Goal: Task Accomplishment & Management: Manage account settings

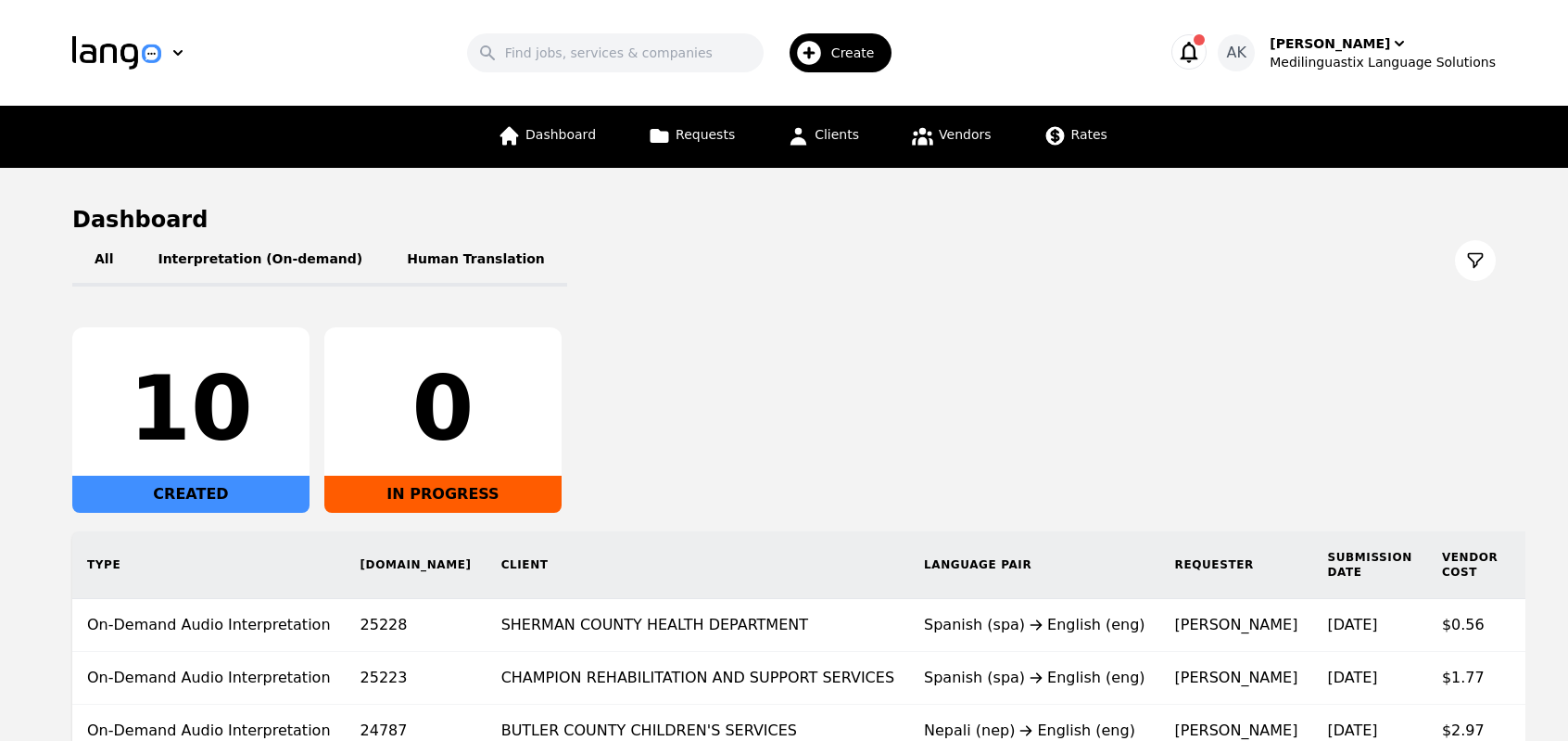
click at [726, 438] on div "10 CREATED 0 IN PROGRESS" at bounding box center [784, 419] width 1424 height 185
click at [1202, 47] on icon "button" at bounding box center [1189, 52] width 26 height 26
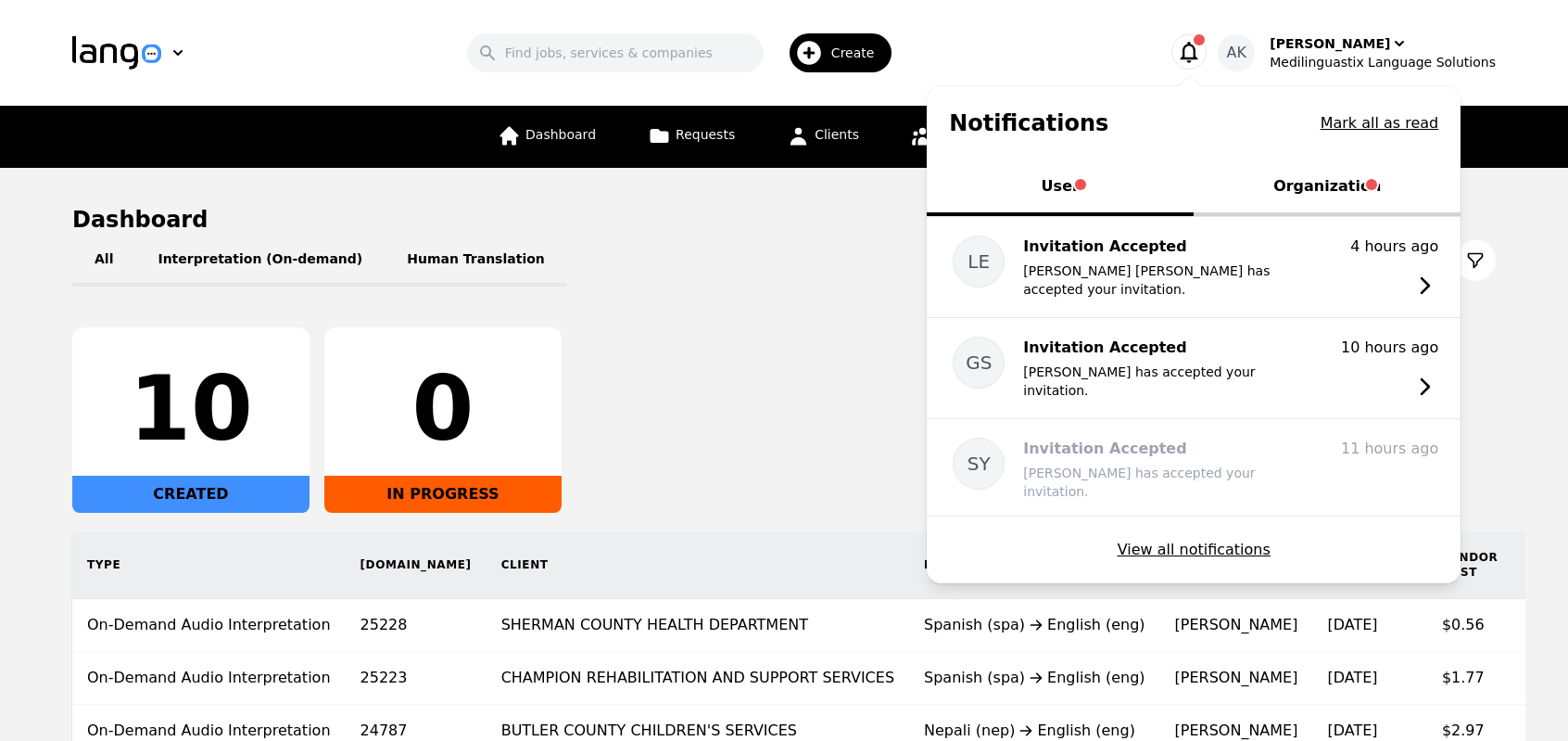
click at [1343, 182] on button "Organization" at bounding box center [1327, 188] width 267 height 56
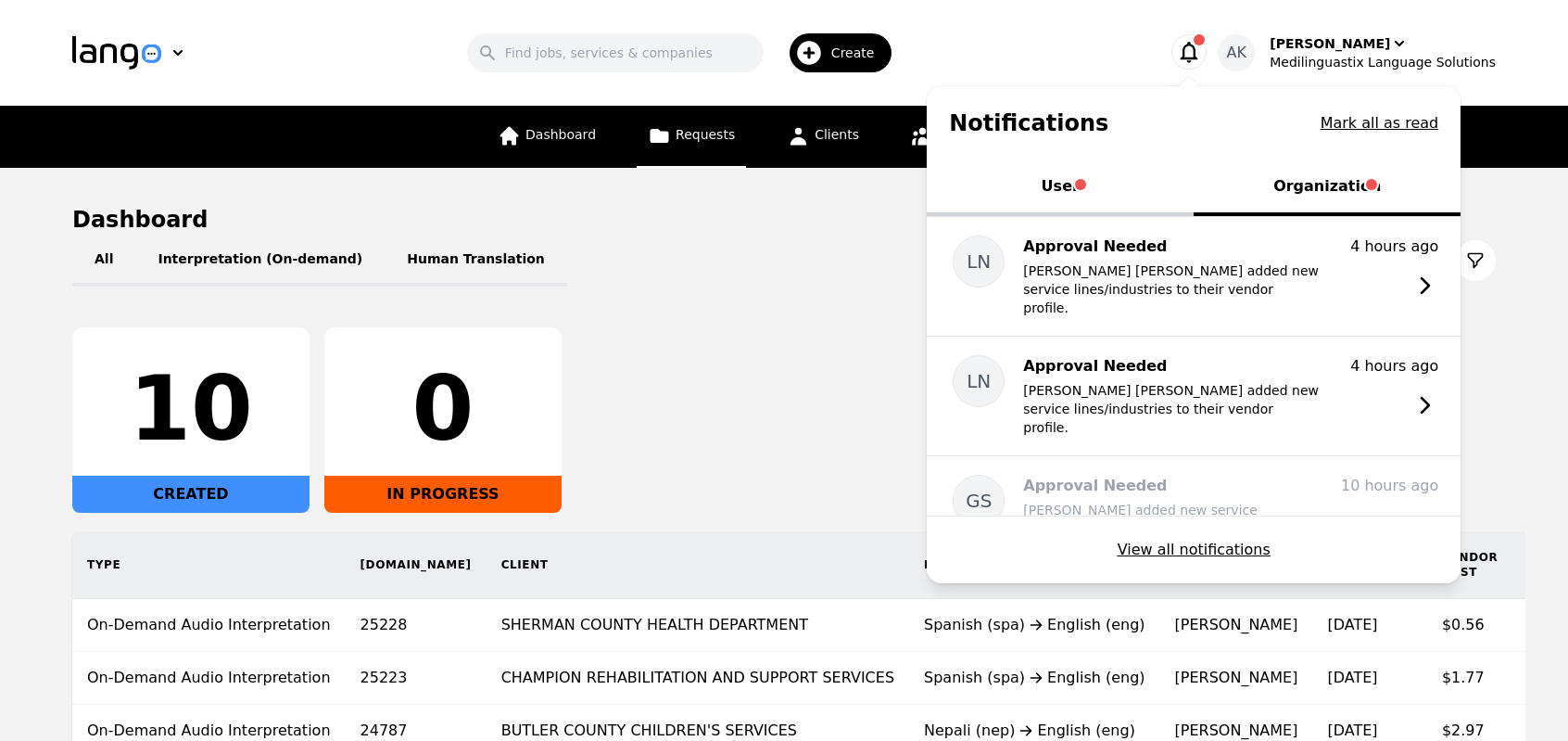
click at [708, 142] on span "Requests" at bounding box center [705, 133] width 59 height 14
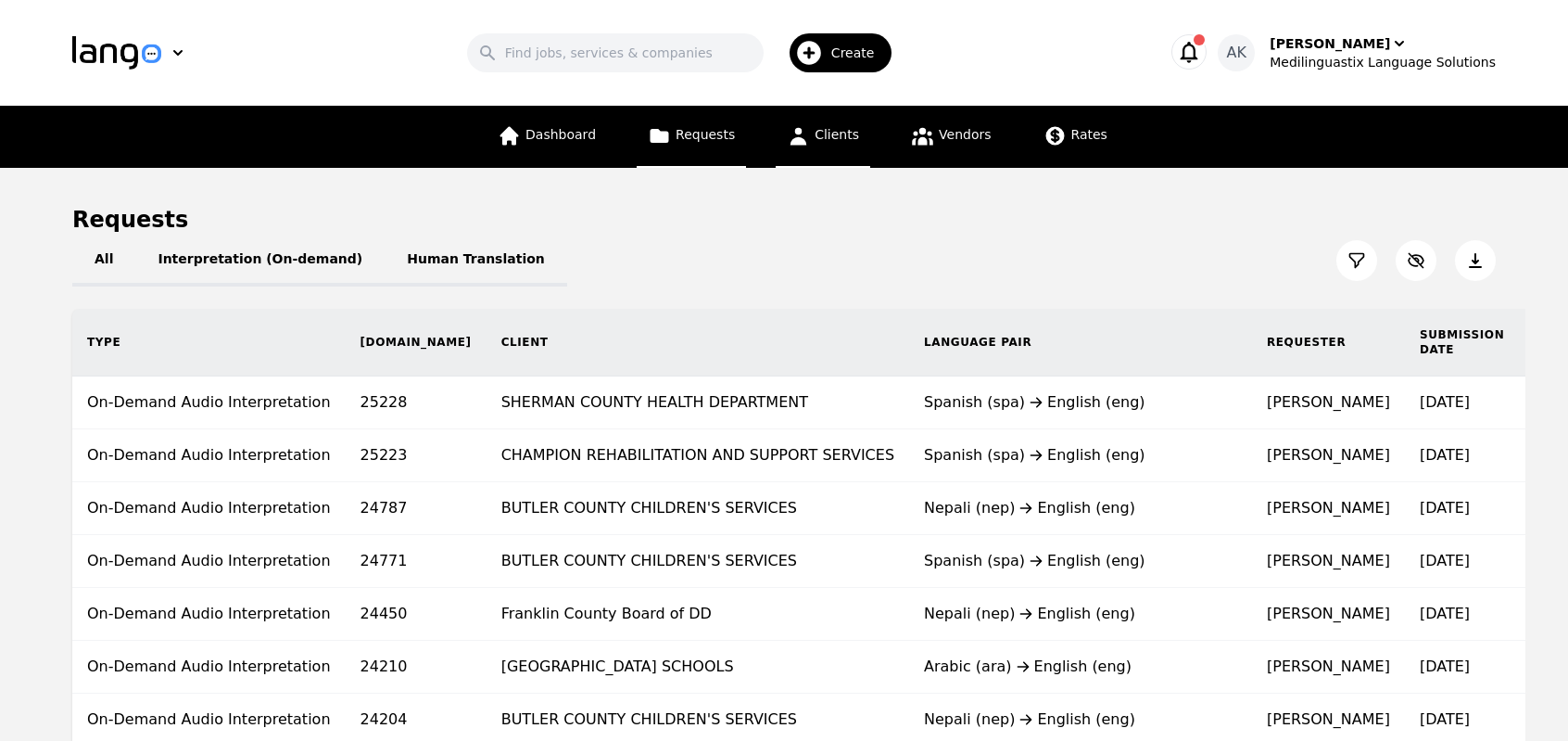
click at [801, 144] on icon at bounding box center [798, 136] width 16 height 17
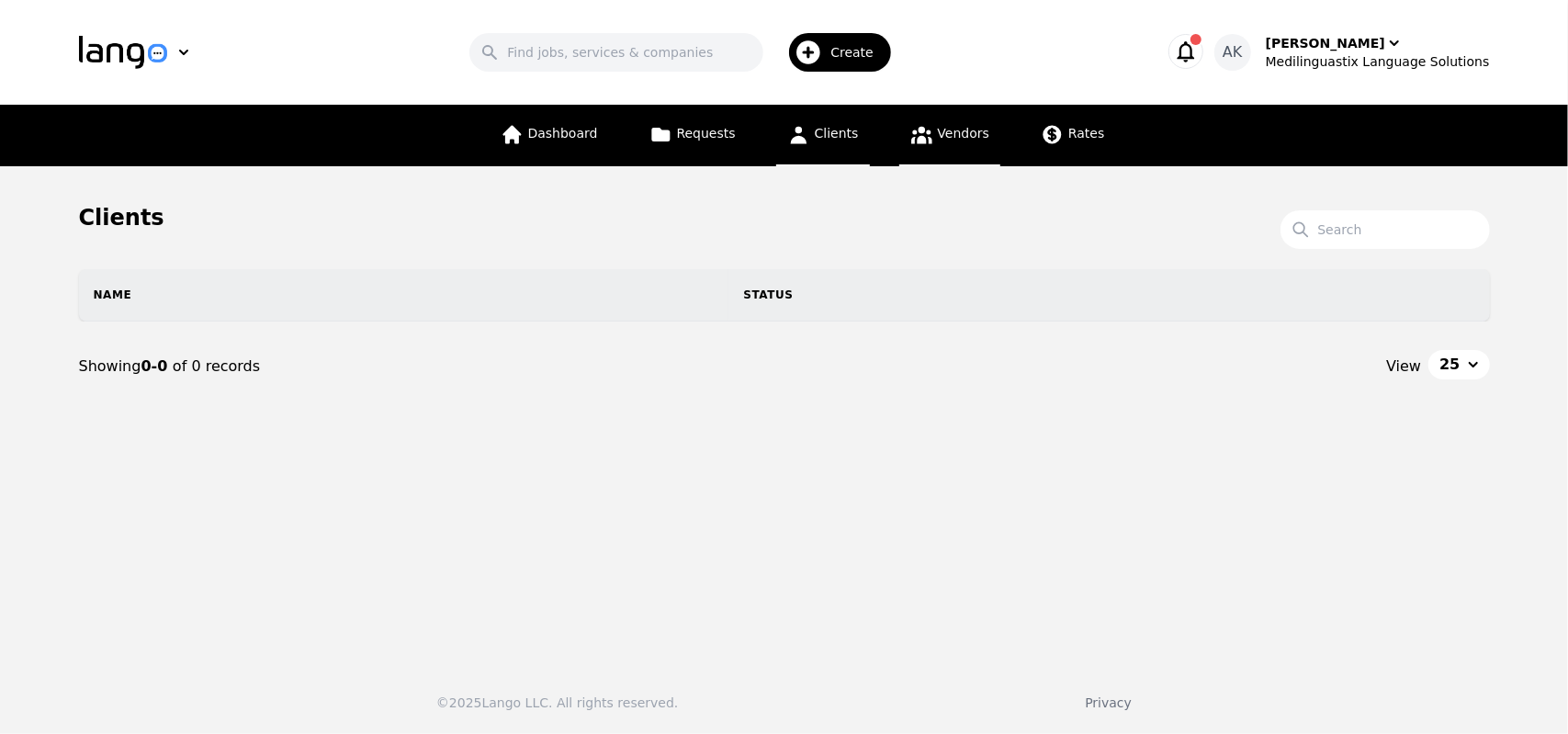
click at [913, 137] on icon at bounding box center [921, 135] width 21 height 17
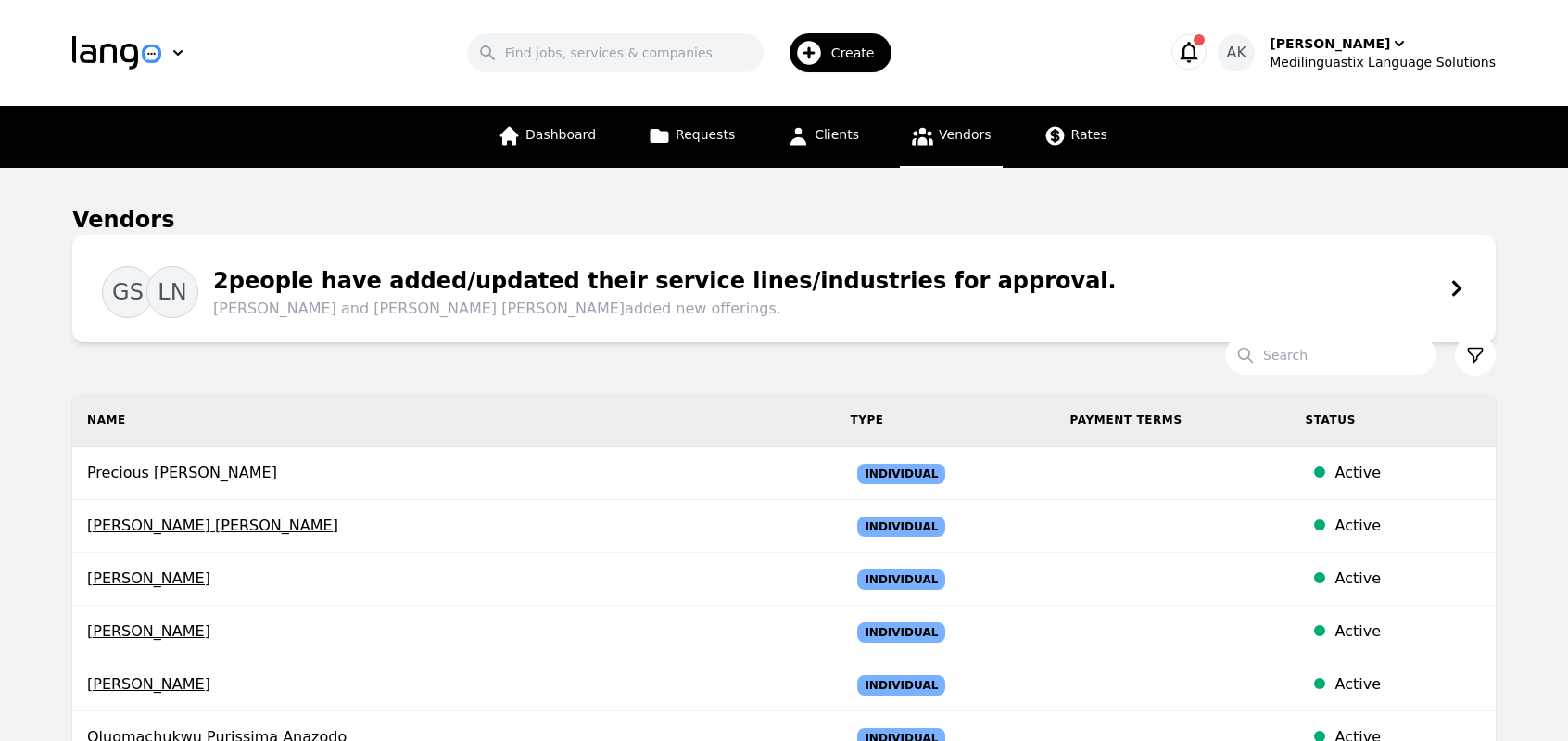
click at [677, 281] on div "2 people have added/updated their service lines/industries for approval. Ghada …" at bounding box center [657, 292] width 918 height 56
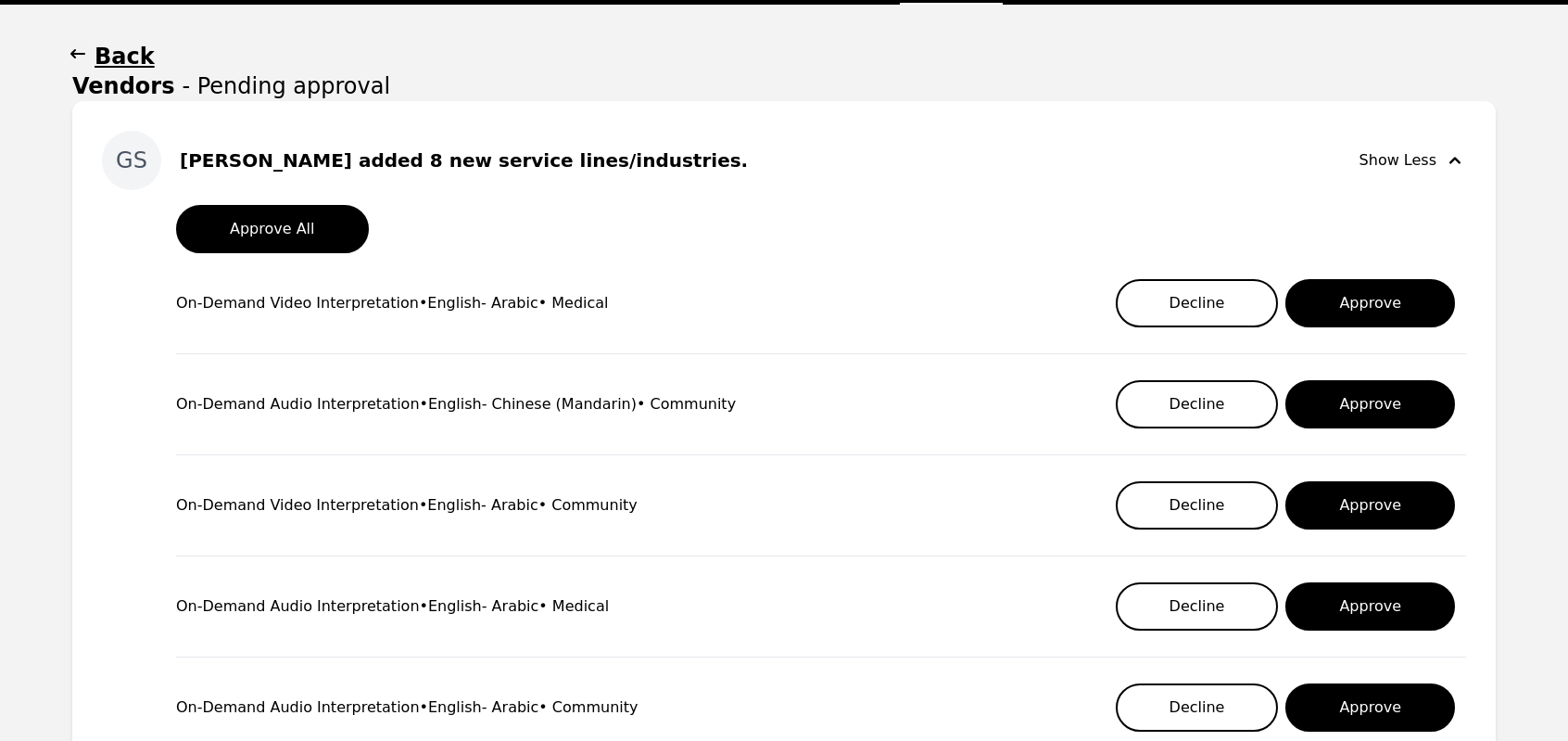
scroll to position [111, 0]
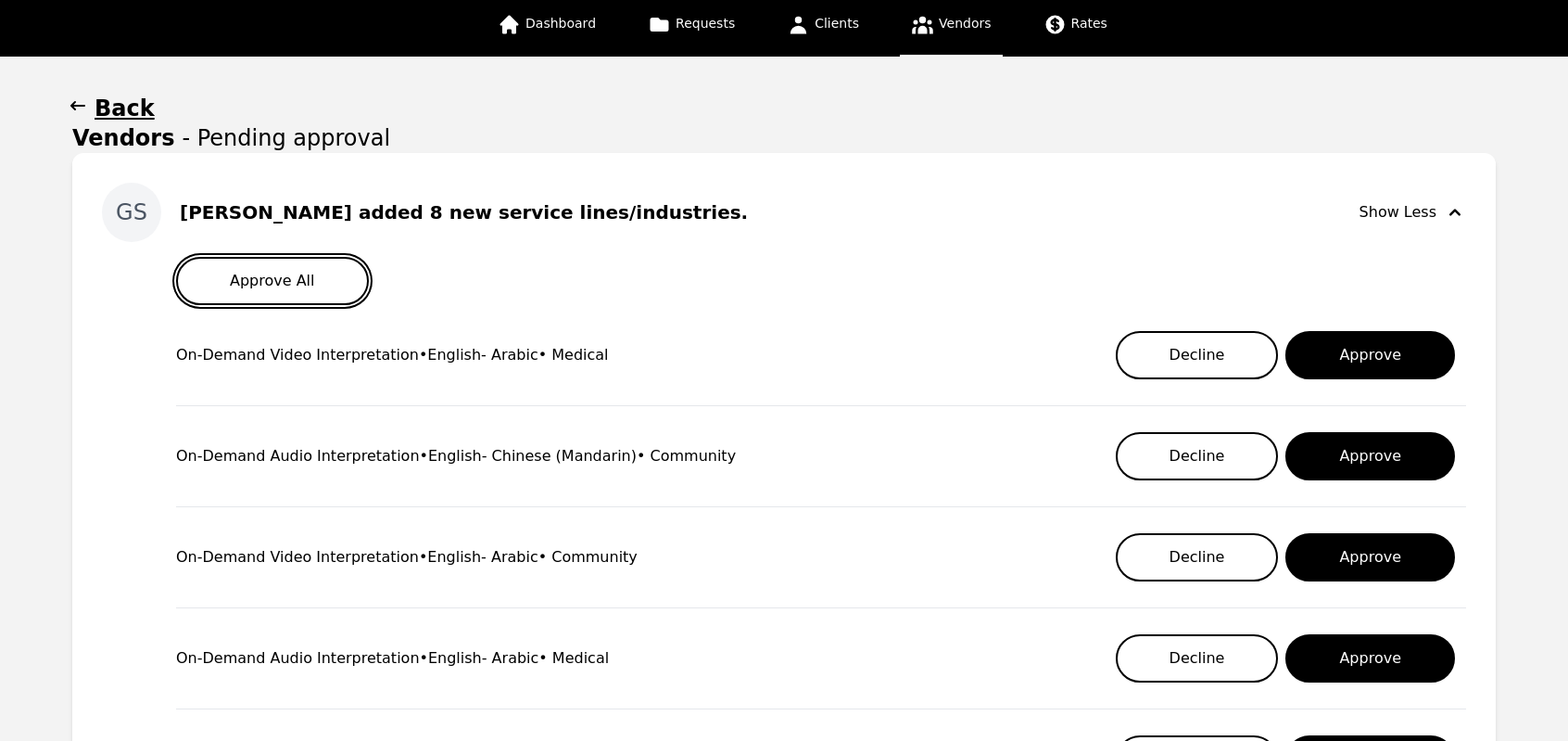
click at [304, 276] on button "Approve All" at bounding box center [273, 281] width 193 height 48
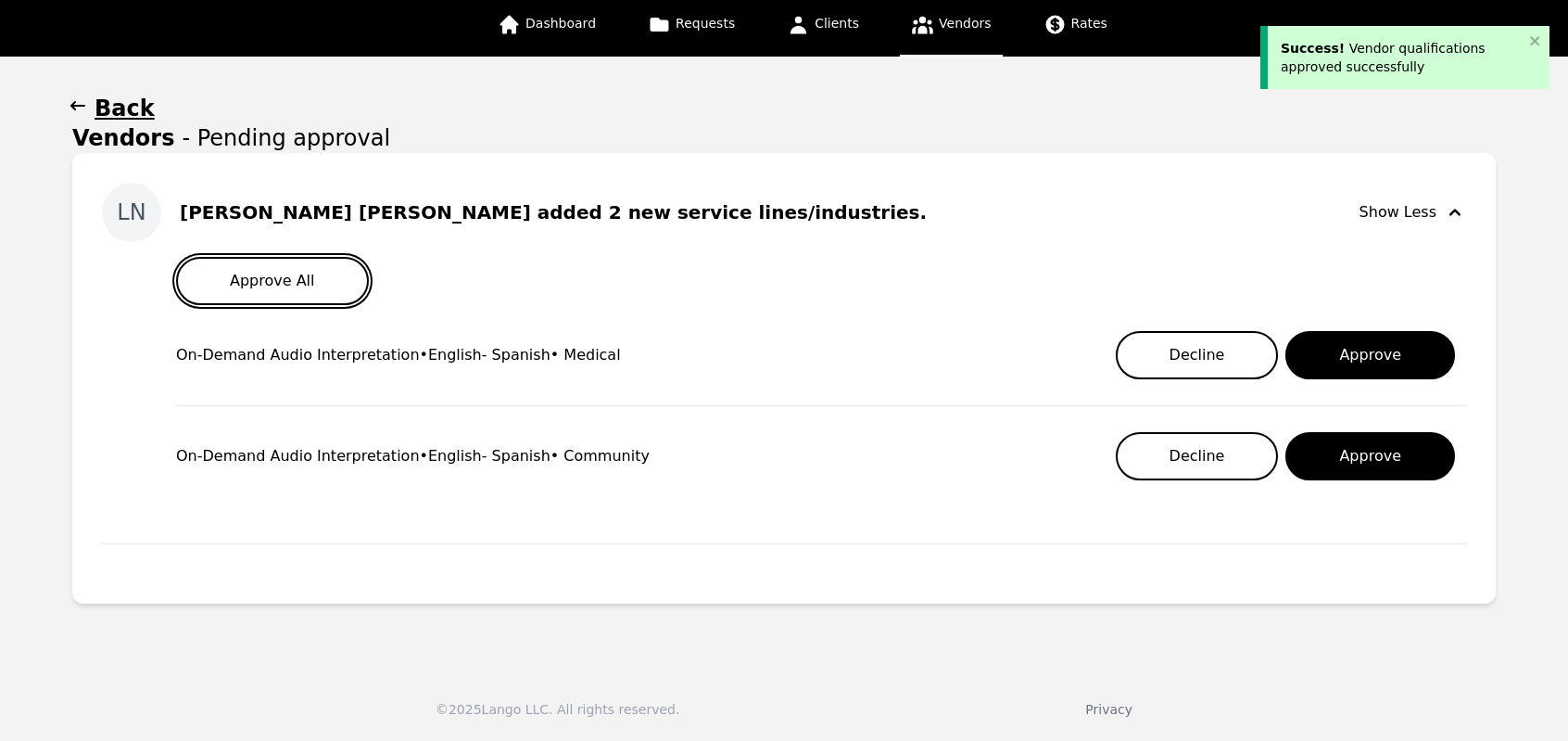
scroll to position [109, 0]
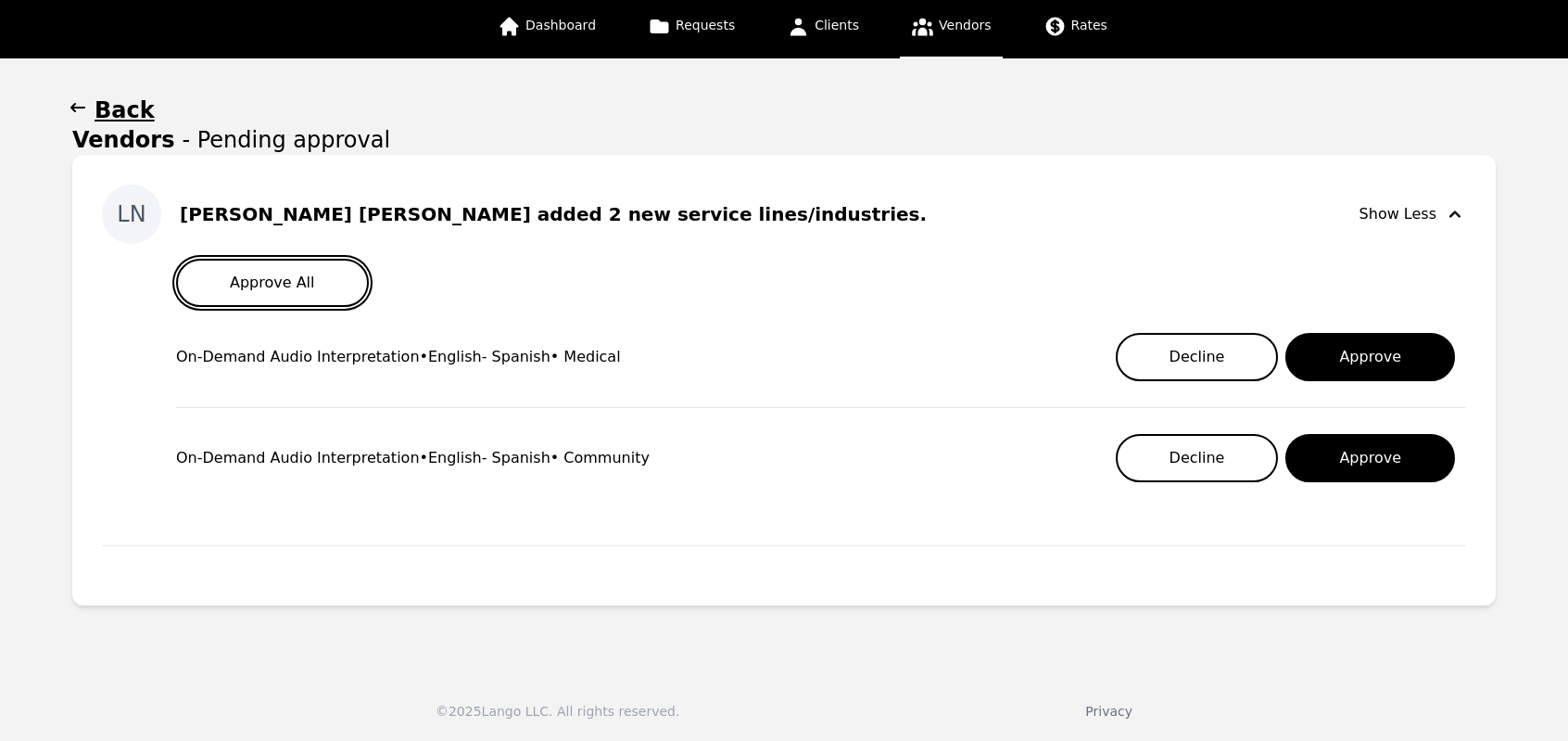
click at [313, 292] on button "Approve All" at bounding box center [273, 282] width 193 height 48
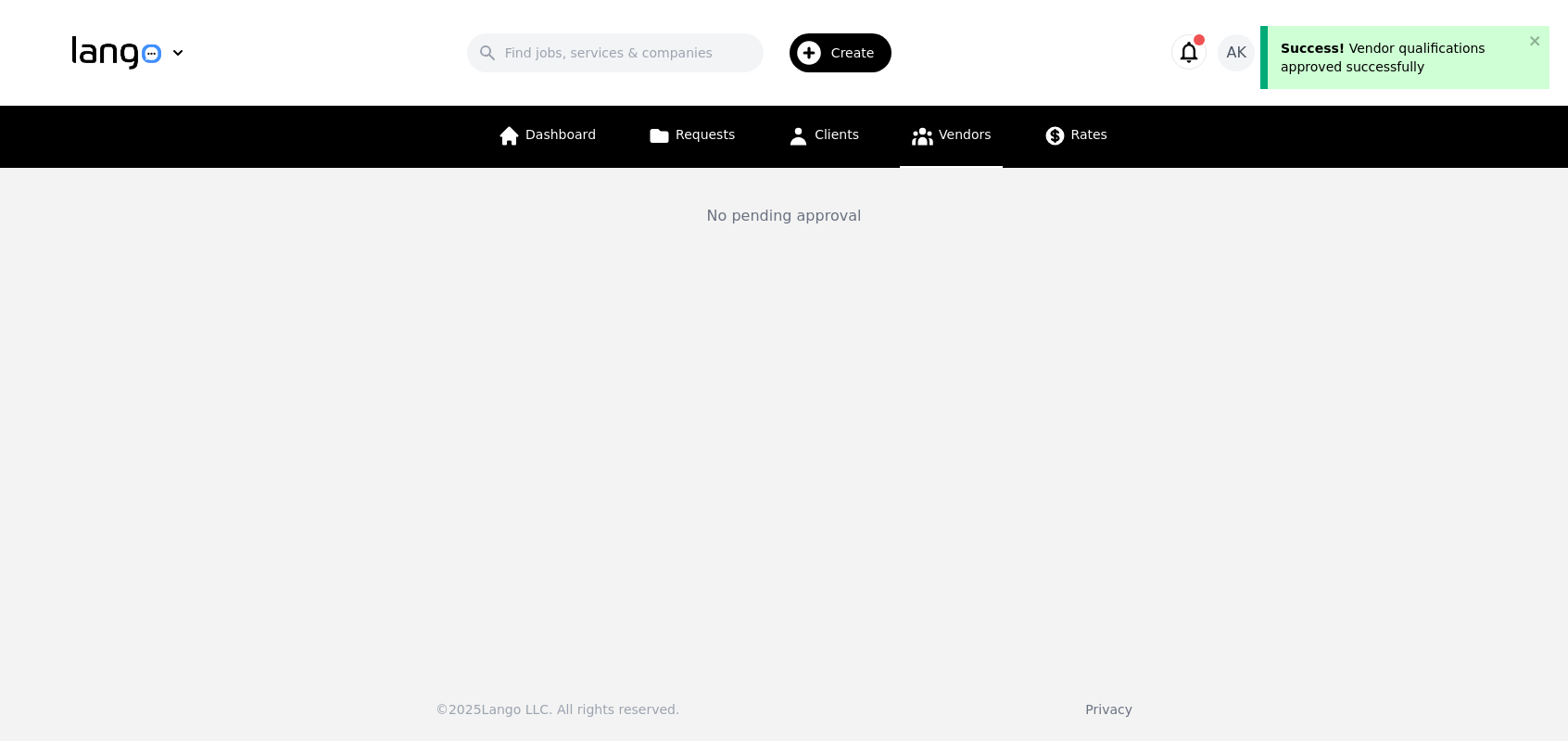
scroll to position [0, 0]
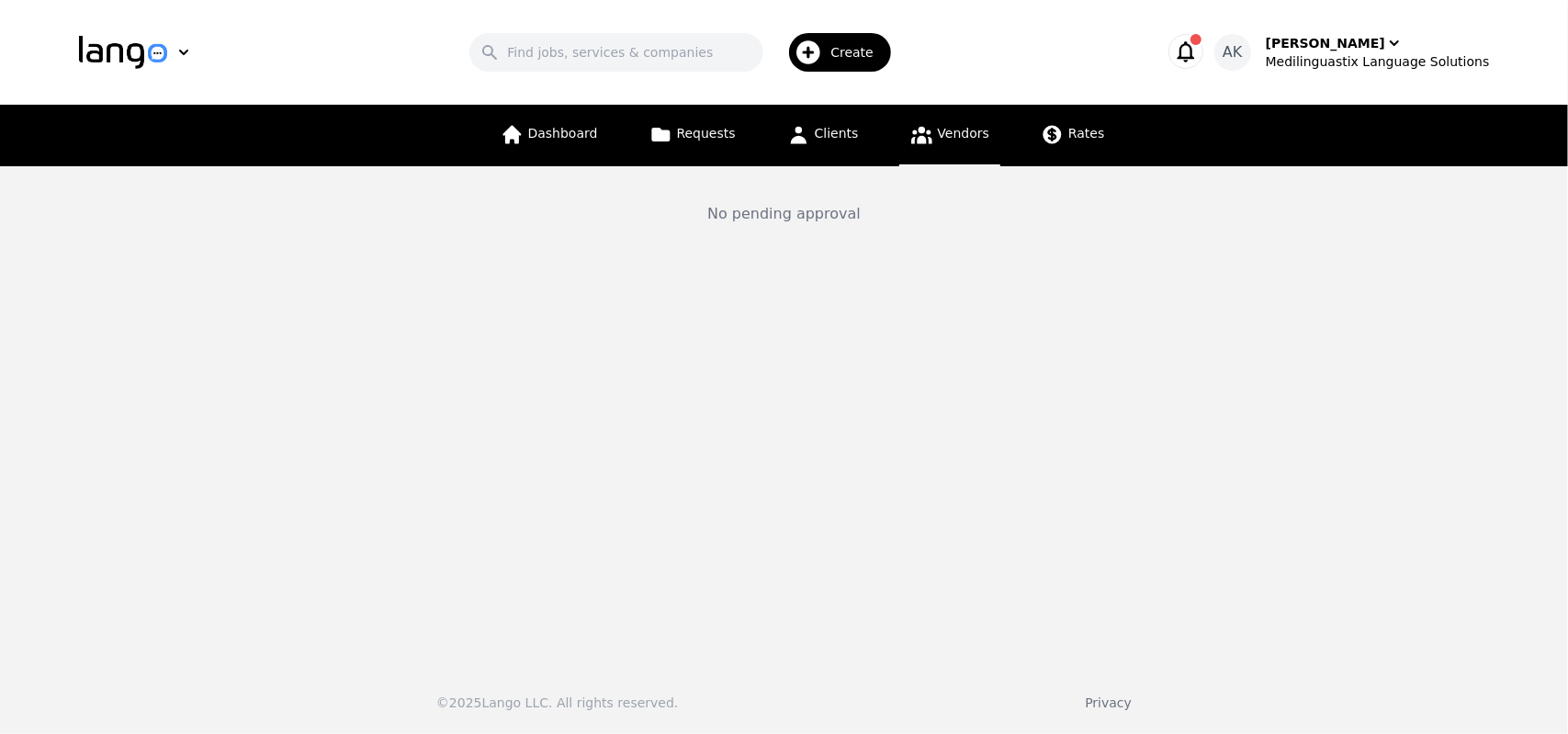
click at [946, 148] on link "Vendors" at bounding box center [950, 135] width 101 height 62
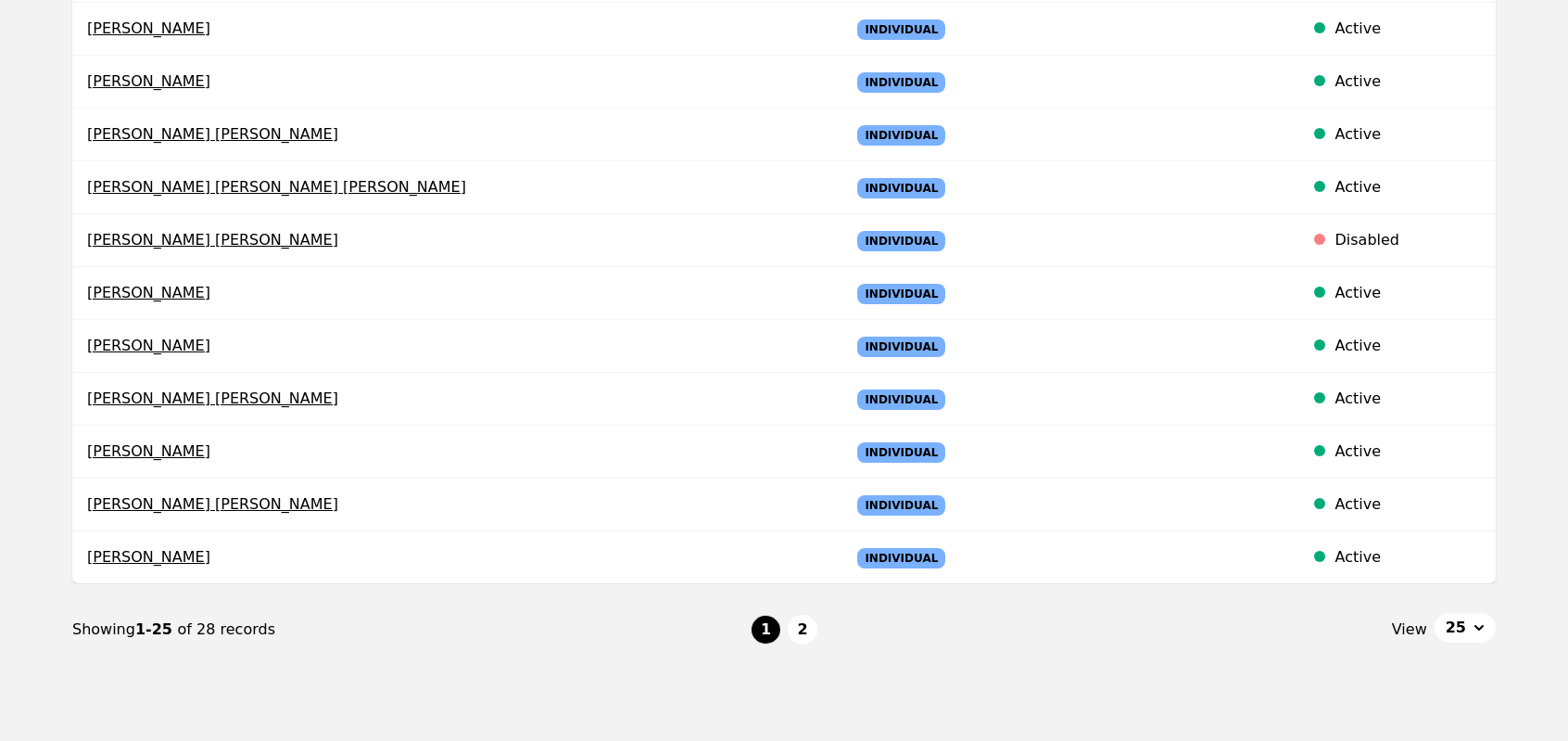
scroll to position [1144, 0]
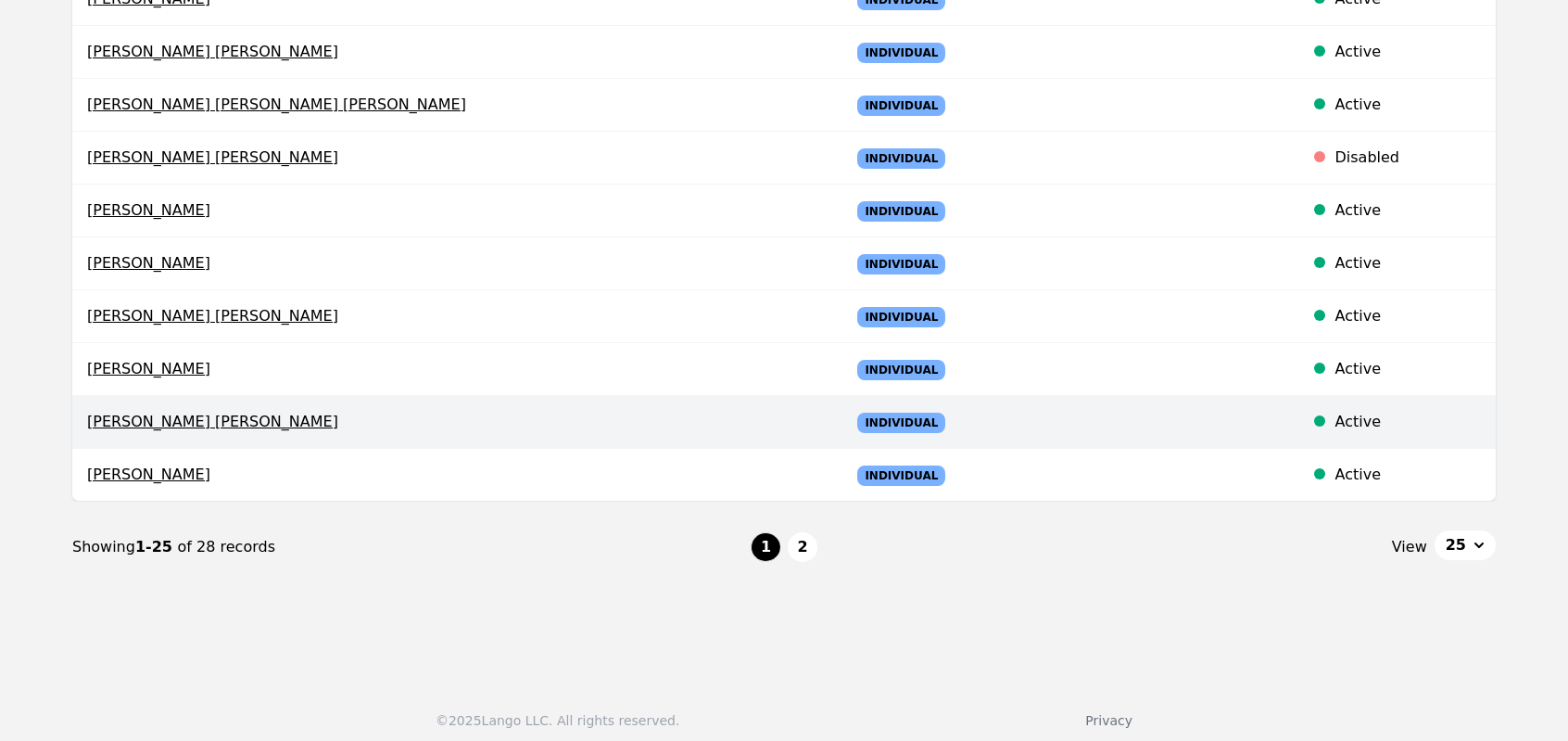
click at [223, 415] on span "Luis Emmanuel Piña Navarro" at bounding box center [454, 421] width 733 height 22
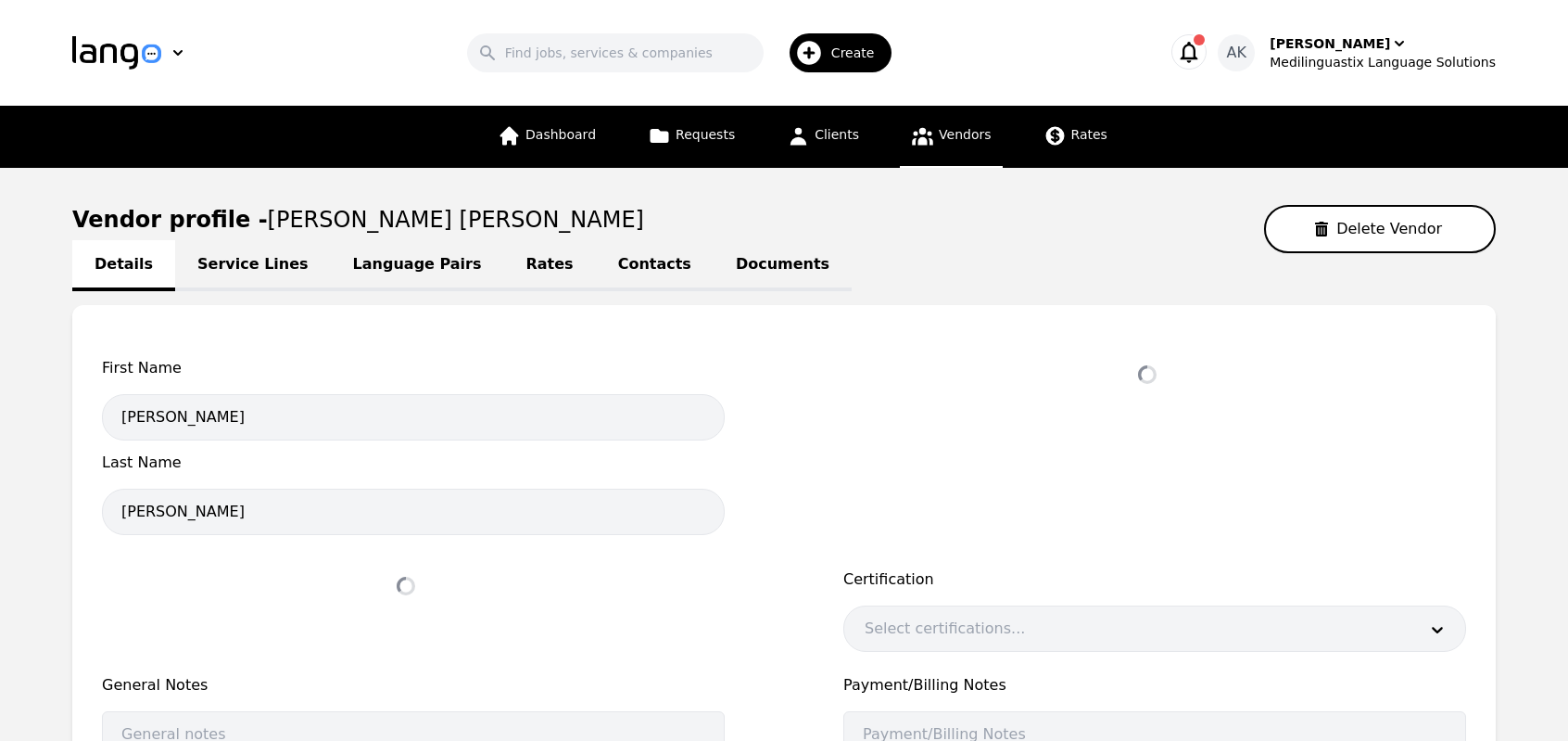
select select "active"
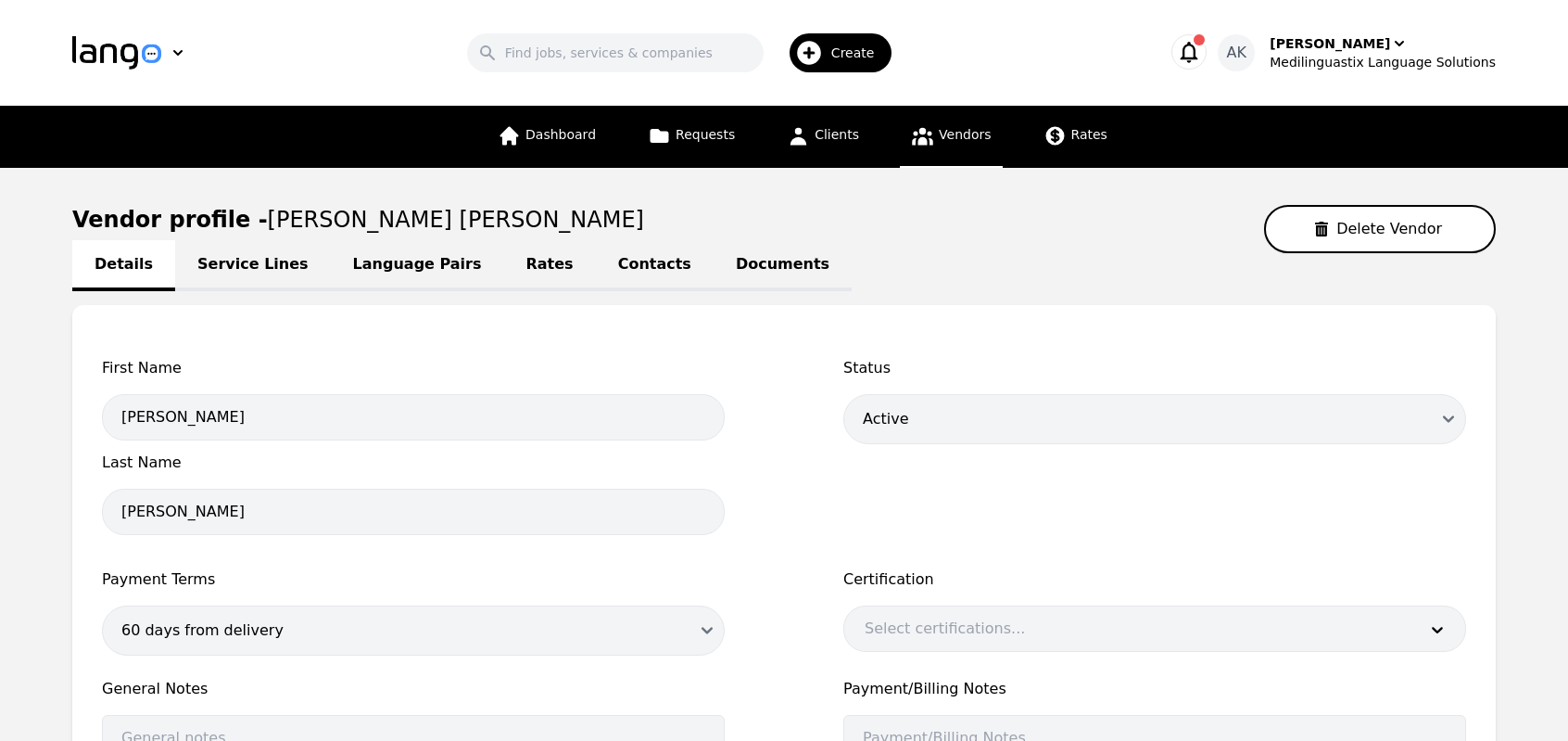
click at [414, 268] on link "Language Pairs" at bounding box center [417, 265] width 174 height 51
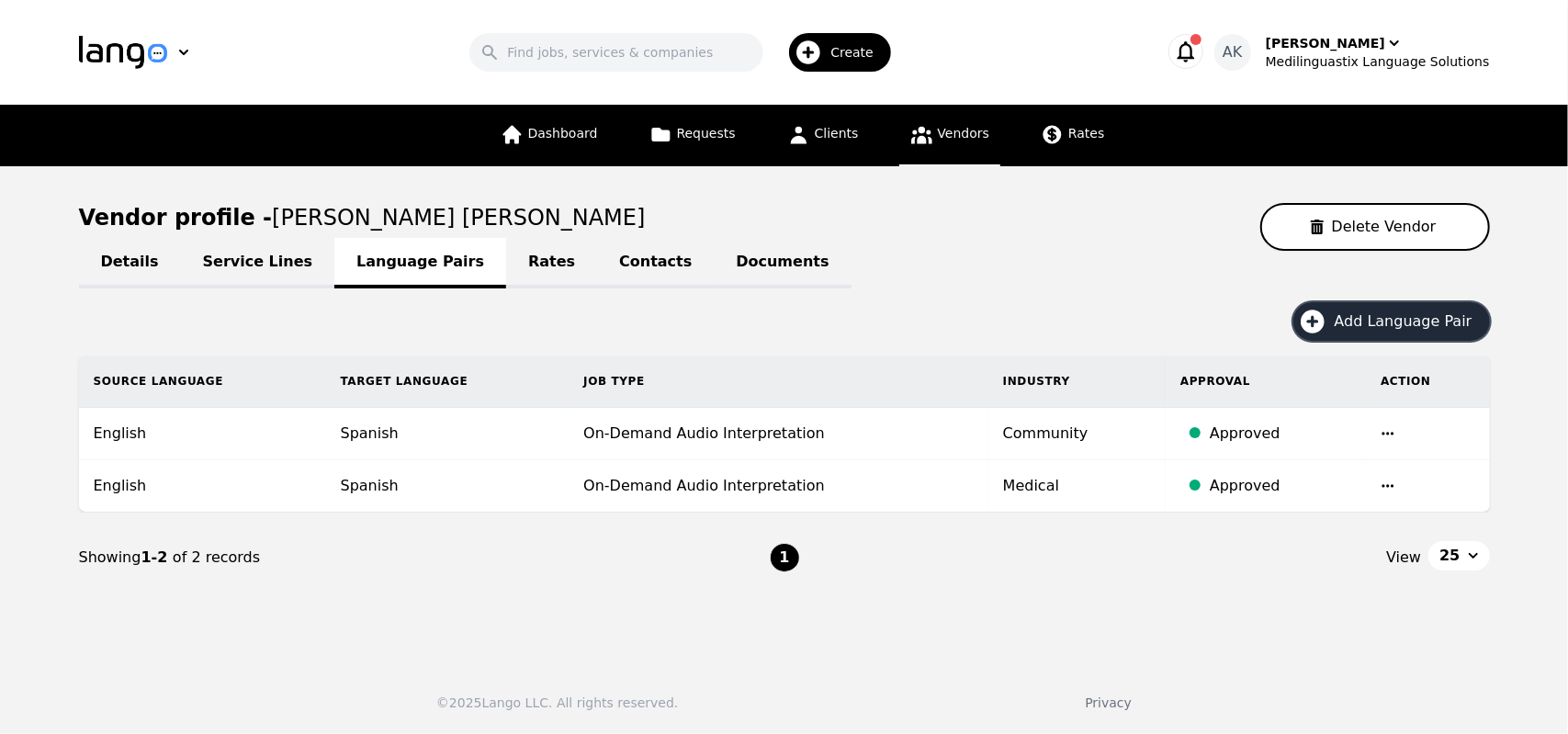
click at [1325, 328] on icon "button" at bounding box center [1312, 320] width 24 height 24
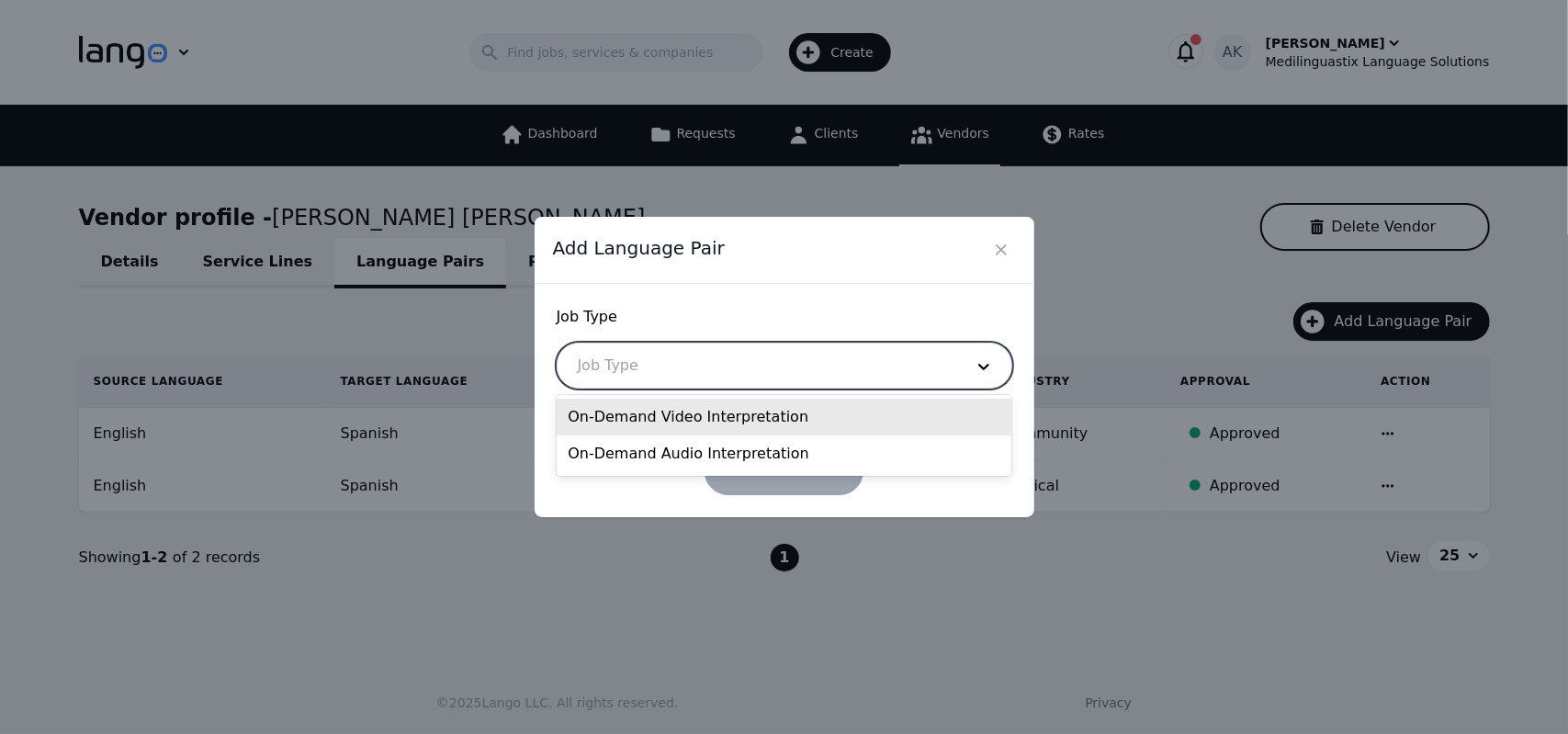
click at [943, 359] on div at bounding box center [756, 365] width 398 height 44
click at [808, 423] on div "On-Demand Video Interpretation" at bounding box center [784, 416] width 455 height 37
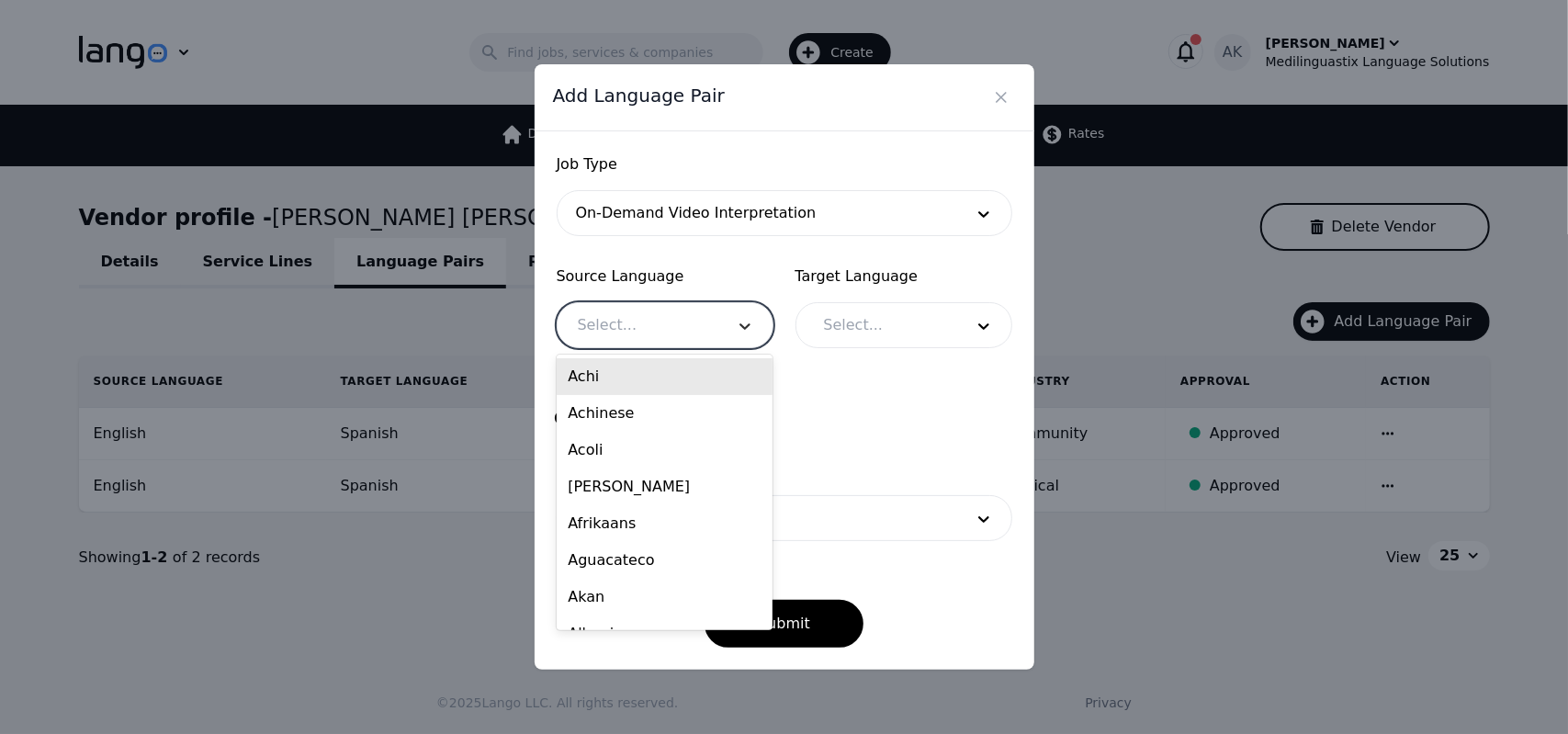
click at [724, 334] on div at bounding box center [745, 325] width 55 height 44
type input "eng"
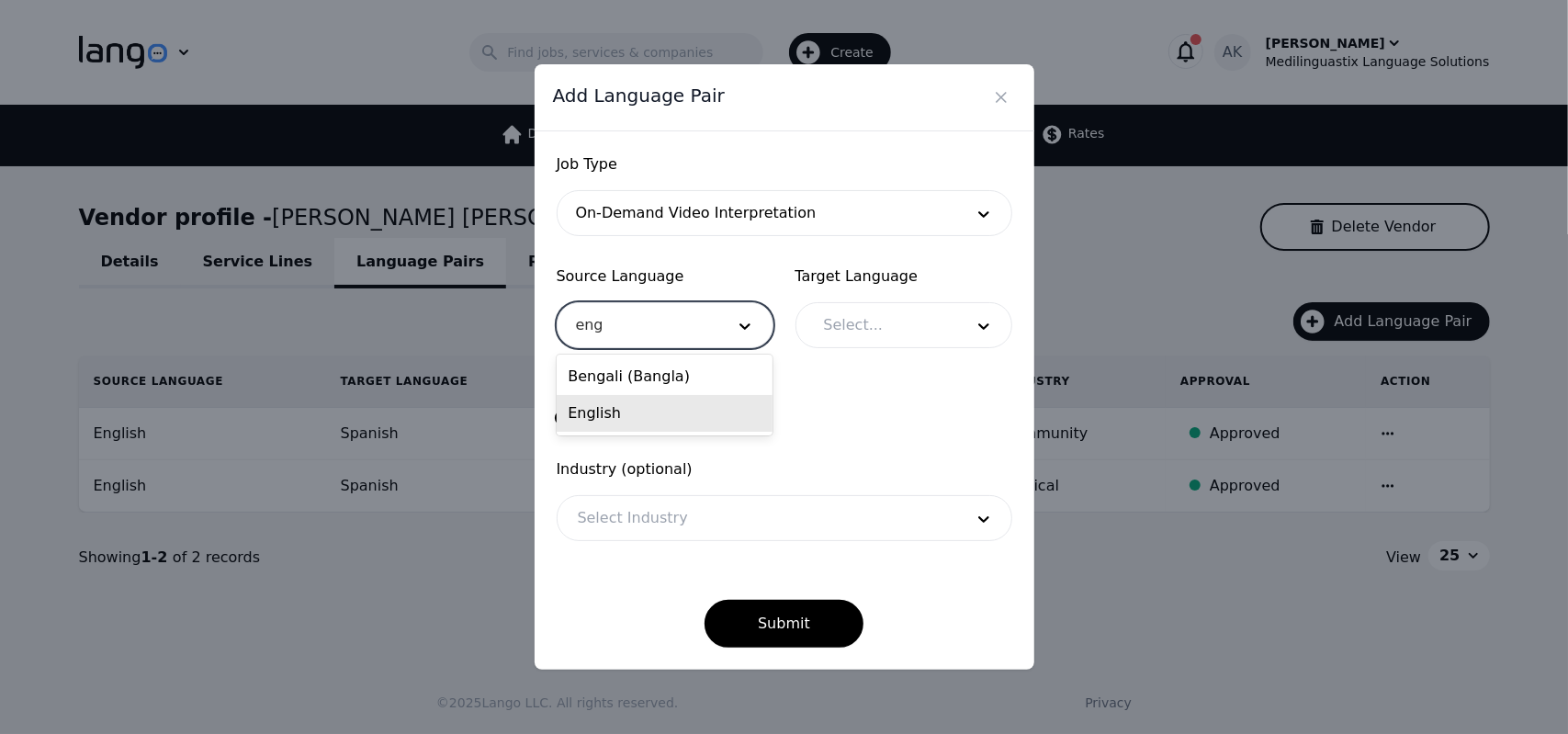
click at [632, 411] on div "English" at bounding box center [664, 413] width 216 height 37
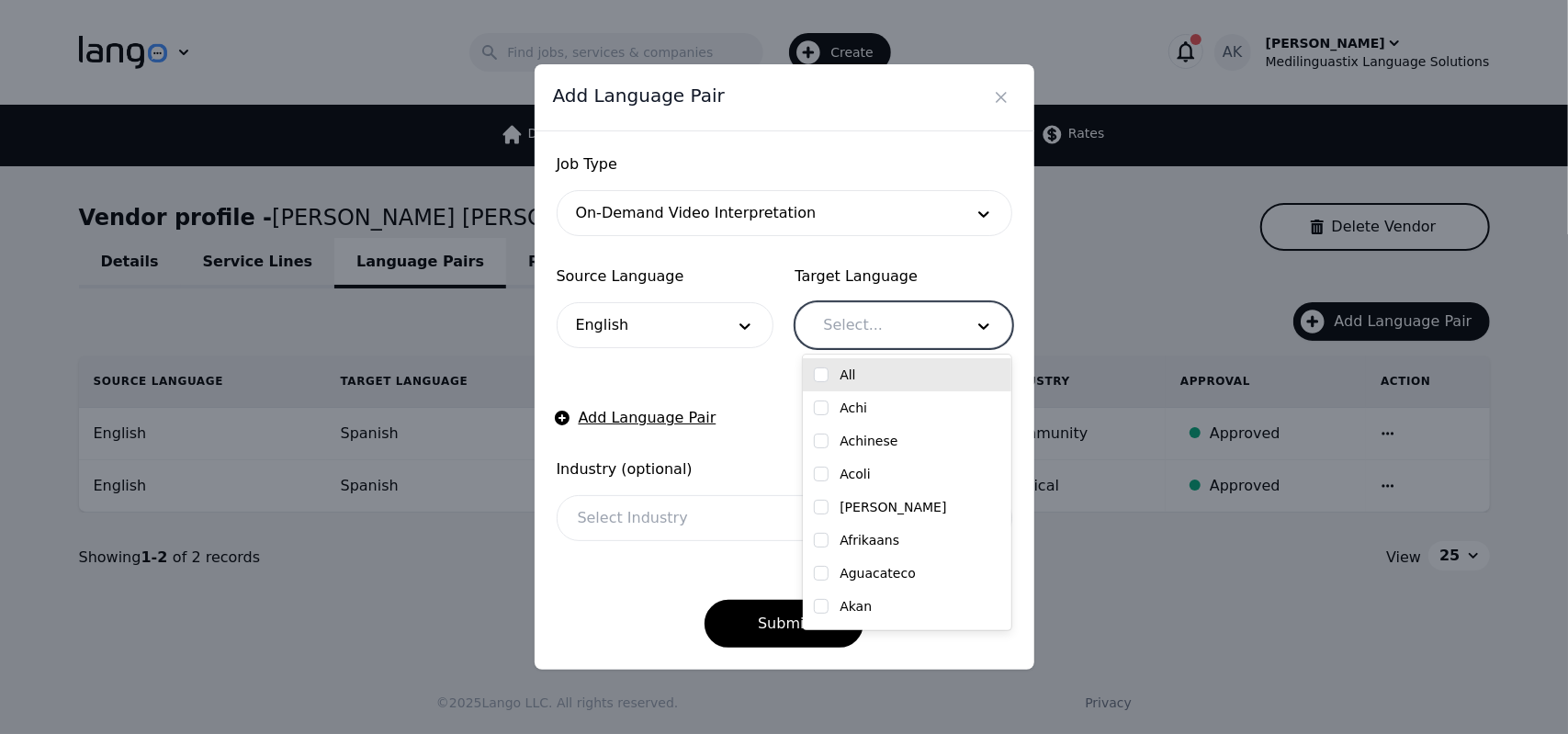
click at [858, 329] on div at bounding box center [880, 325] width 152 height 44
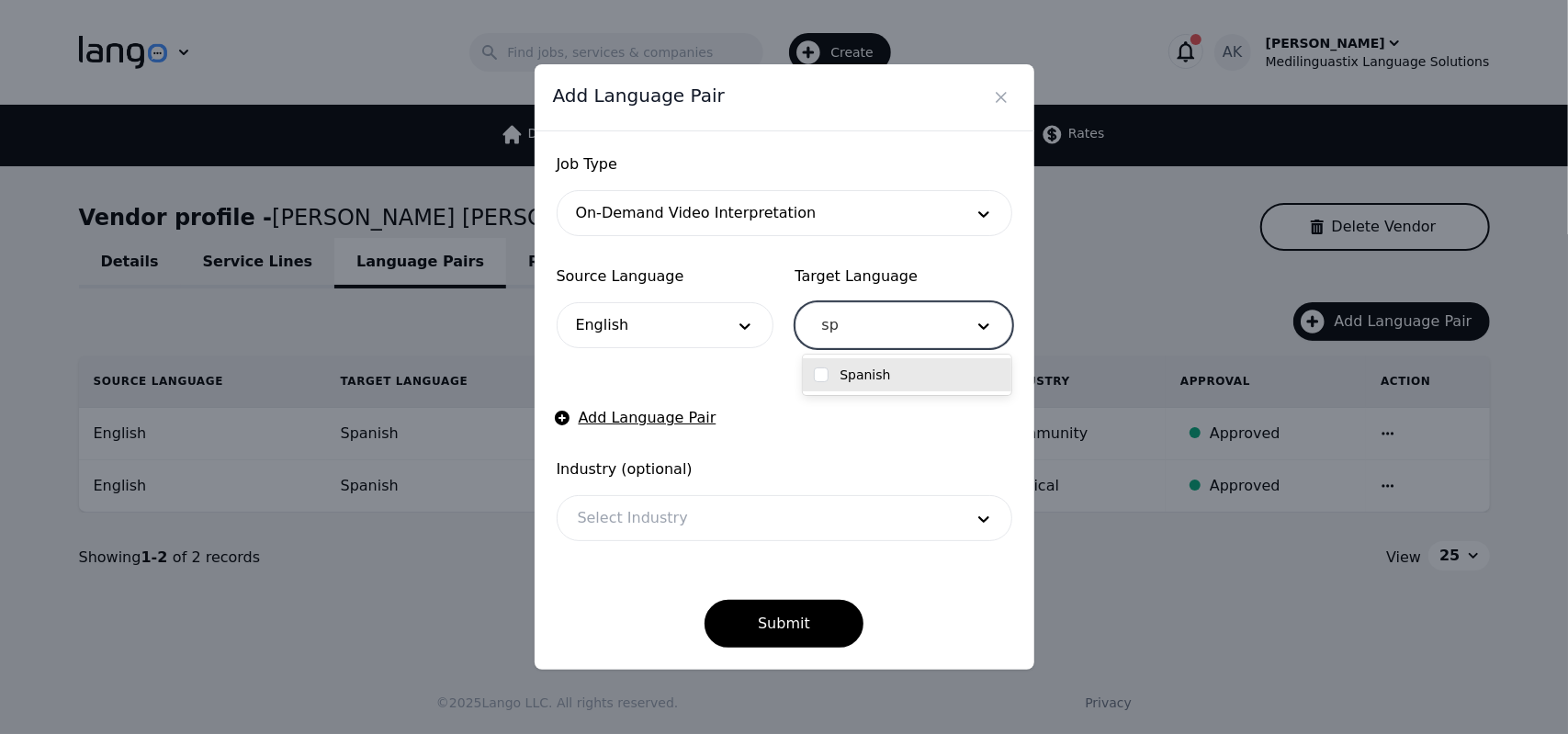
type input "spa"
click at [851, 376] on label "Spanish" at bounding box center [864, 374] width 50 height 18
checkbox input "true"
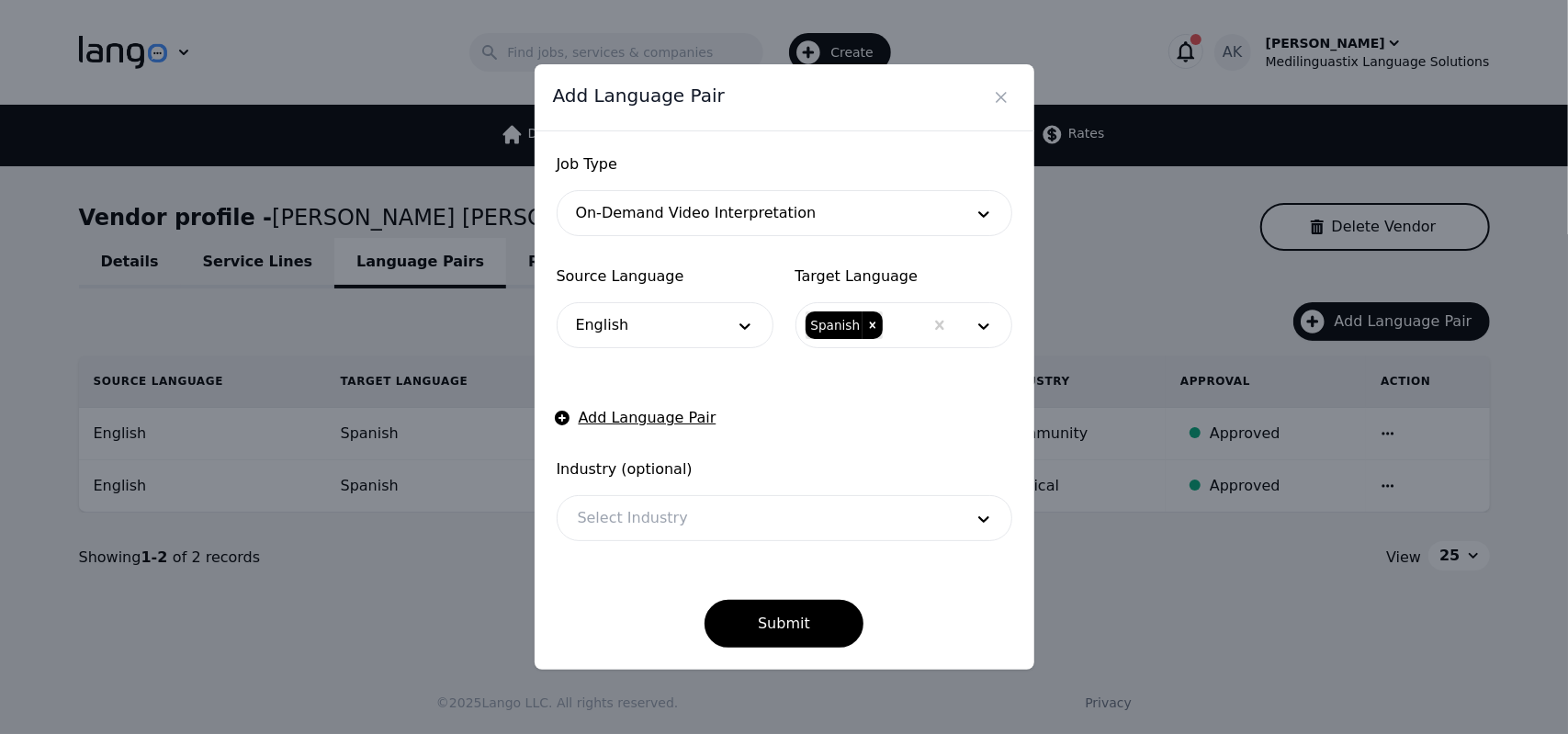
click at [747, 415] on form "Job Type On-Demand Video Interpretation Source Language English Target Language…" at bounding box center [784, 400] width 455 height 494
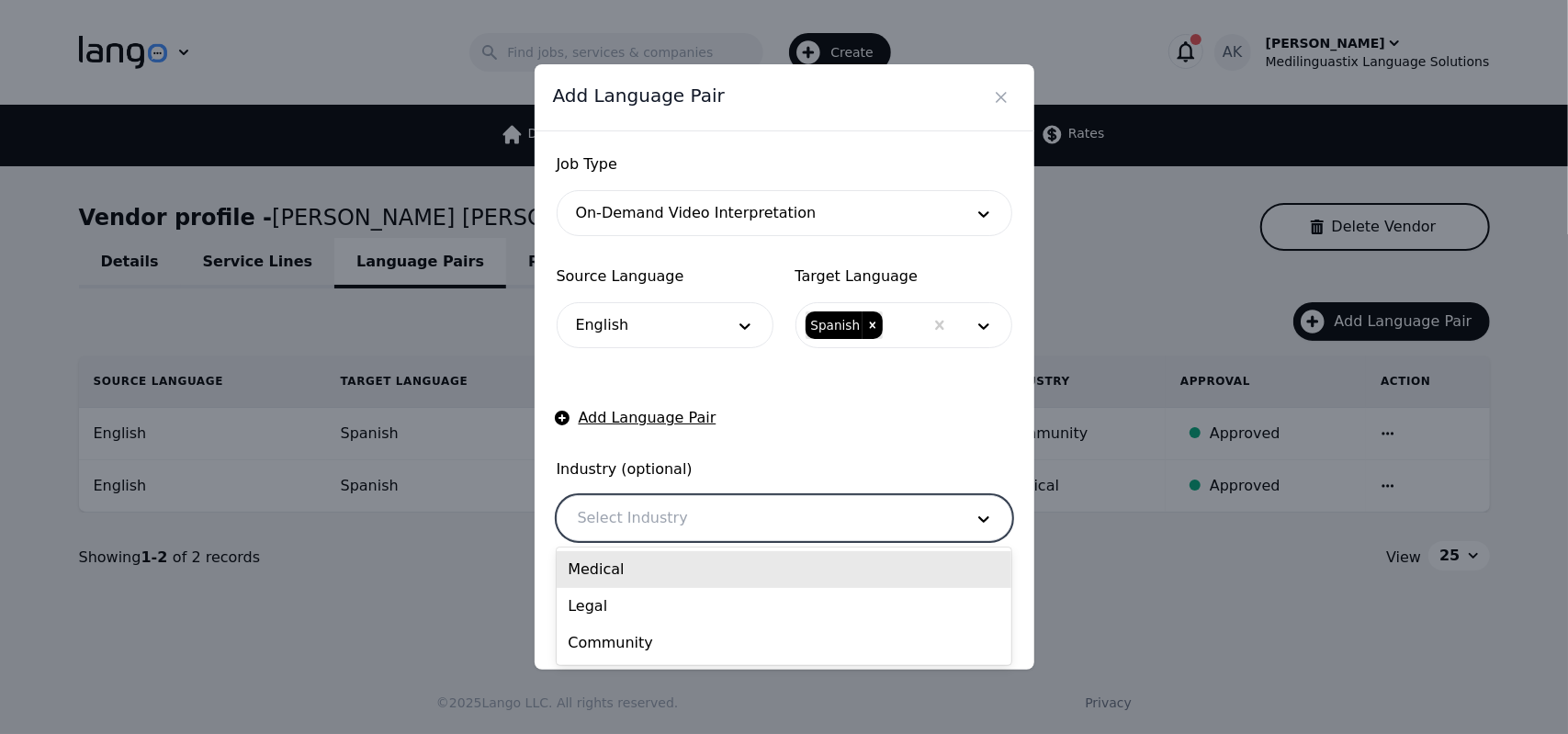
click at [747, 530] on div at bounding box center [756, 518] width 398 height 44
click at [700, 572] on div "Medical" at bounding box center [784, 570] width 455 height 37
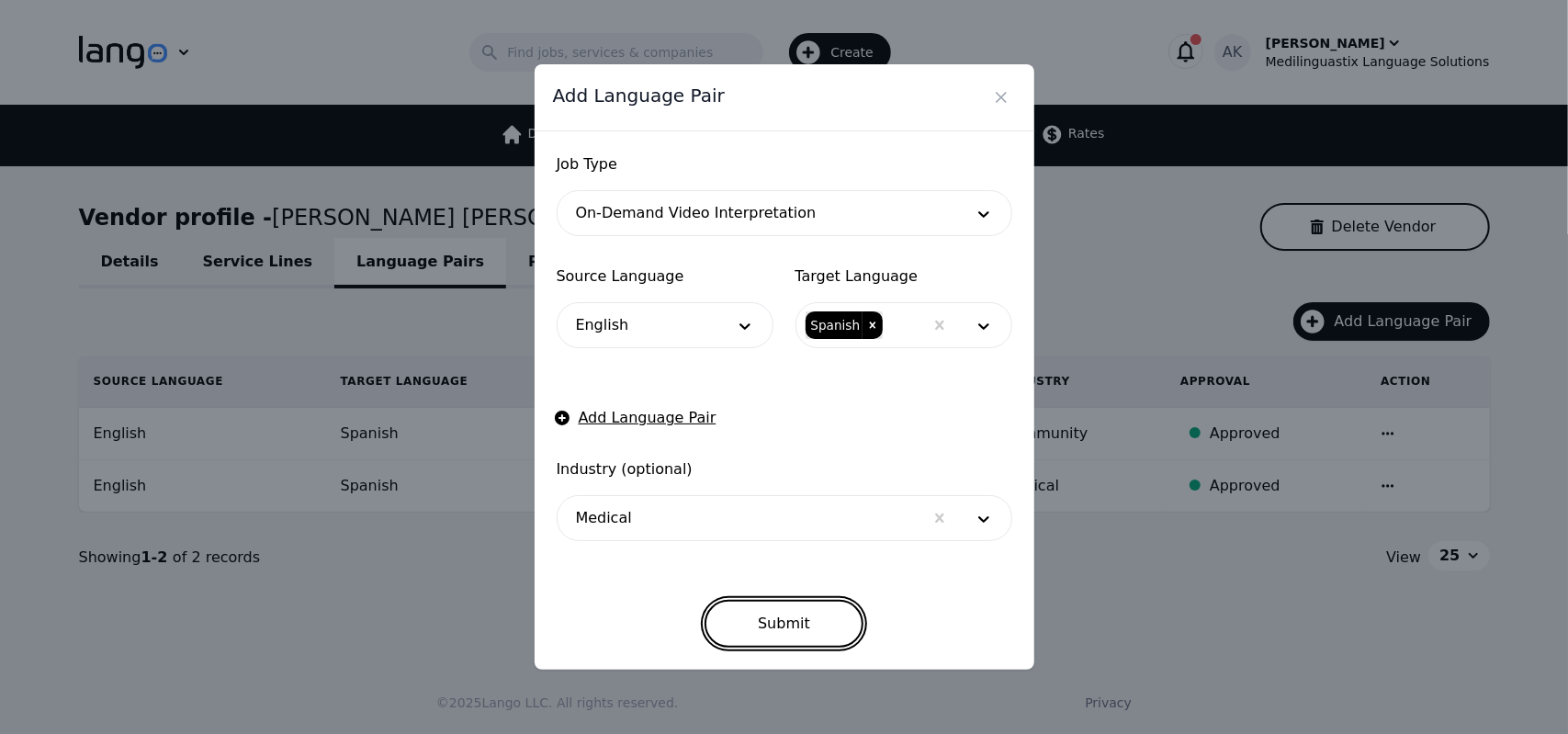
click at [774, 623] on button "Submit" at bounding box center [784, 624] width 159 height 48
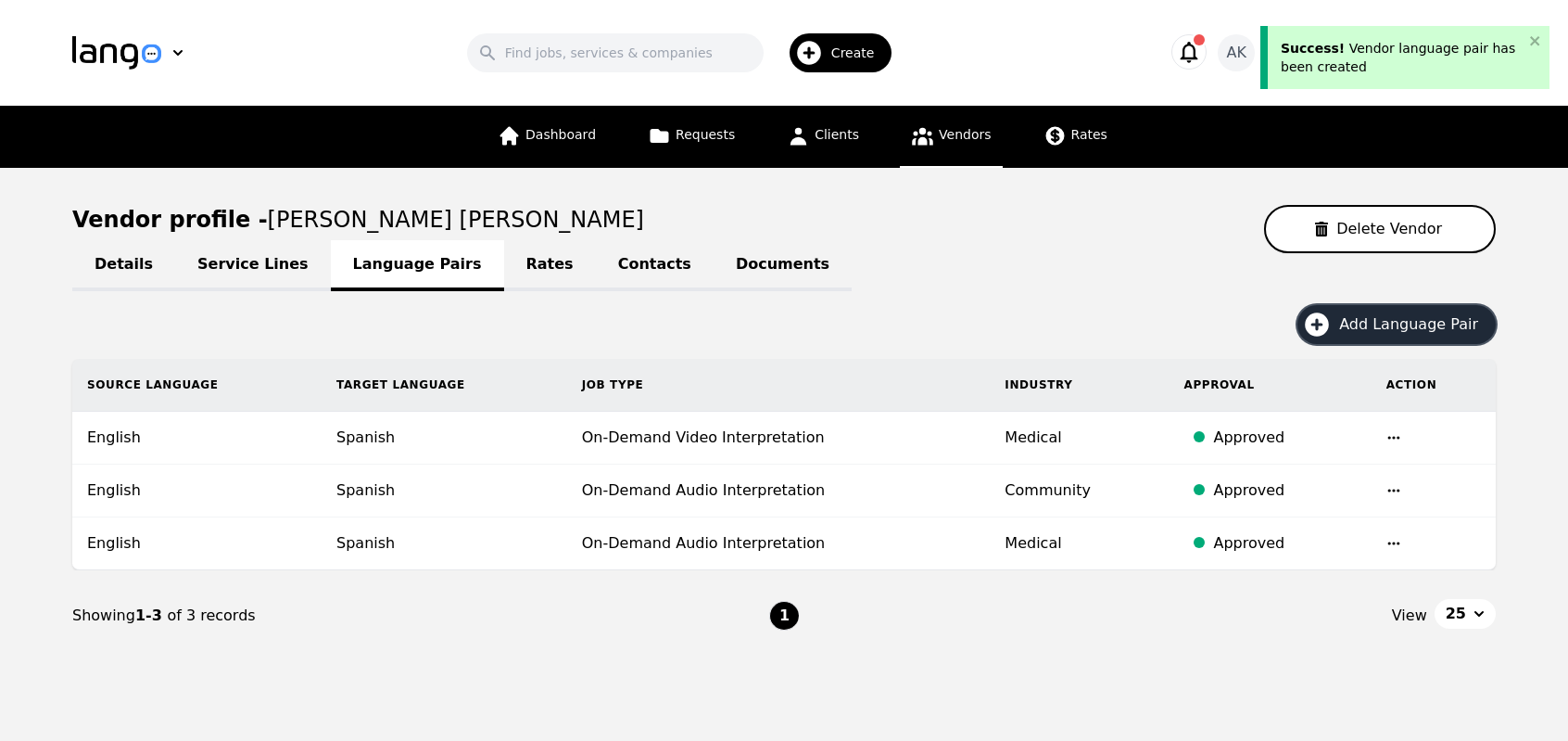
click at [1330, 326] on icon "button" at bounding box center [1317, 324] width 30 height 30
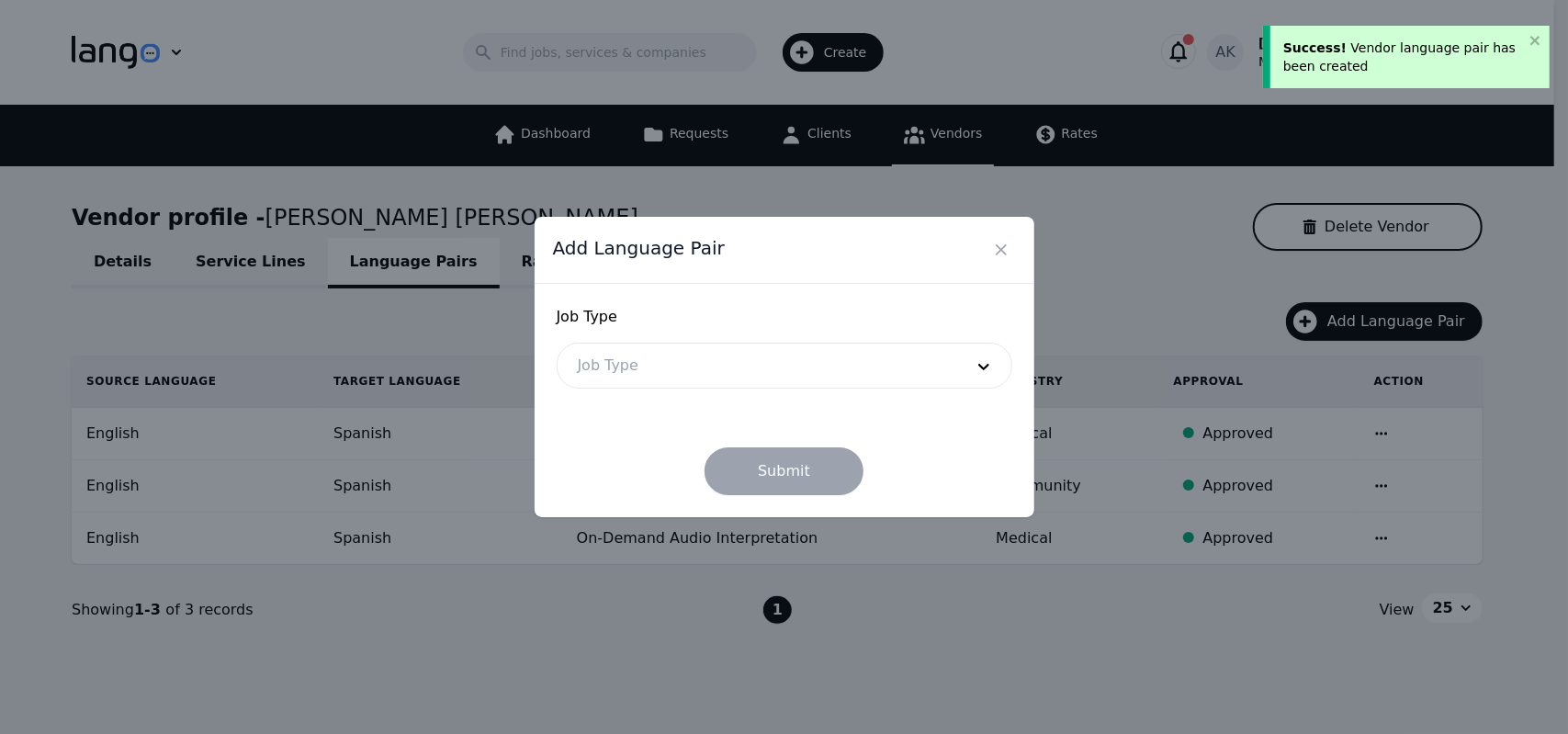
click at [896, 357] on div at bounding box center [756, 365] width 398 height 44
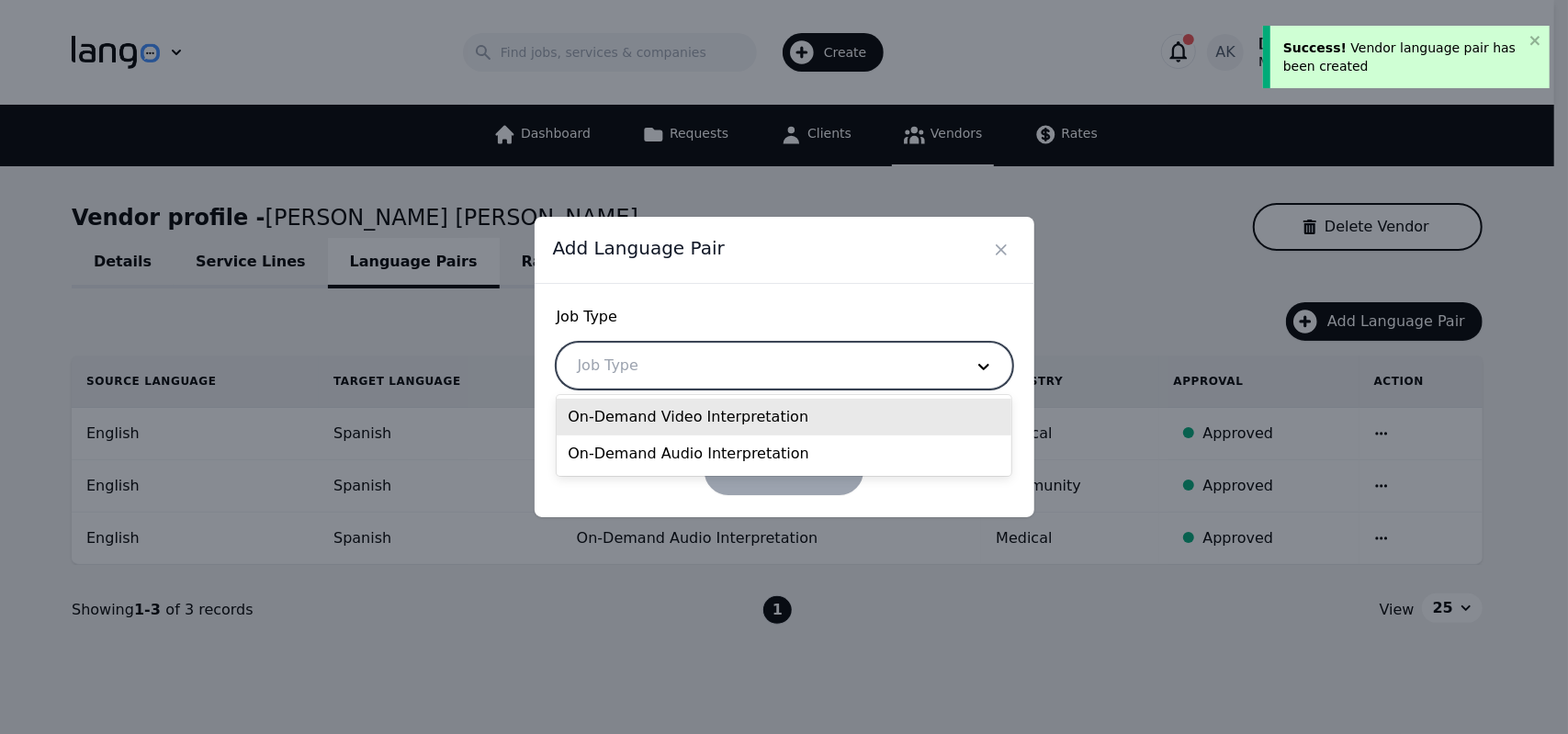
click at [777, 424] on div "On-Demand Video Interpretation" at bounding box center [784, 416] width 455 height 37
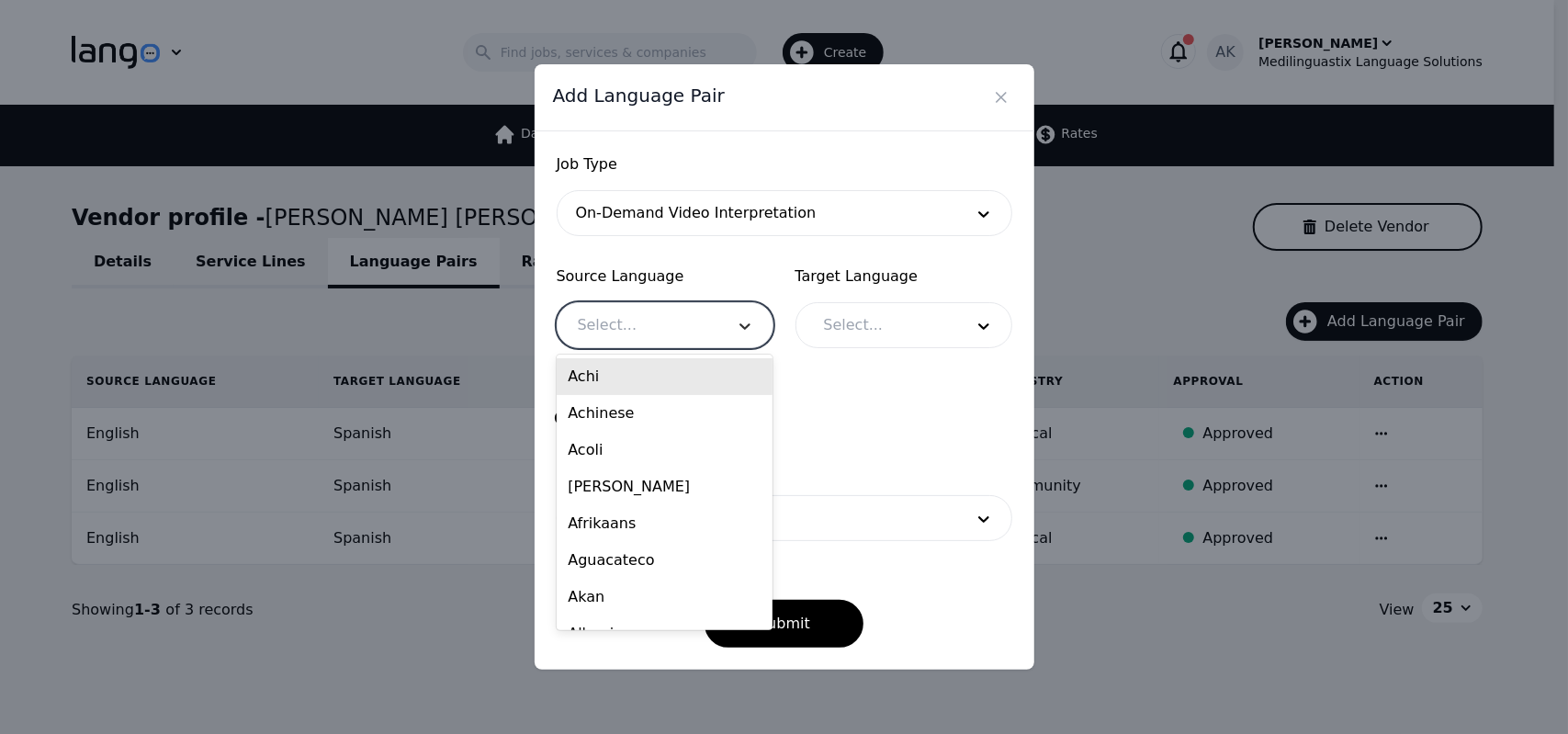
click at [743, 338] on div at bounding box center [745, 325] width 55 height 44
type input "eng"
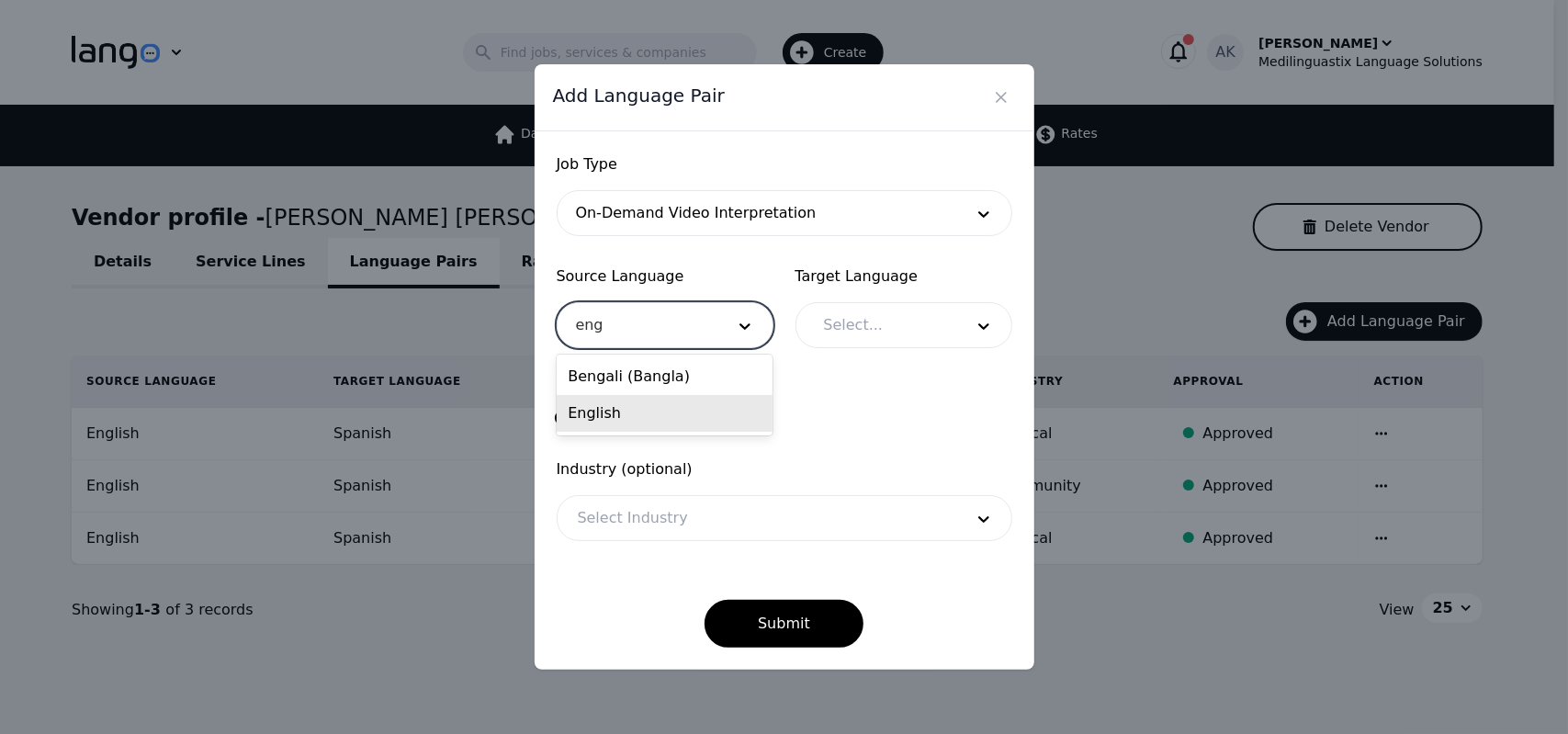
click at [656, 416] on div "English" at bounding box center [664, 413] width 216 height 37
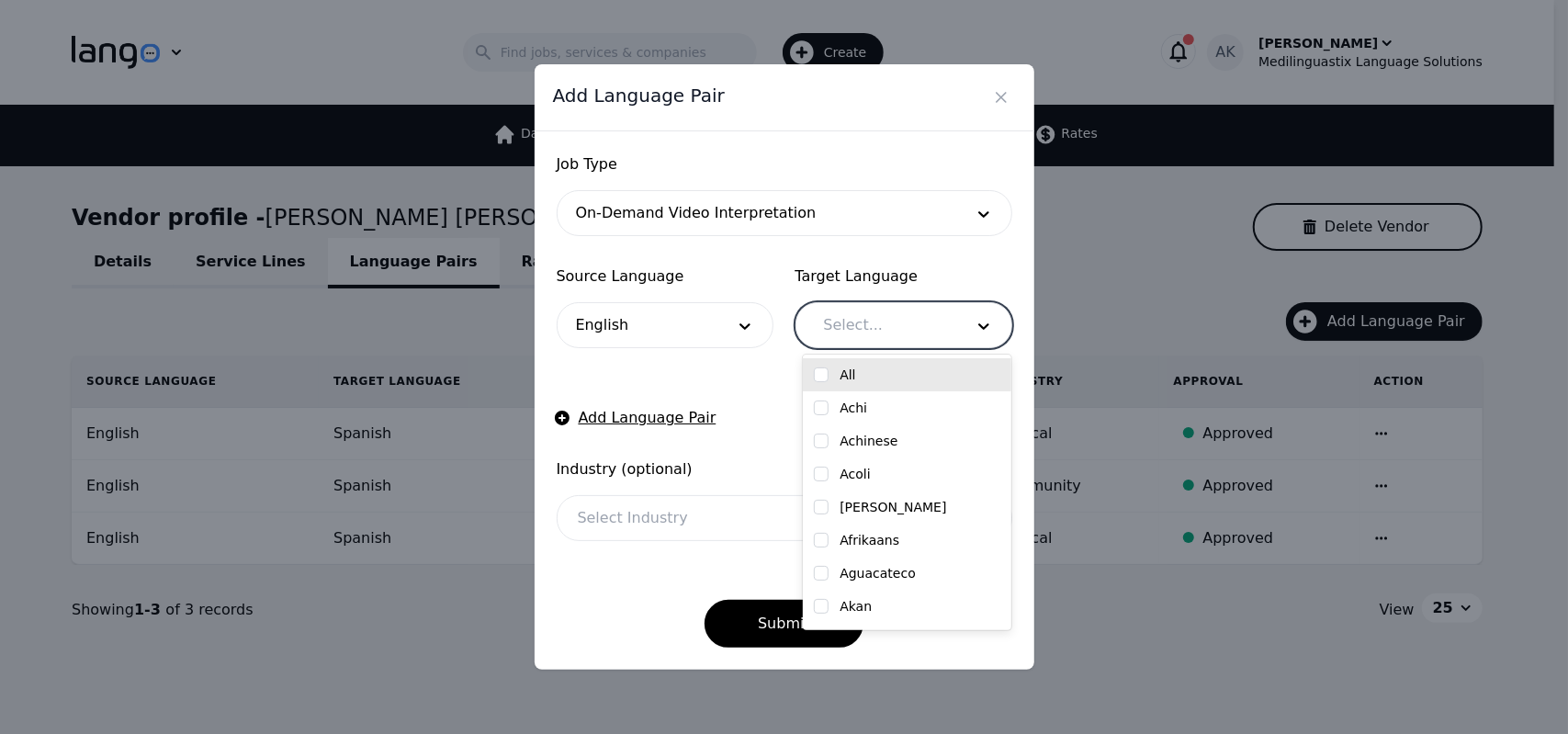
click at [849, 336] on div at bounding box center [880, 325] width 152 height 44
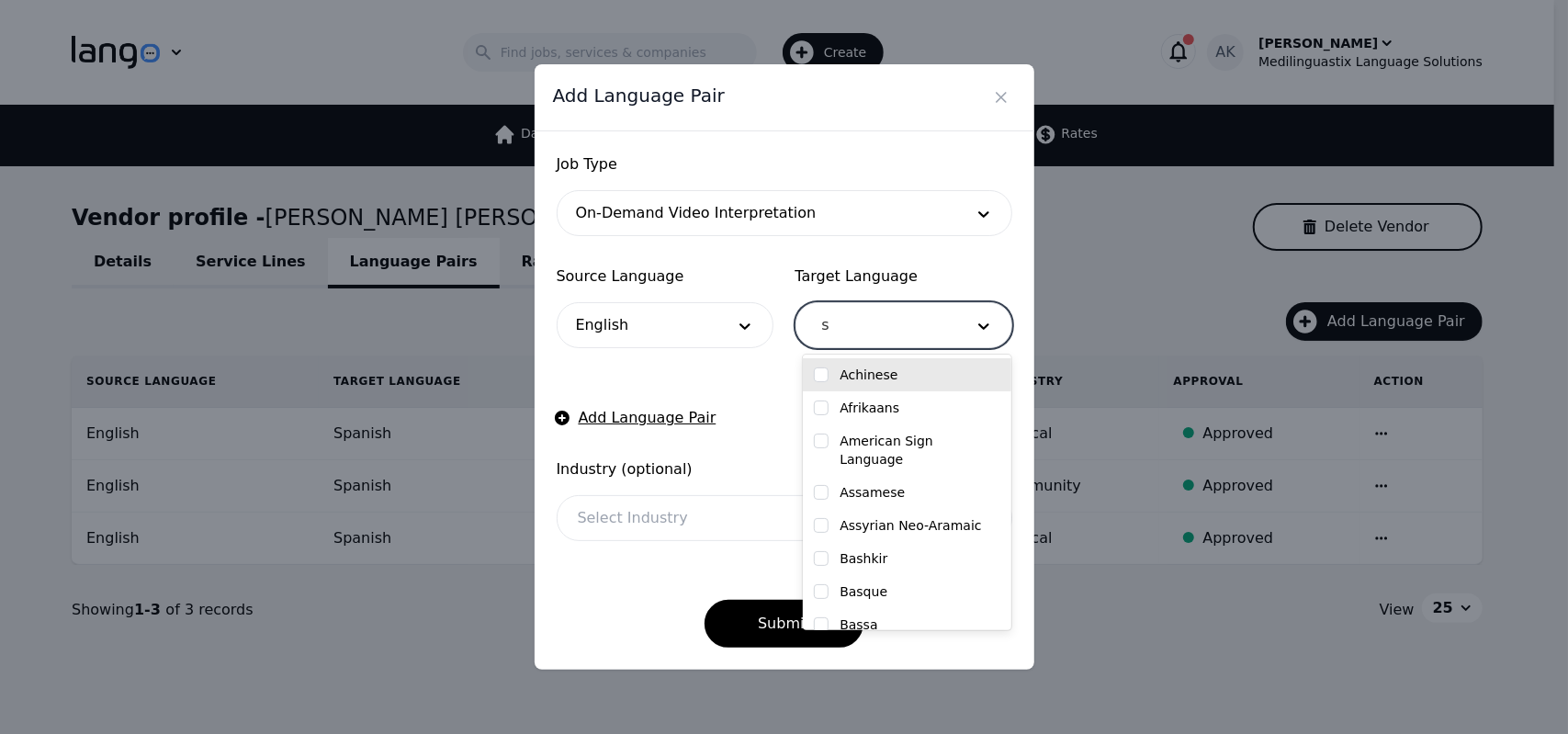
type input "sp"
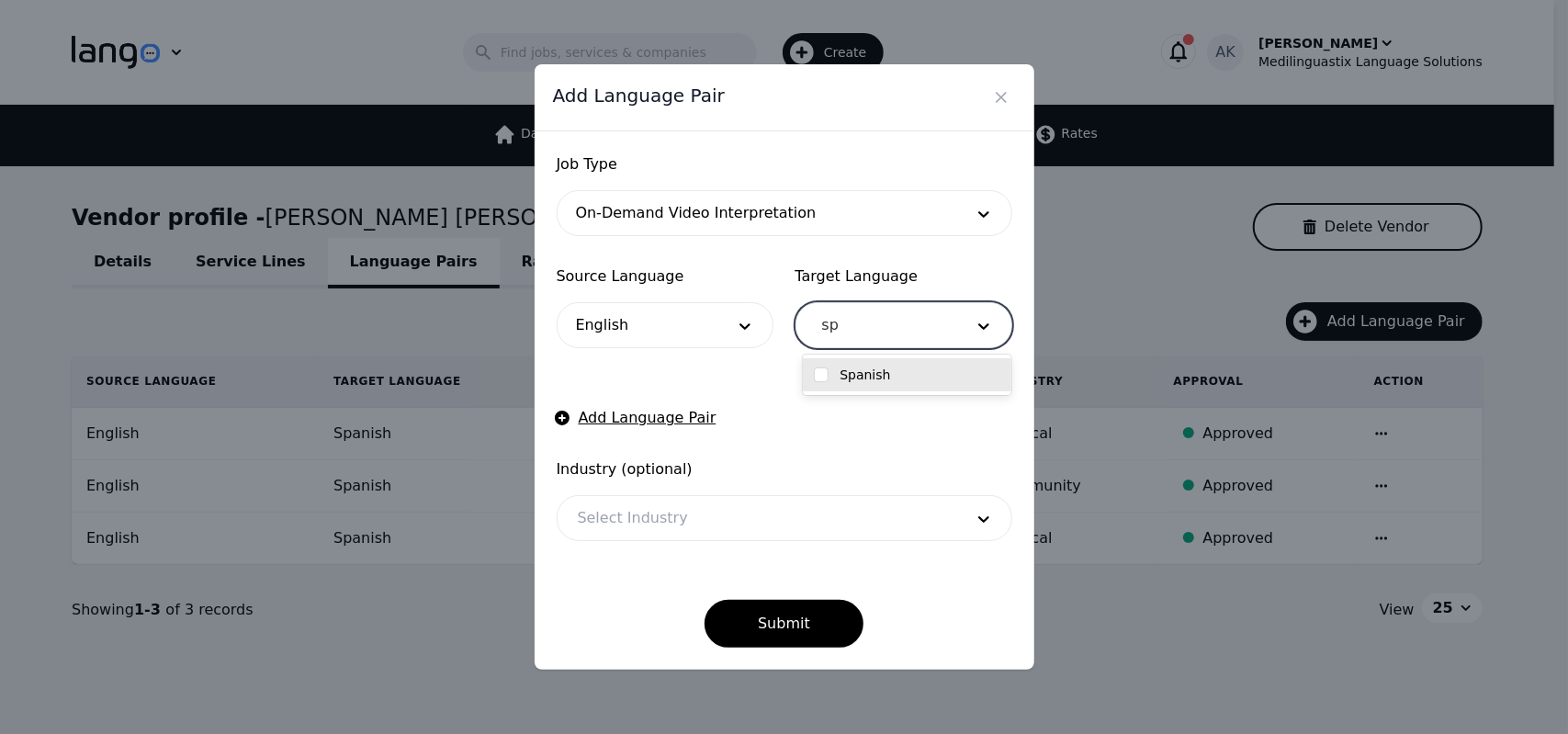
click at [866, 384] on div "Spanish" at bounding box center [906, 375] width 208 height 33
checkbox input "true"
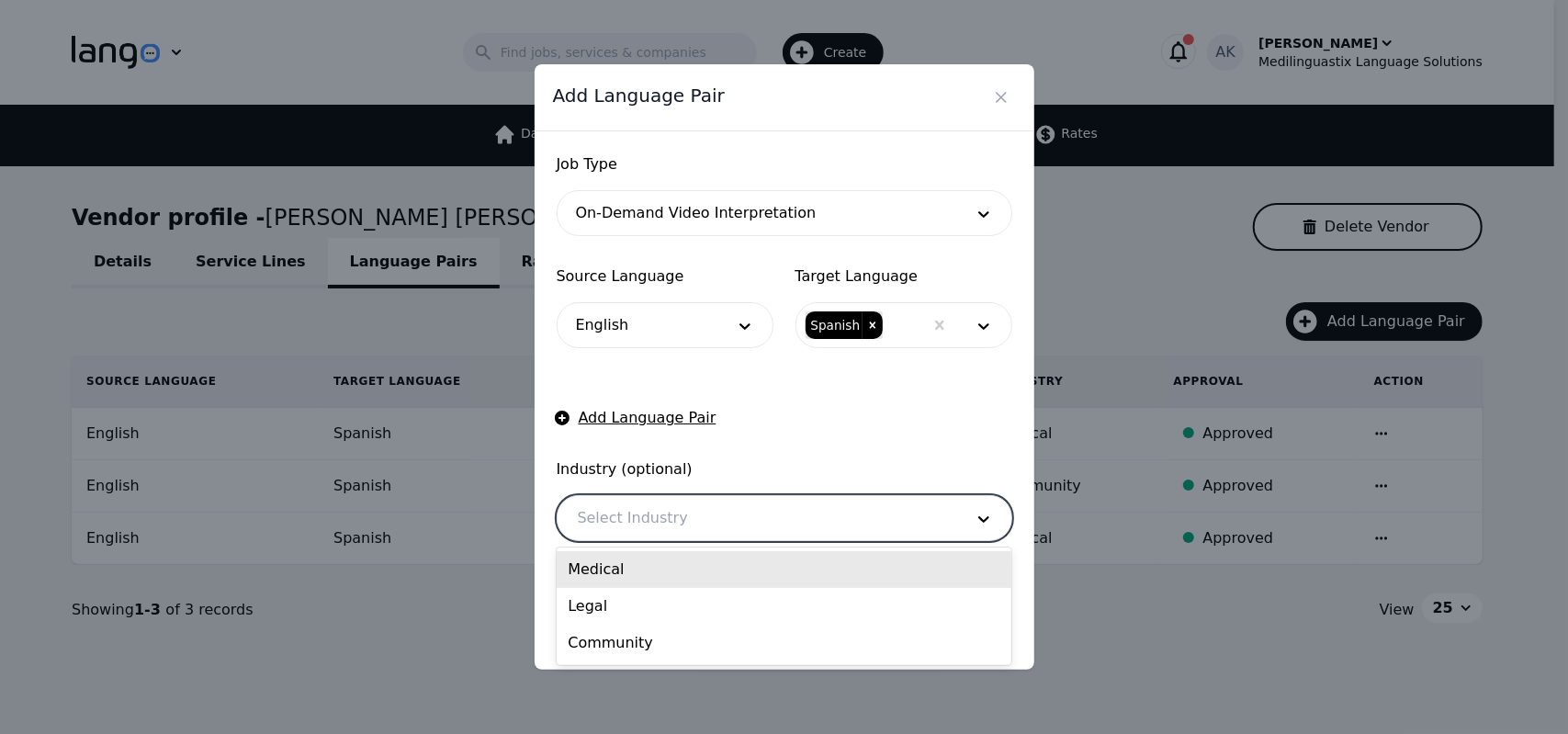
click at [687, 526] on div at bounding box center [756, 518] width 398 height 44
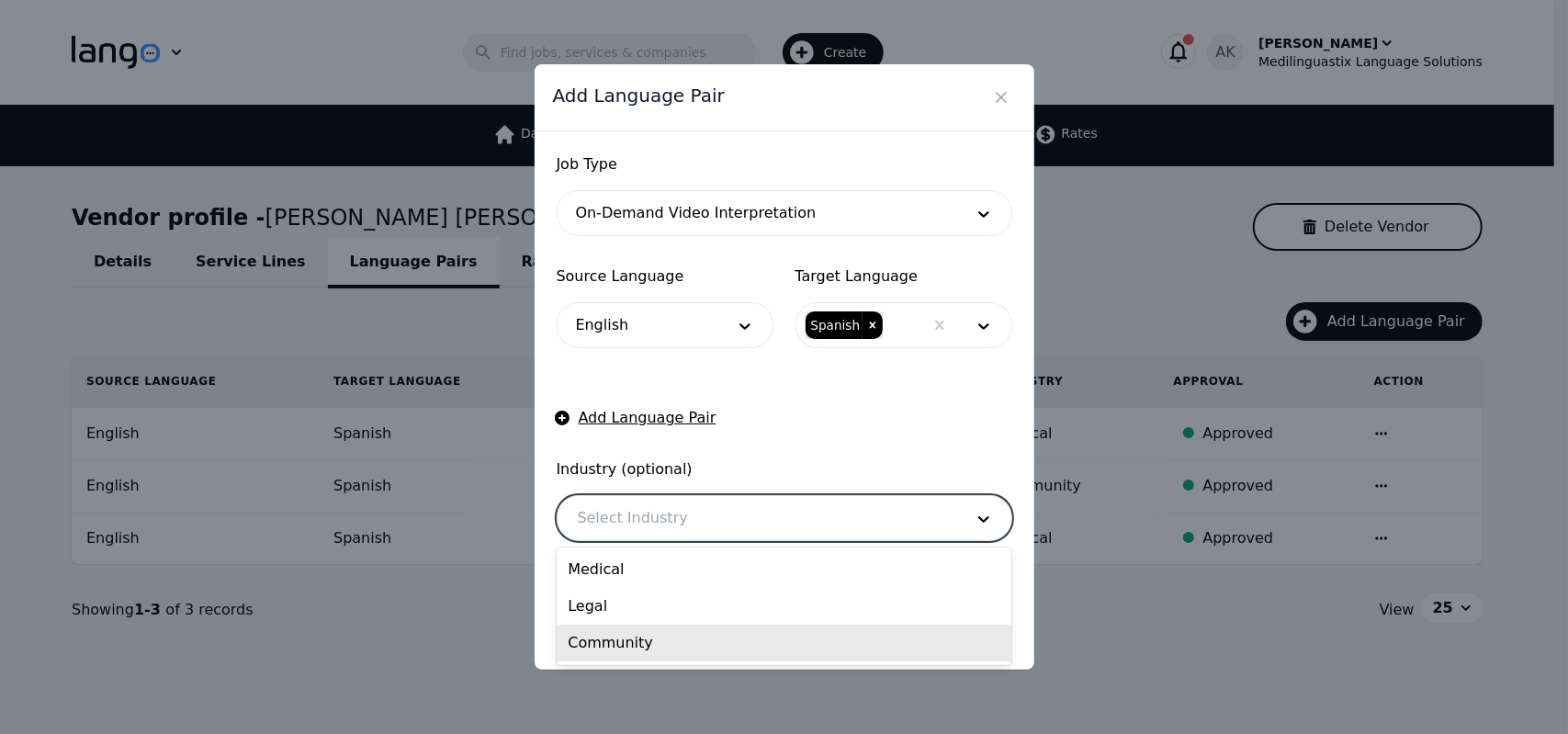
click at [617, 640] on div "Community" at bounding box center [784, 643] width 455 height 37
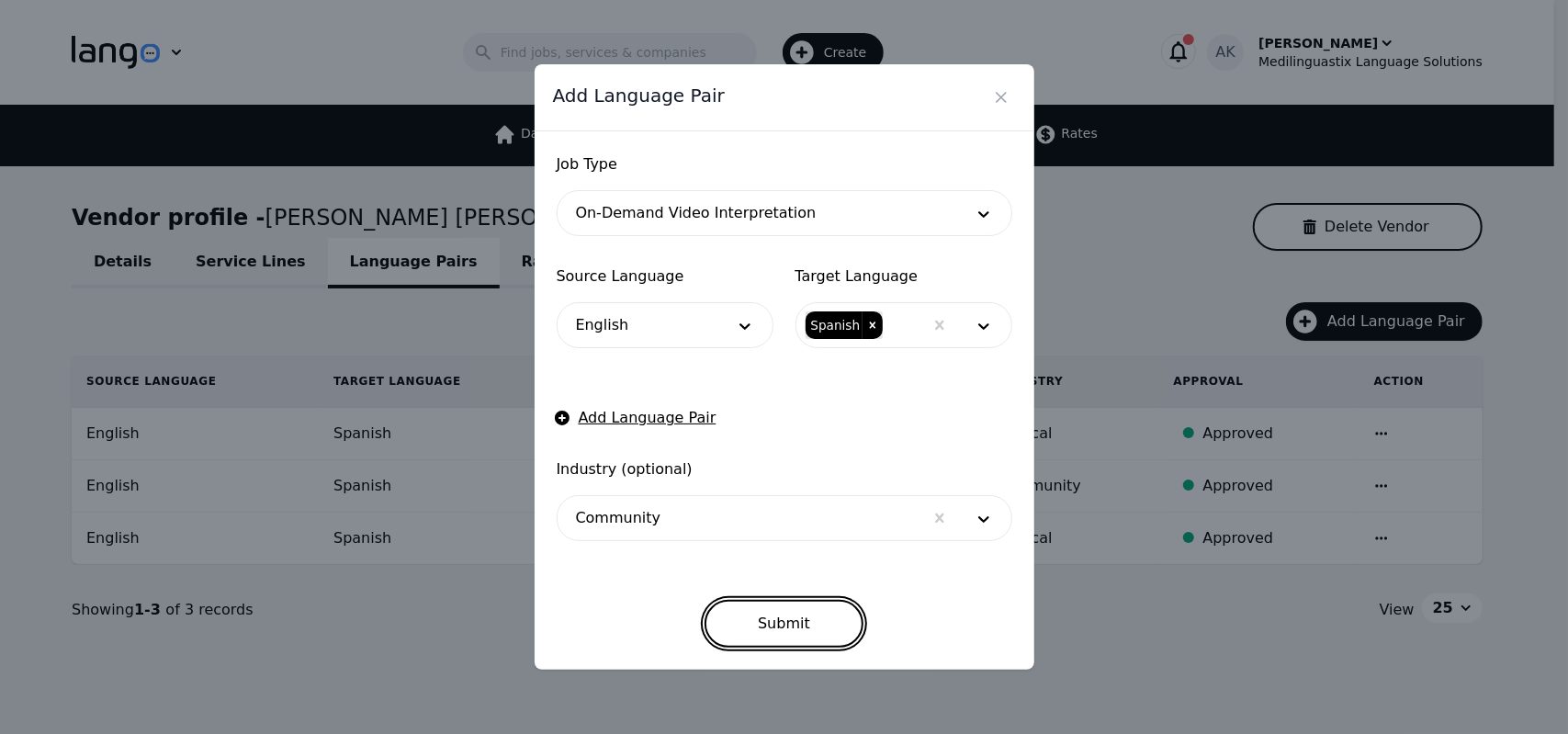
click at [759, 628] on button "Submit" at bounding box center [784, 624] width 159 height 48
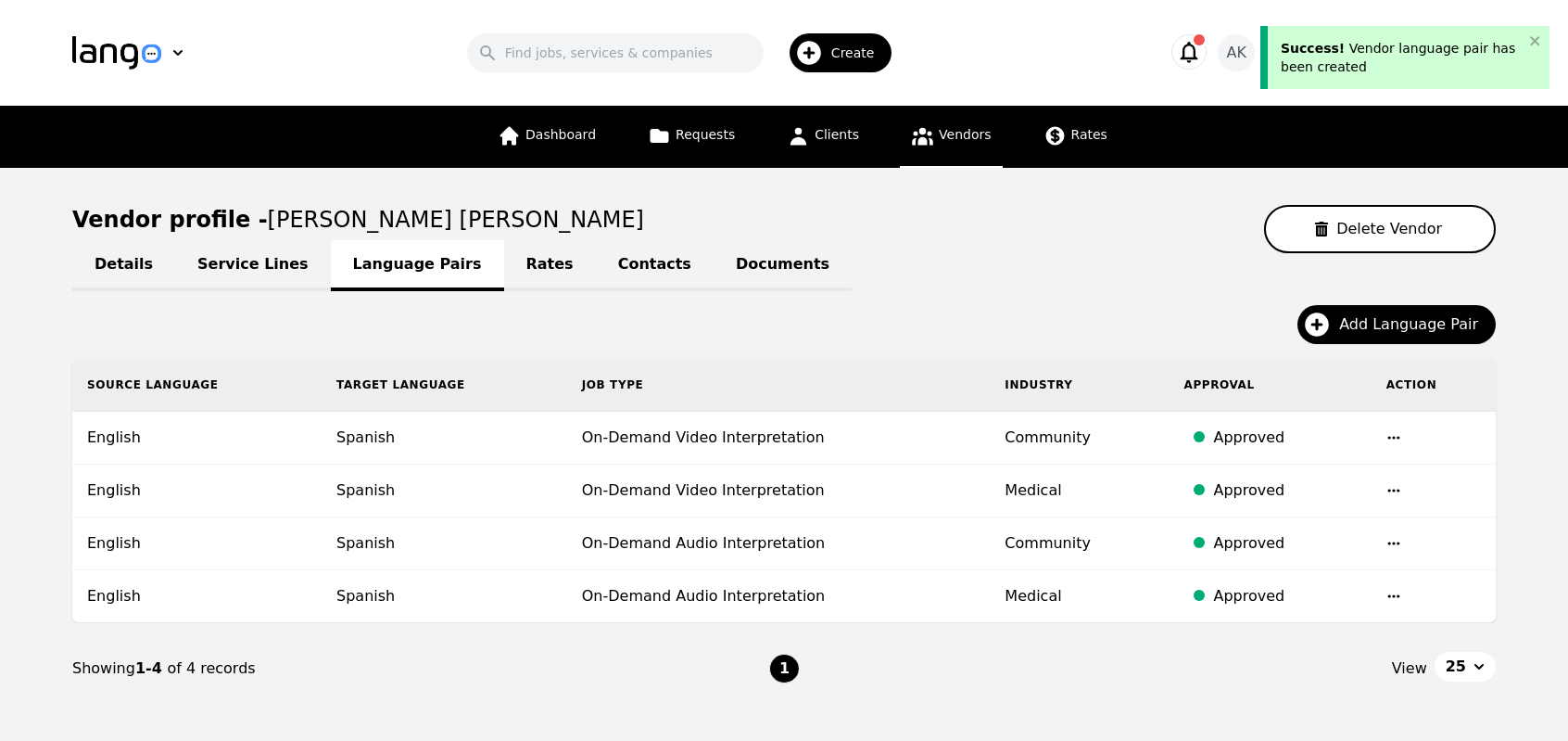
click at [239, 267] on link "Service Lines" at bounding box center [253, 265] width 155 height 51
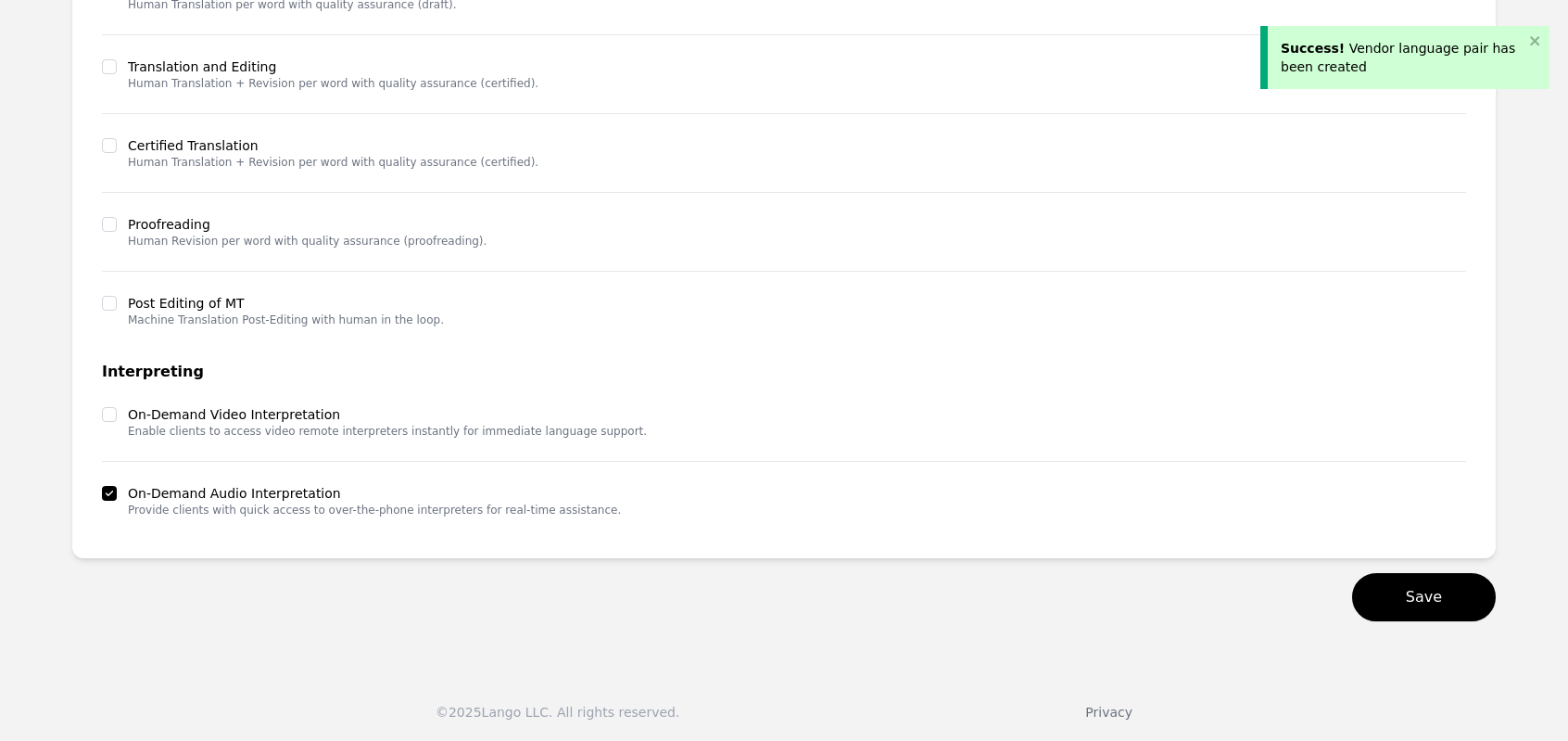
scroll to position [456, 0]
click at [108, 407] on input "checkbox" at bounding box center [108, 414] width 14 height 14
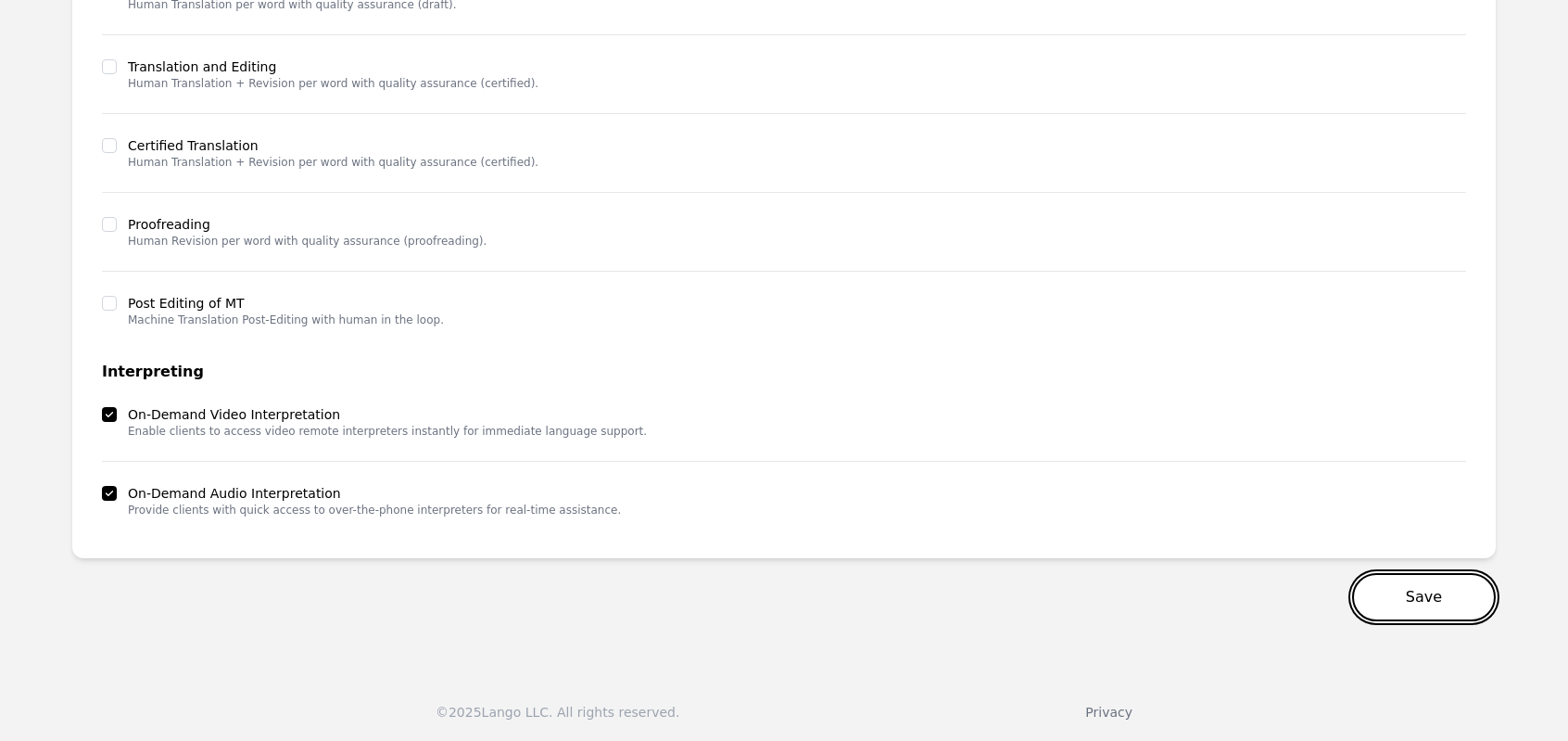
click at [1419, 588] on button "Save" at bounding box center [1424, 597] width 144 height 48
click at [108, 407] on input "checkbox" at bounding box center [108, 414] width 14 height 14
checkbox input "false"
click at [1443, 596] on button "Save" at bounding box center [1424, 597] width 144 height 48
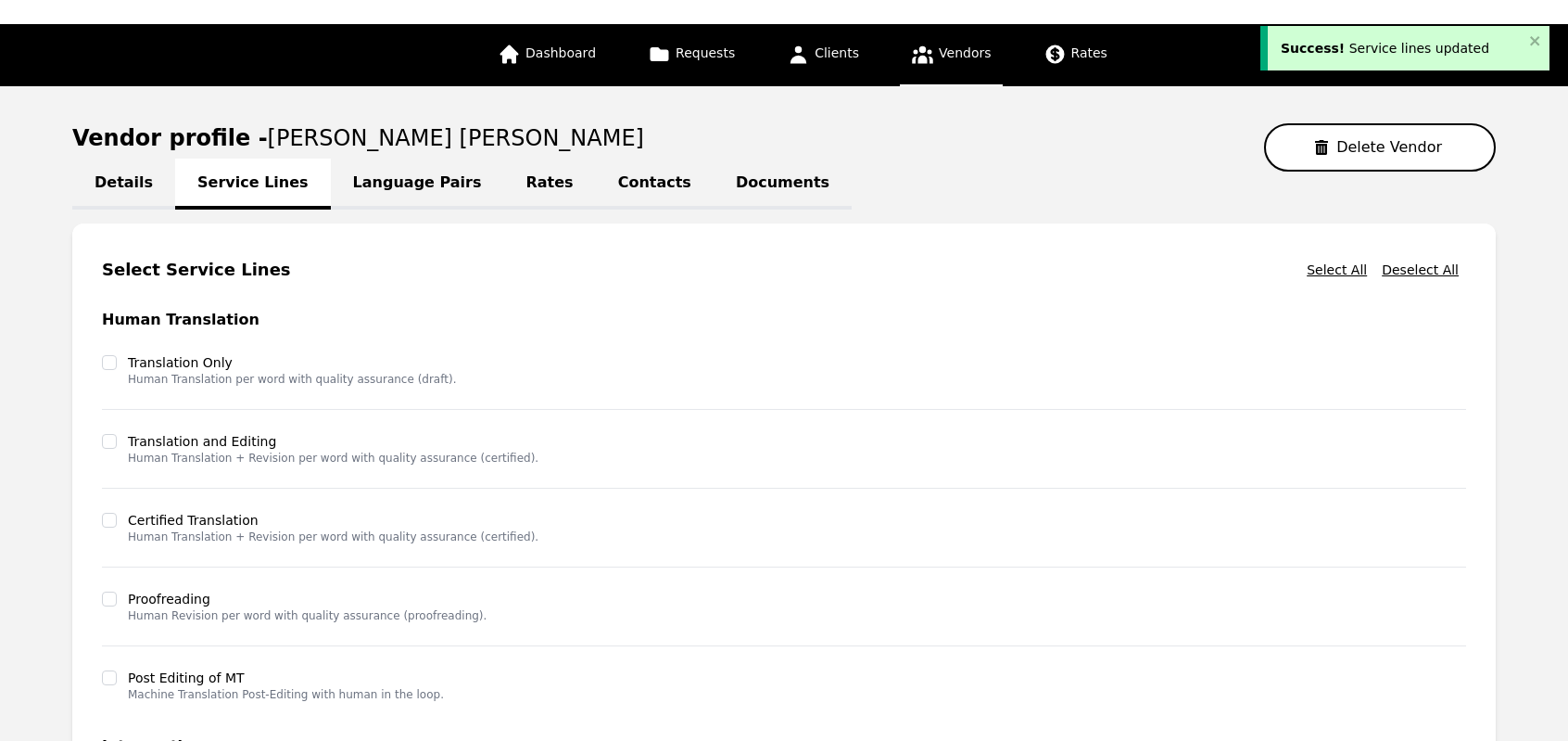
scroll to position [0, 0]
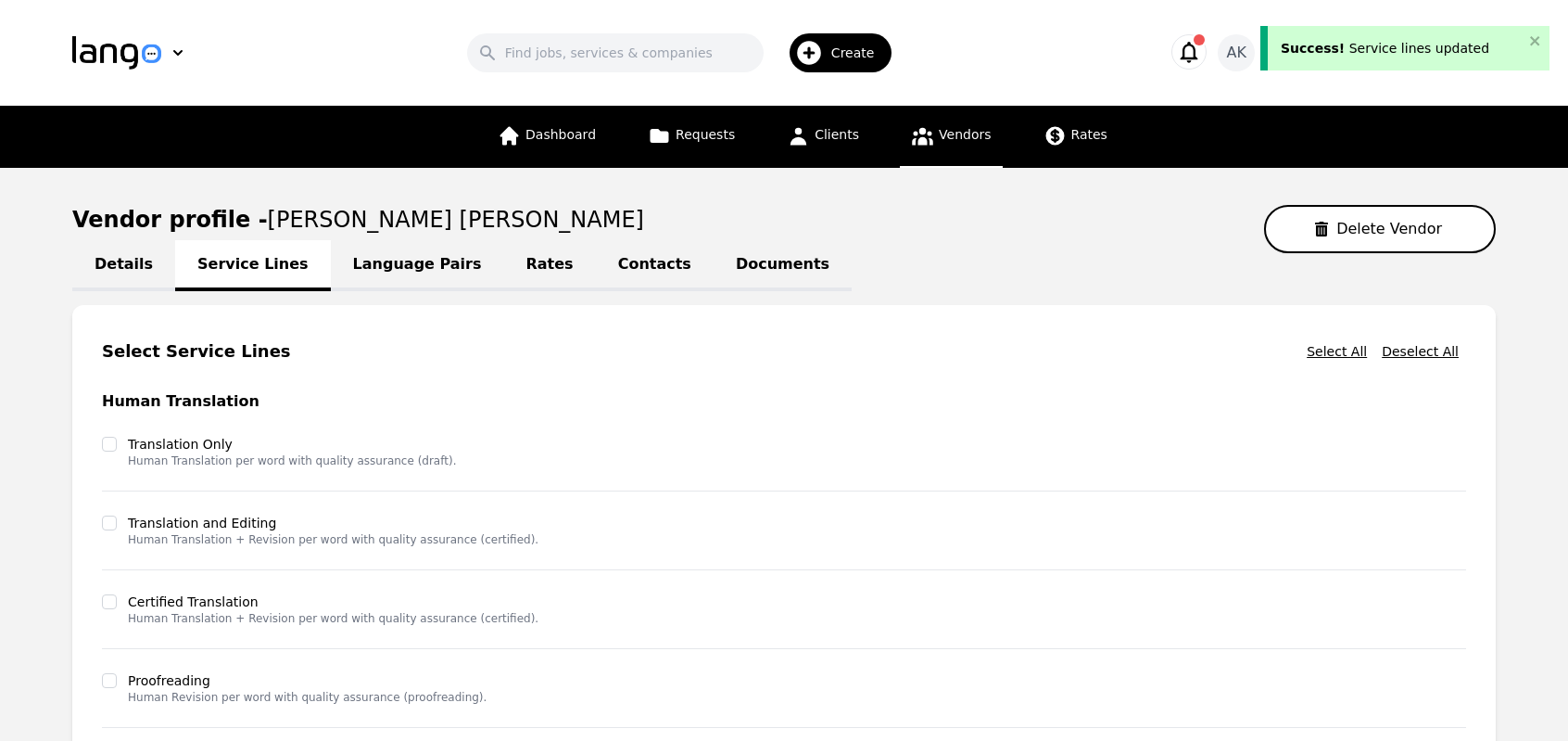
click at [611, 275] on link "Contacts" at bounding box center [654, 265] width 118 height 51
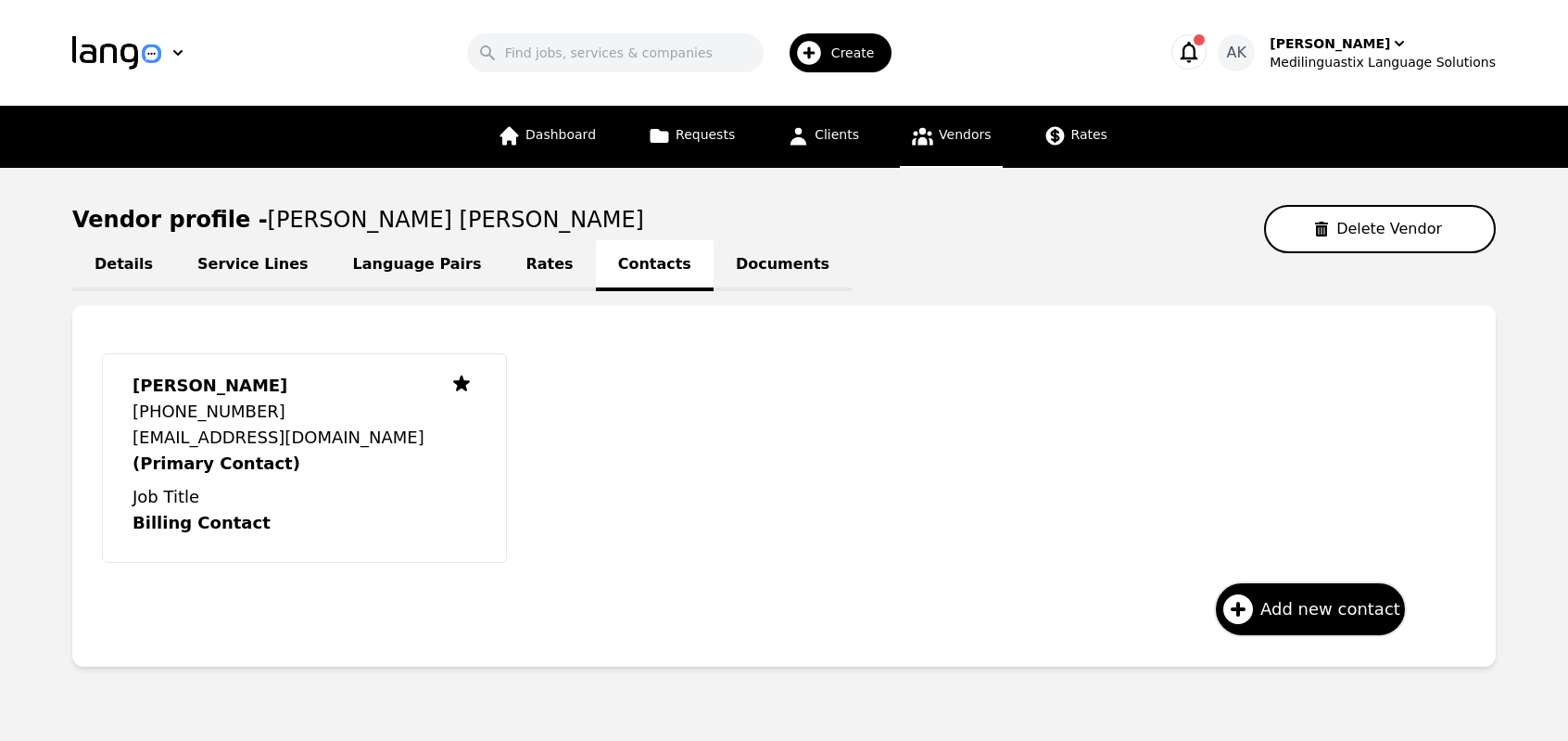
click at [384, 264] on link "Language Pairs" at bounding box center [417, 265] width 174 height 51
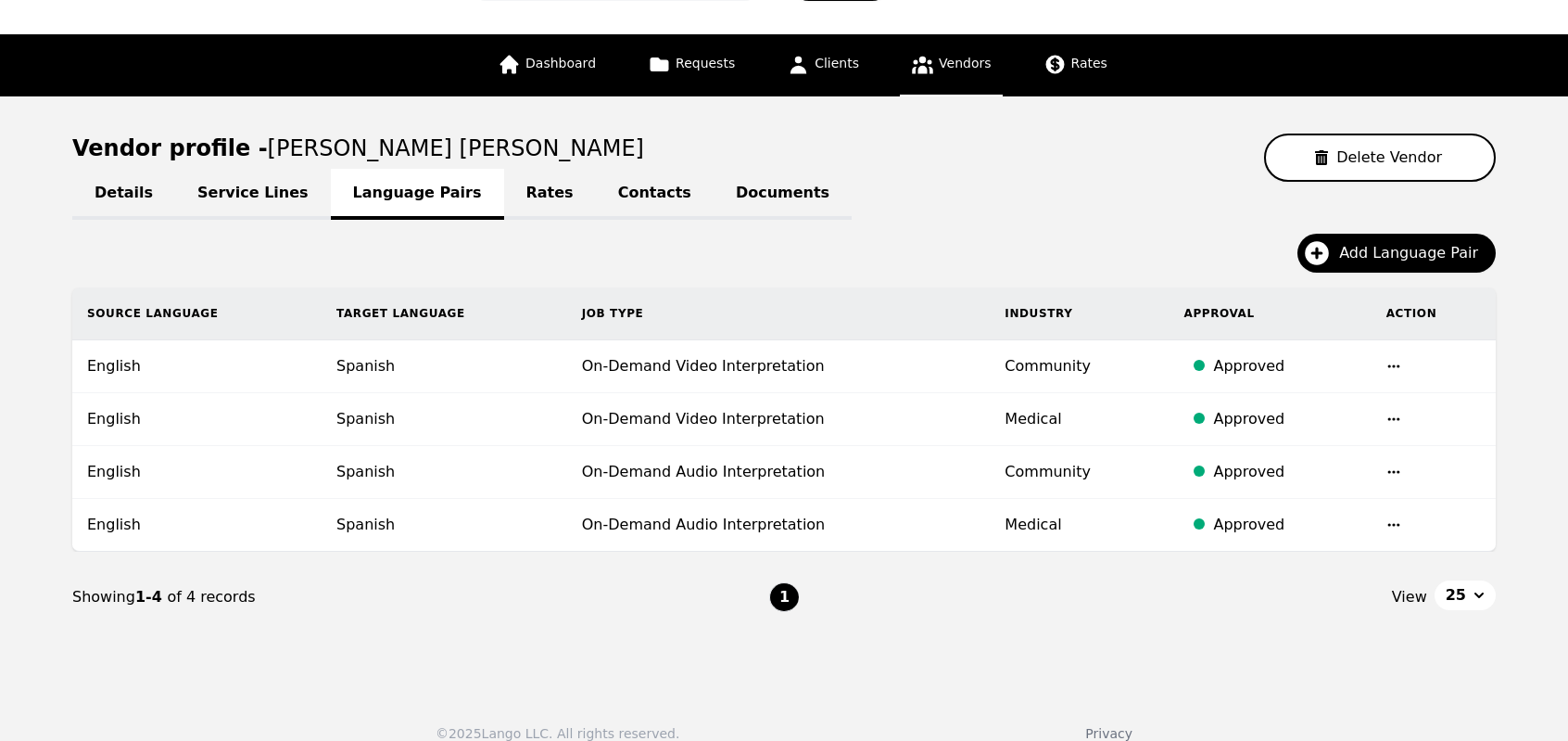
scroll to position [74, 0]
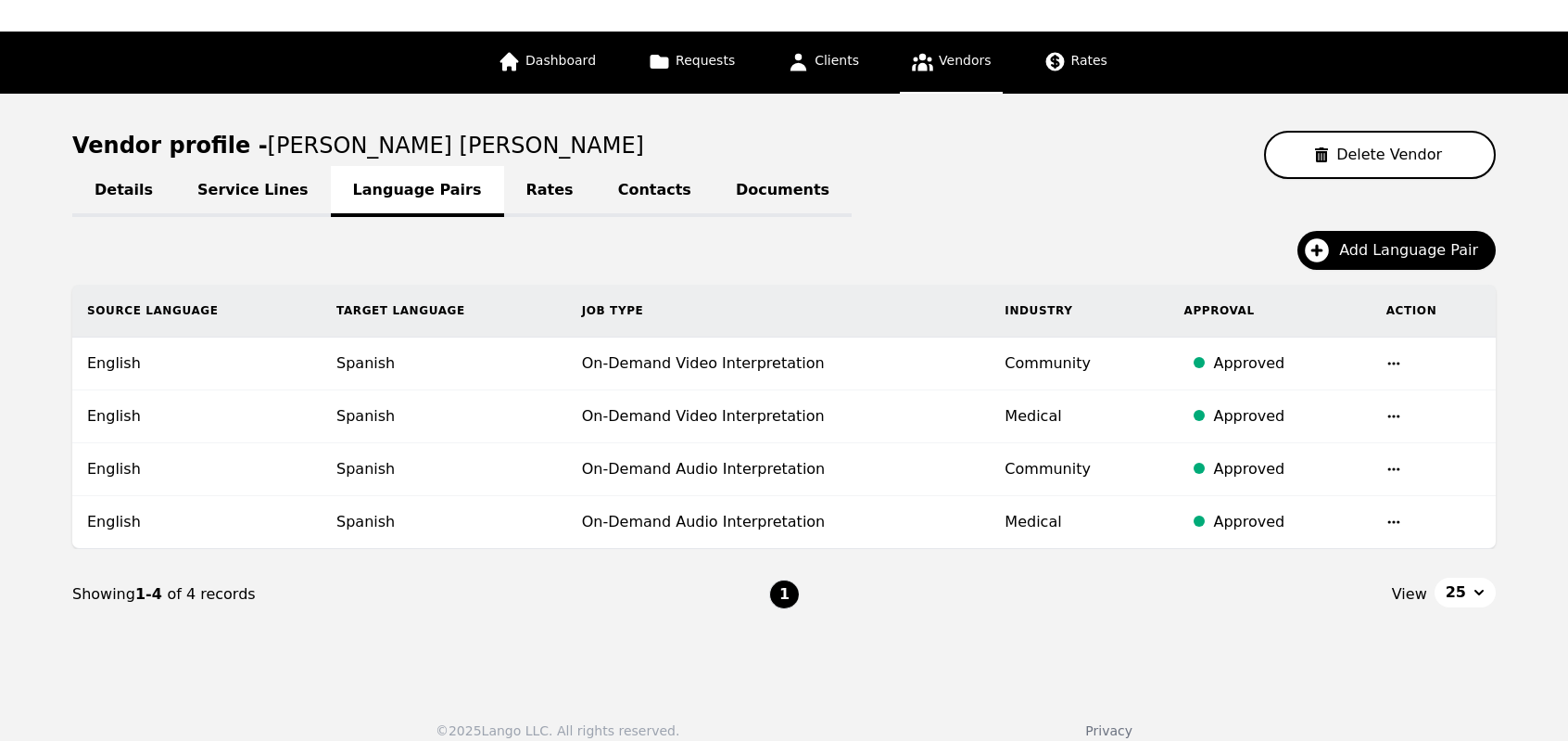
click at [1387, 364] on icon "button" at bounding box center [1393, 363] width 14 height 14
click at [1330, 407] on button "Delete" at bounding box center [1342, 410] width 77 height 34
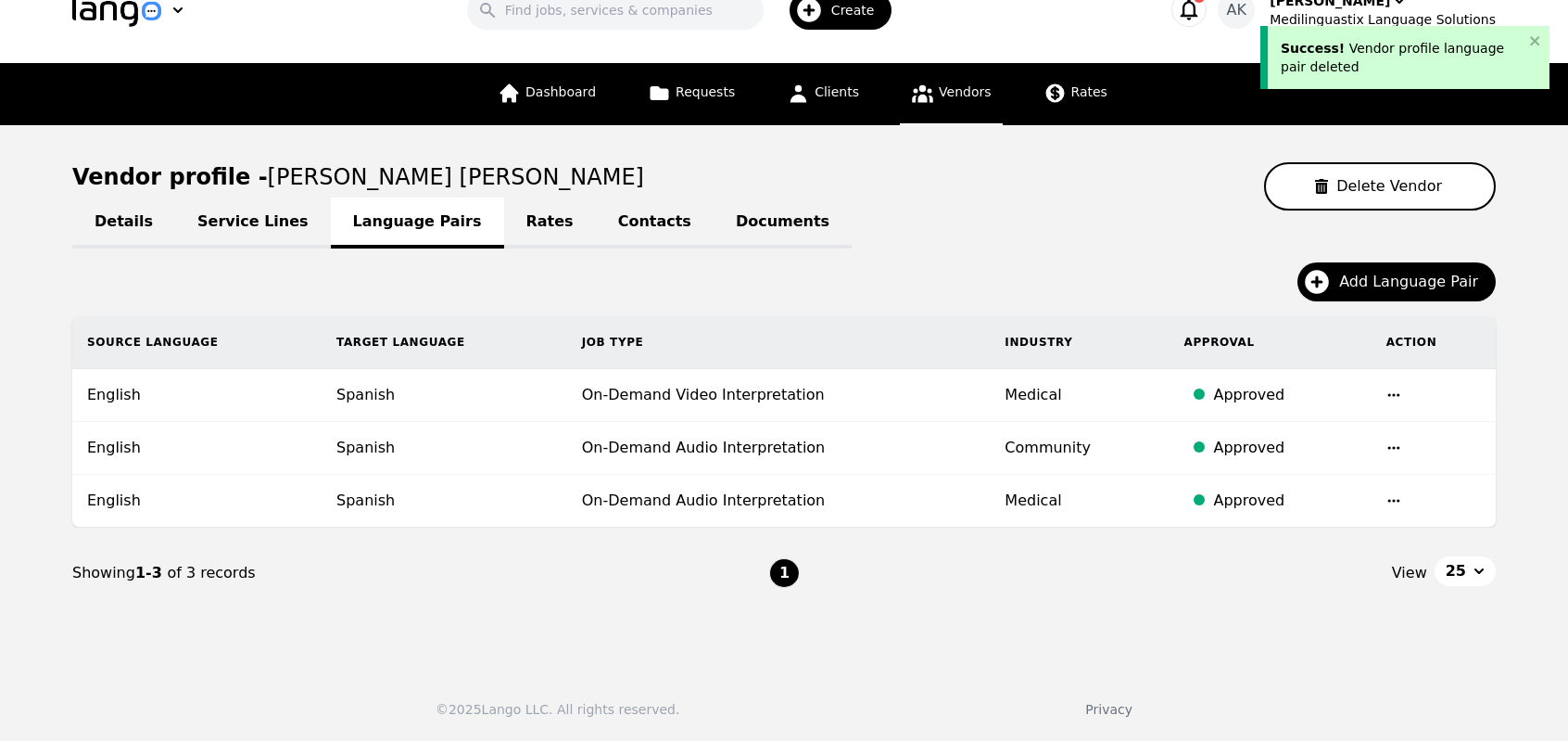
scroll to position [38, 0]
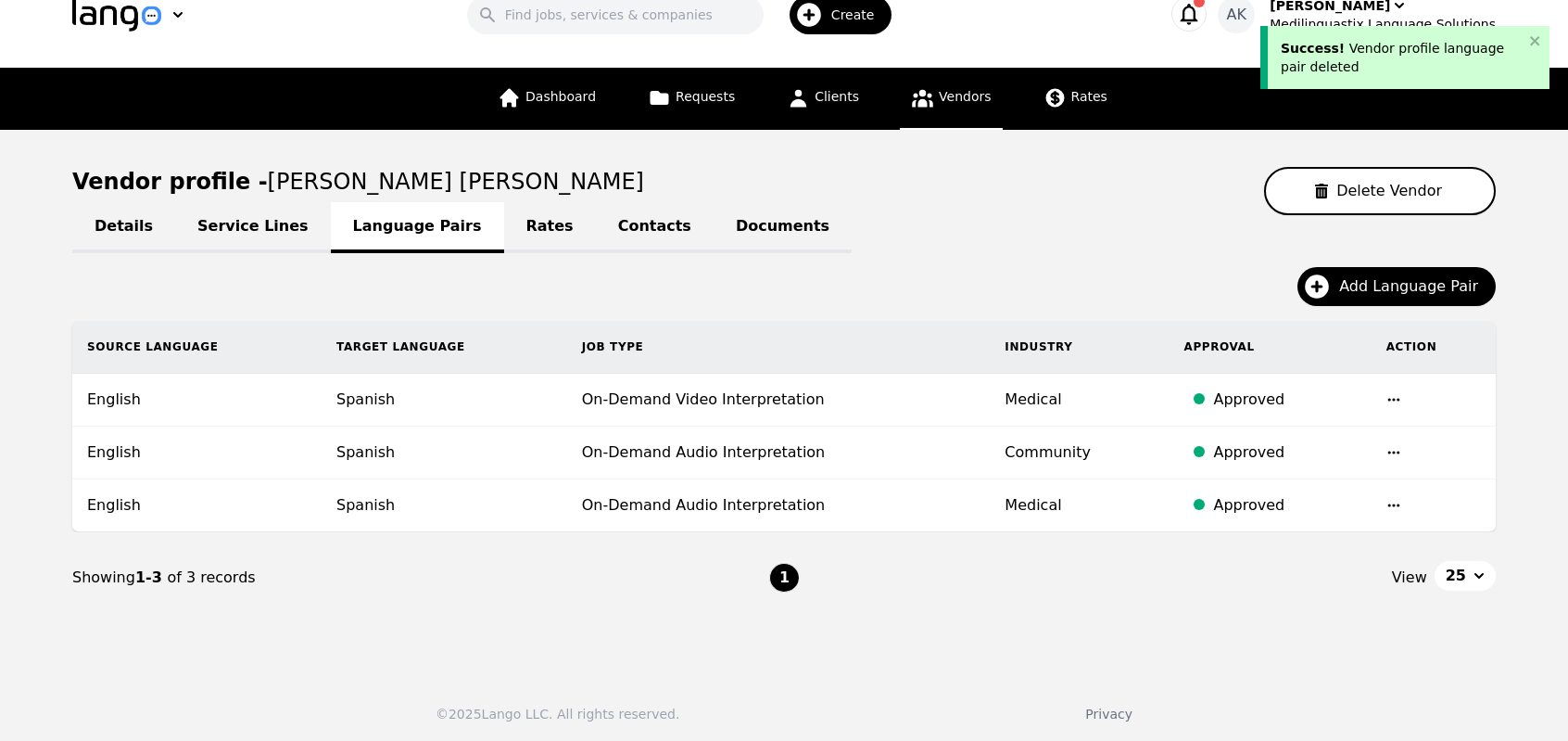
click at [1393, 394] on icon "button" at bounding box center [1393, 399] width 14 height 14
click at [1342, 452] on button "Delete" at bounding box center [1342, 446] width 77 height 34
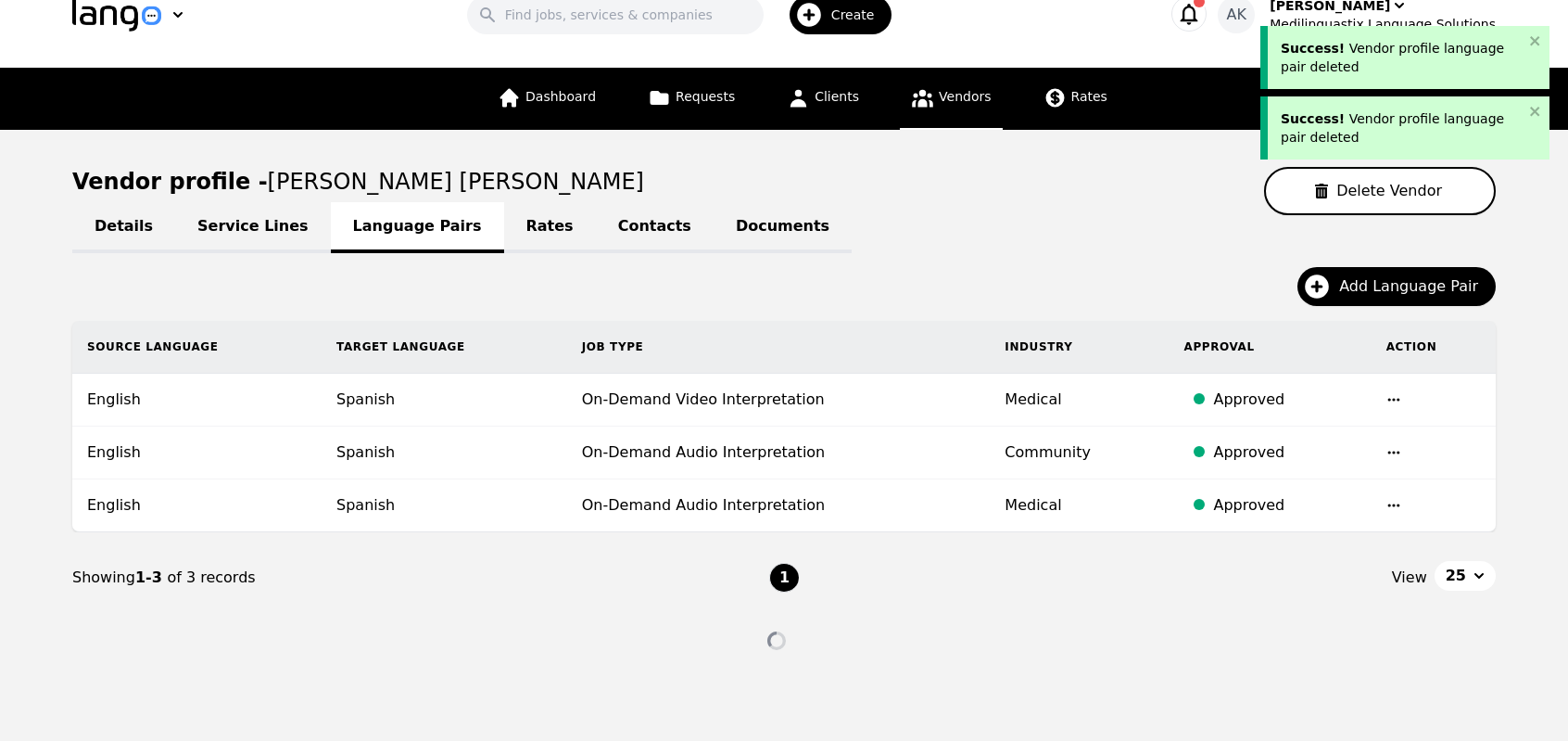
scroll to position [0, 0]
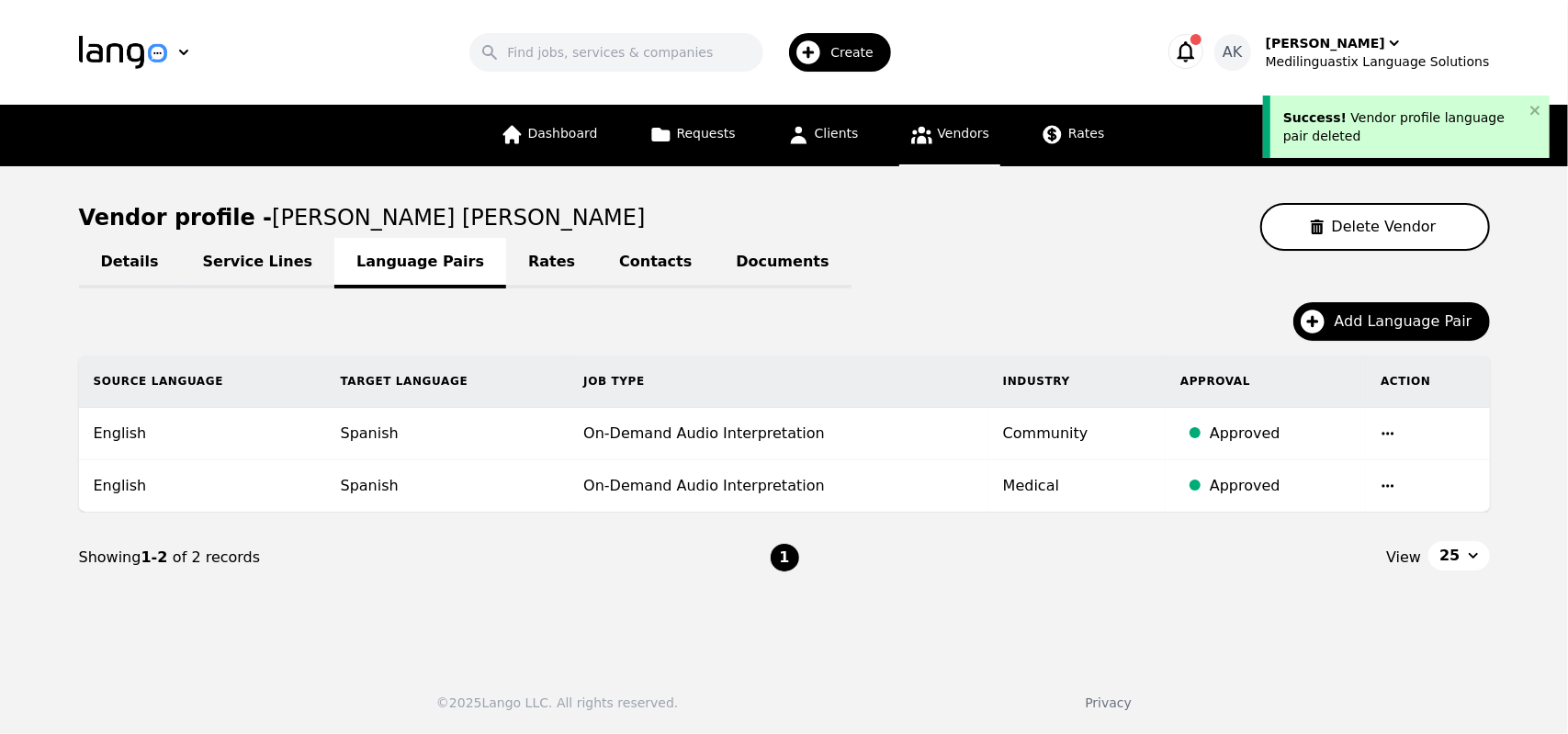
click at [919, 281] on div "Details Service Lines Language Pairs Rates Contacts Documents Add Language Pair…" at bounding box center [784, 427] width 1411 height 352
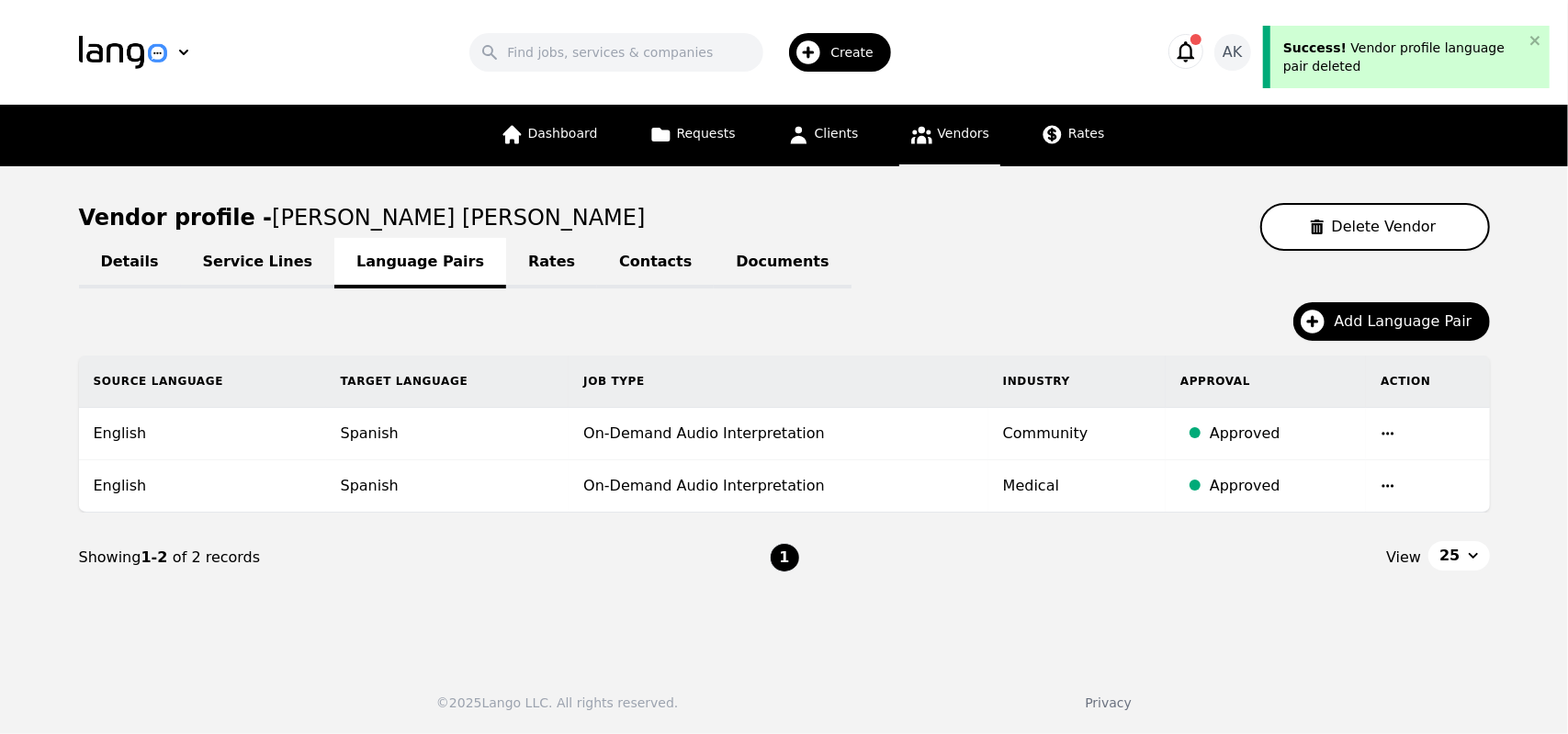
click at [126, 261] on link "Details" at bounding box center [129, 262] width 102 height 50
select select "active"
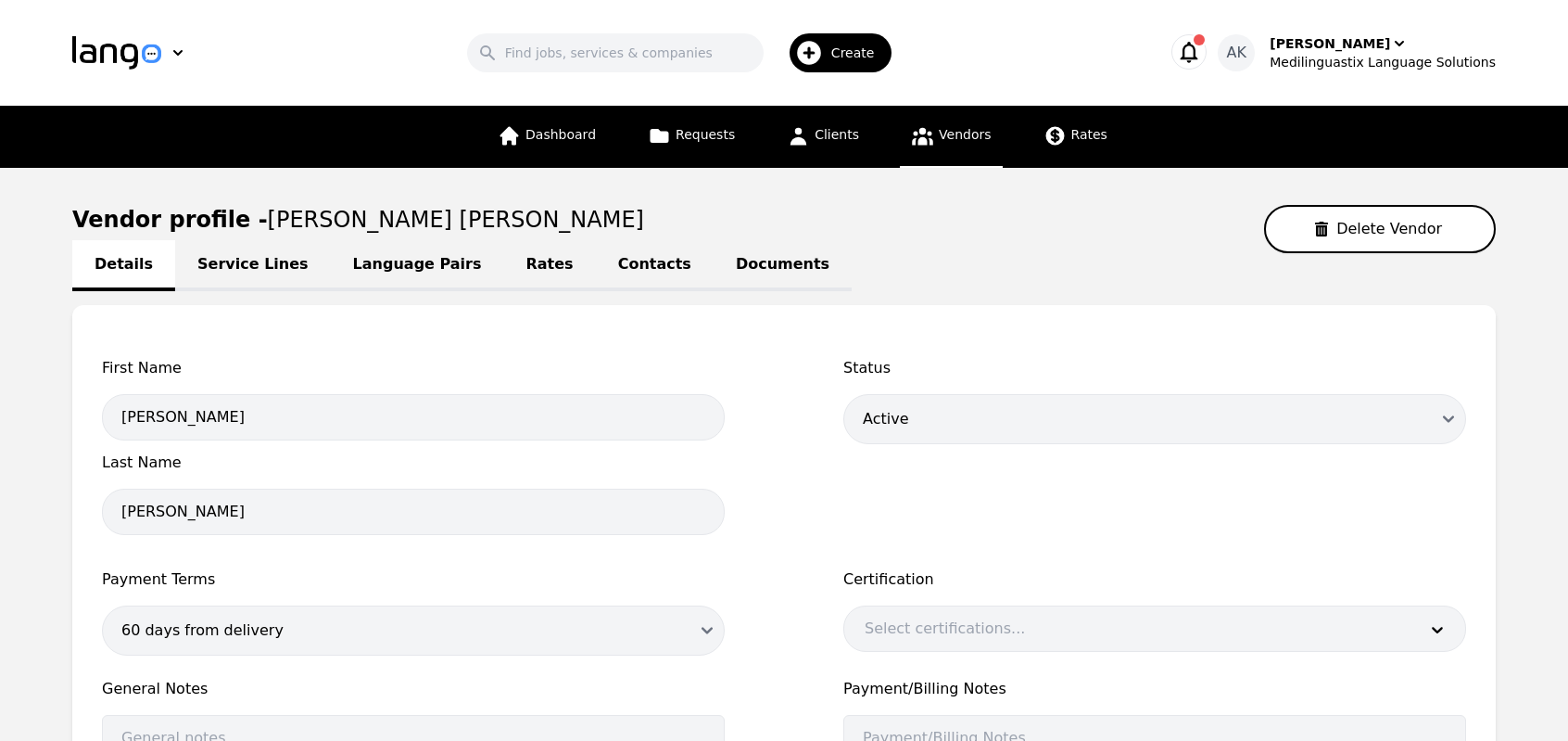
click at [394, 271] on link "Language Pairs" at bounding box center [417, 265] width 174 height 51
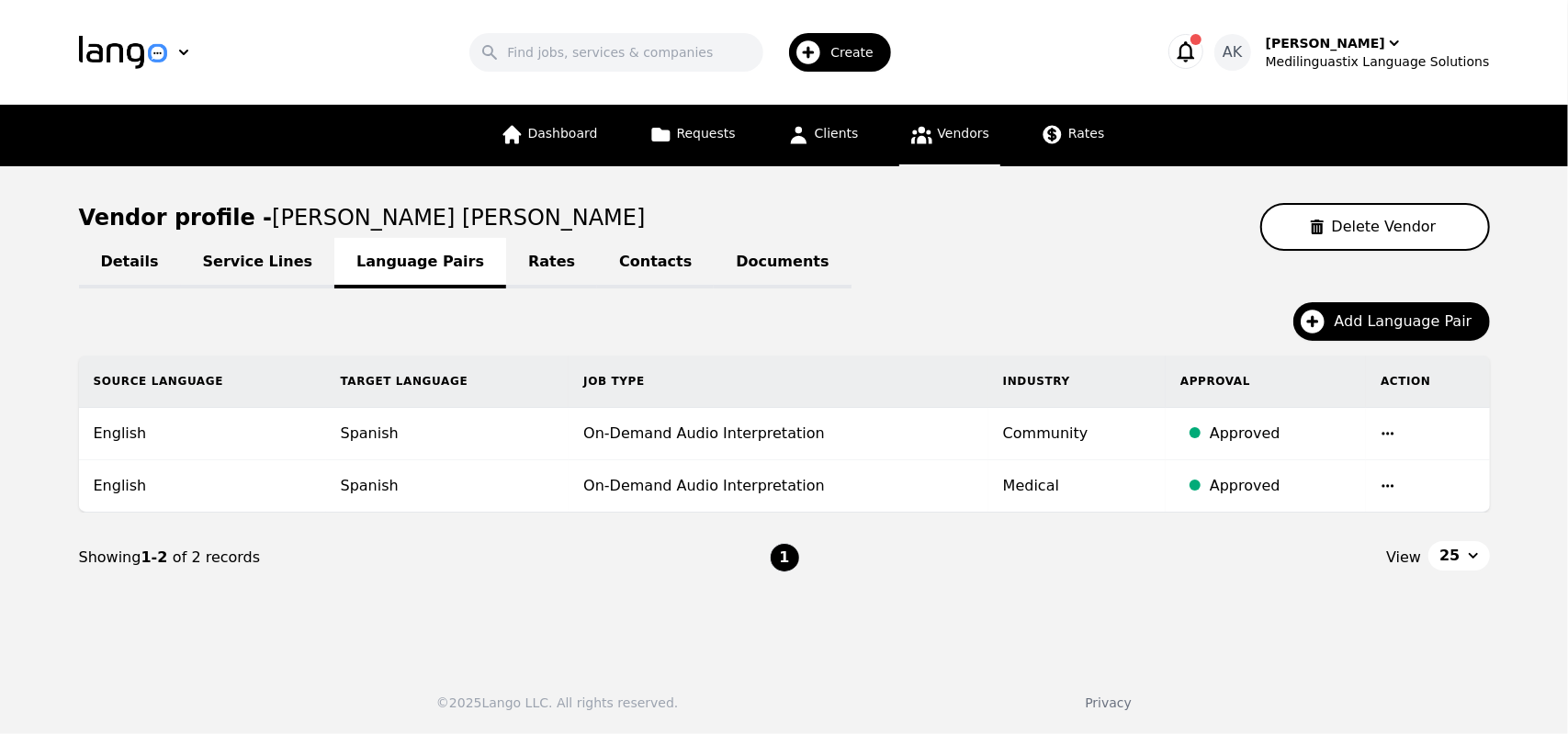
click at [597, 273] on link "Contacts" at bounding box center [655, 262] width 117 height 50
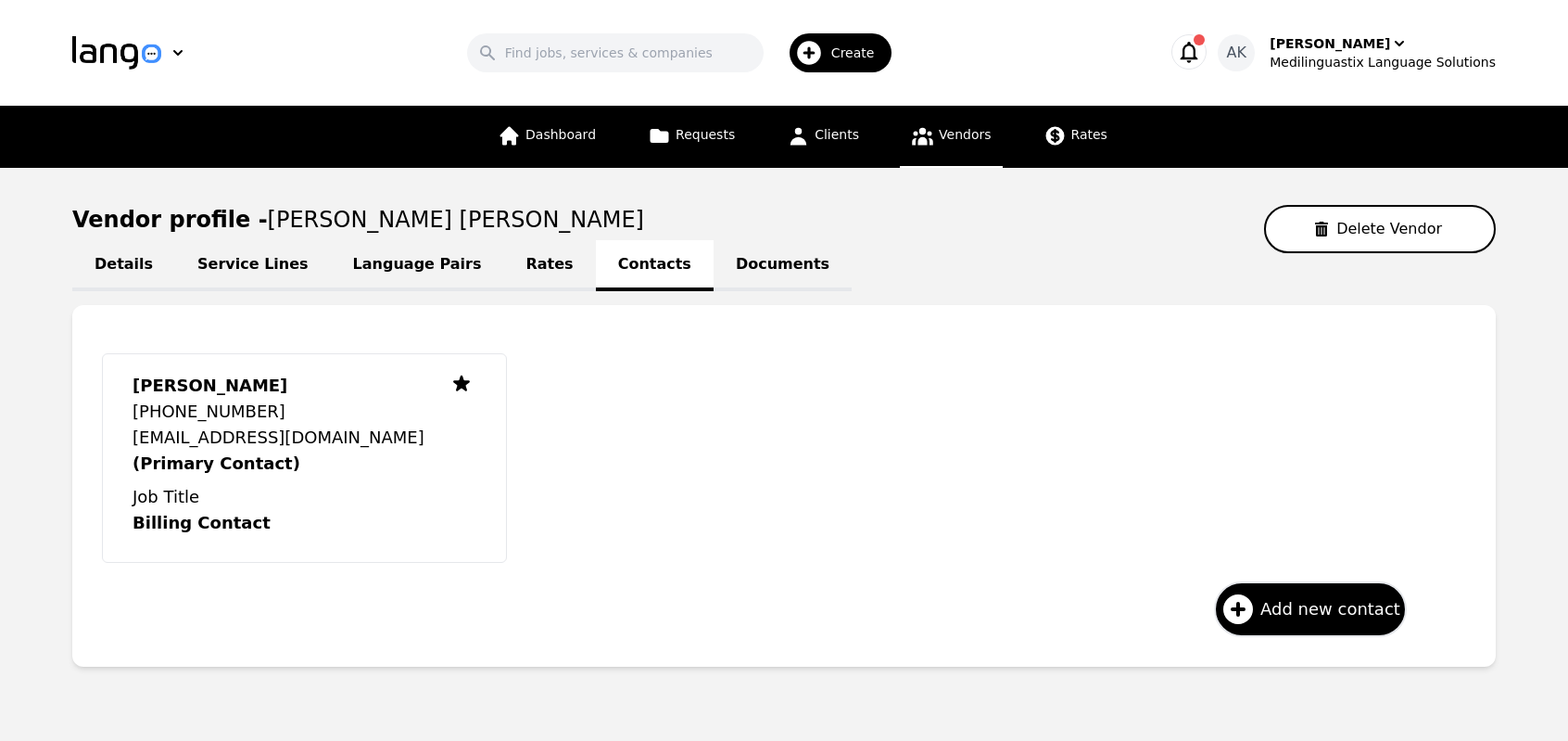
click at [725, 275] on link "Documents" at bounding box center [783, 265] width 138 height 51
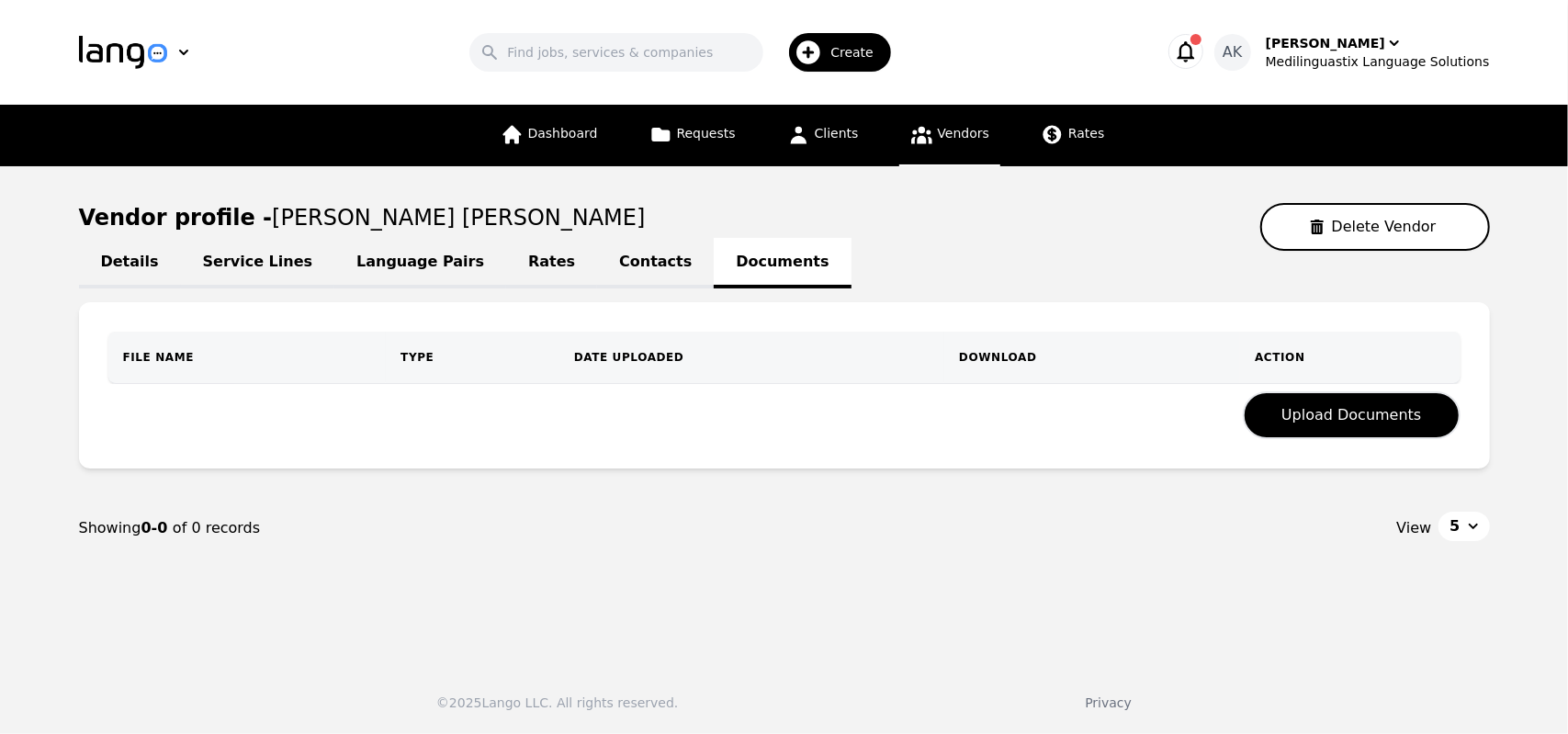
click at [1198, 52] on icon "button" at bounding box center [1185, 51] width 26 height 26
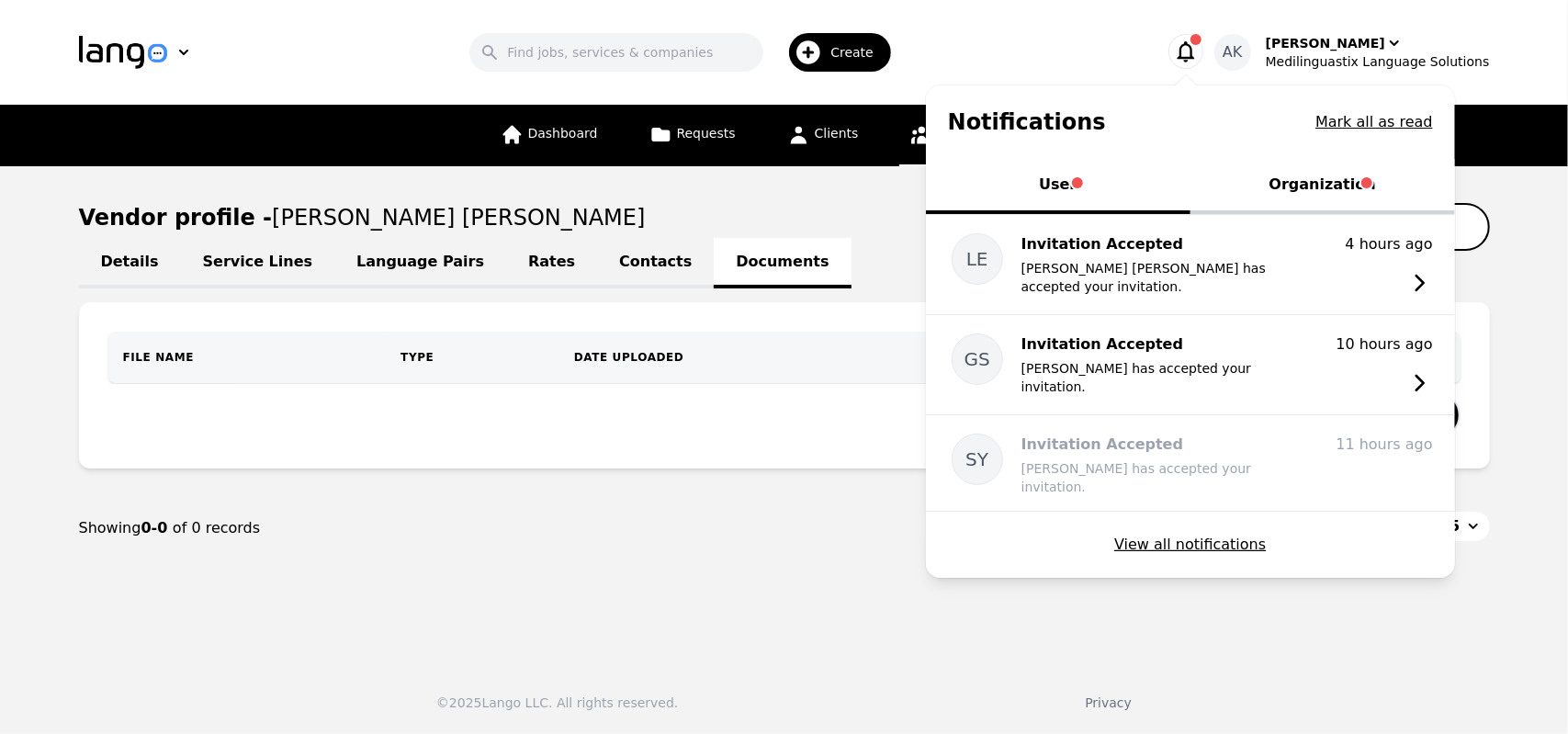
click at [1328, 180] on button "Organization" at bounding box center [1323, 186] width 264 height 55
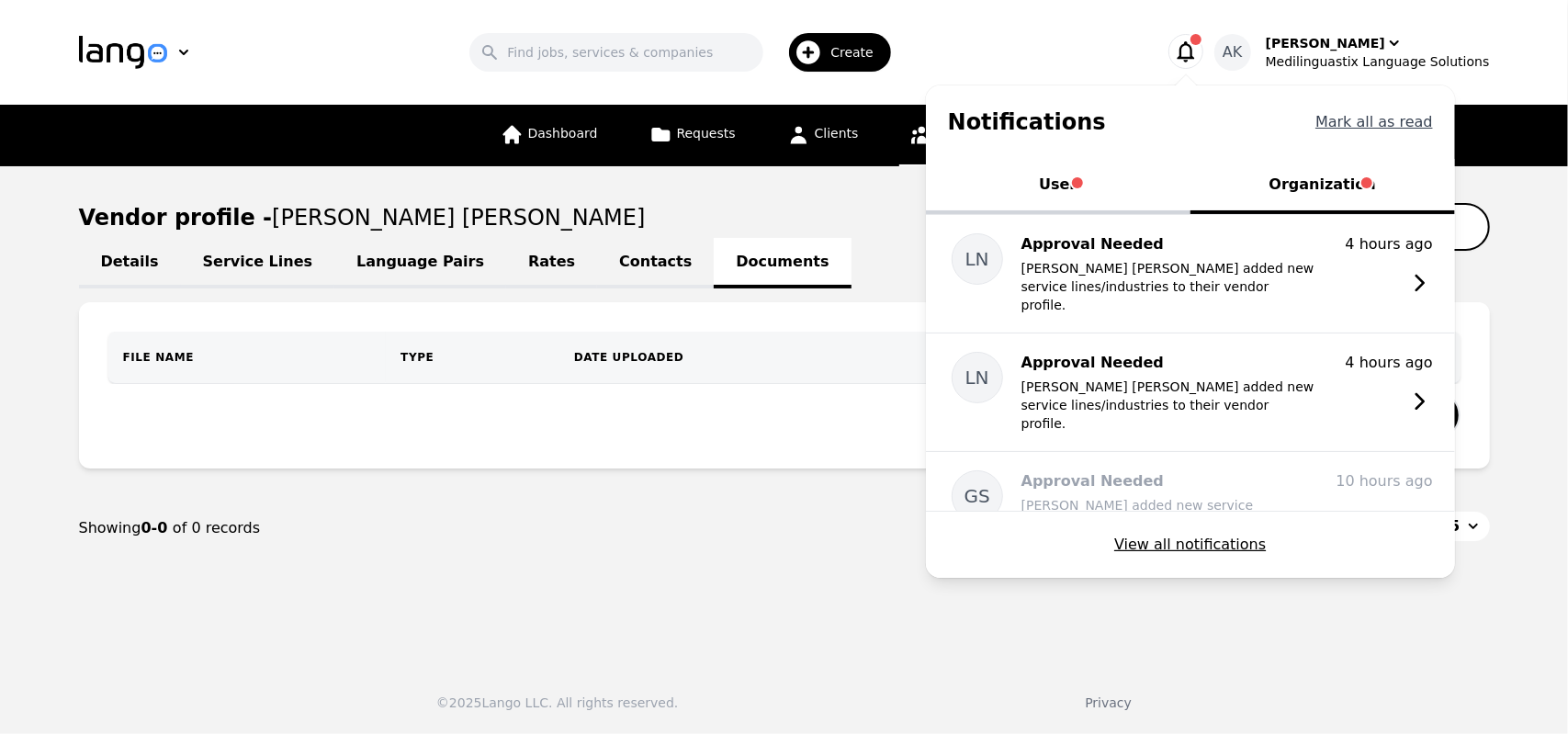
click at [1394, 111] on button "Mark all as read" at bounding box center [1374, 122] width 118 height 22
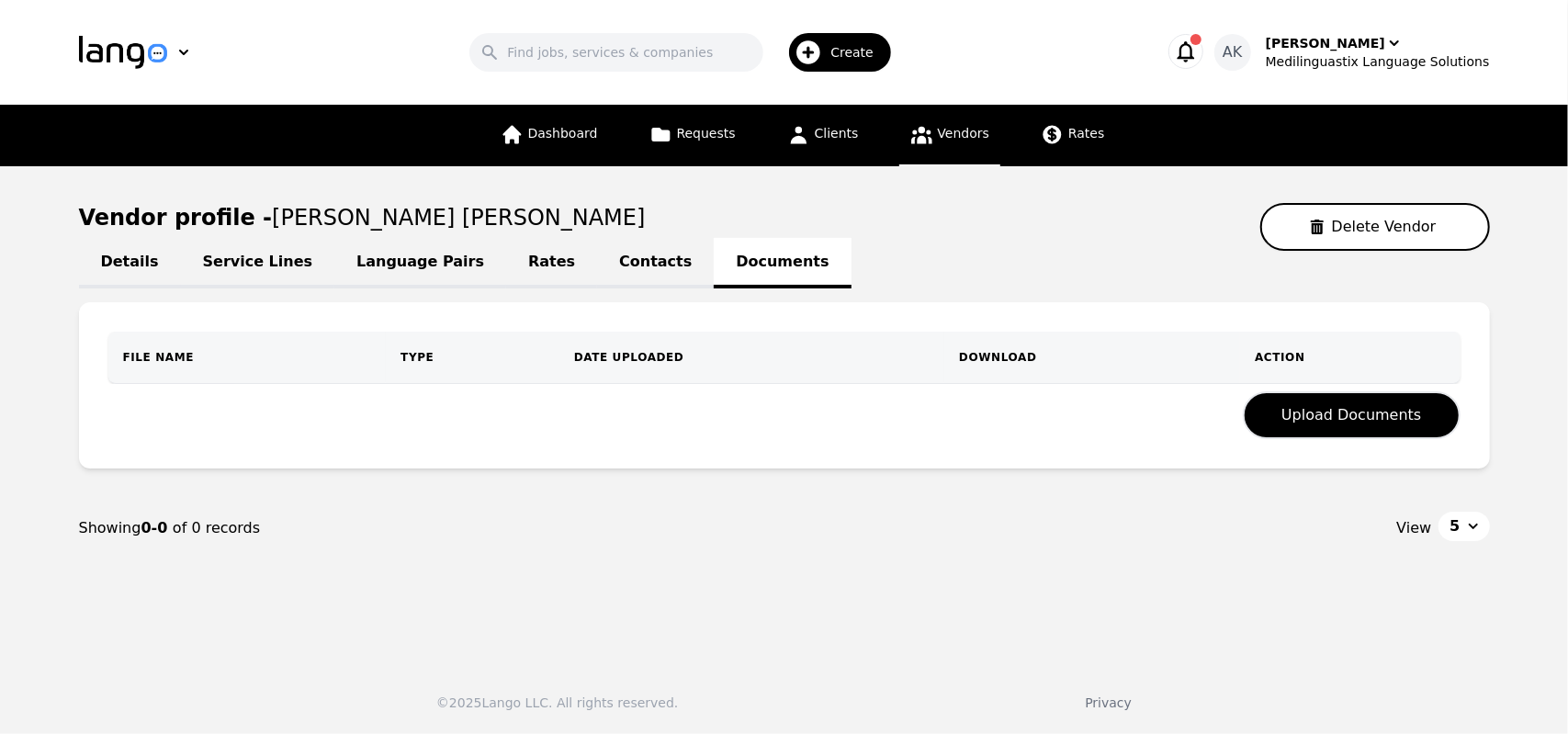
click at [1198, 56] on icon "button" at bounding box center [1185, 51] width 26 height 26
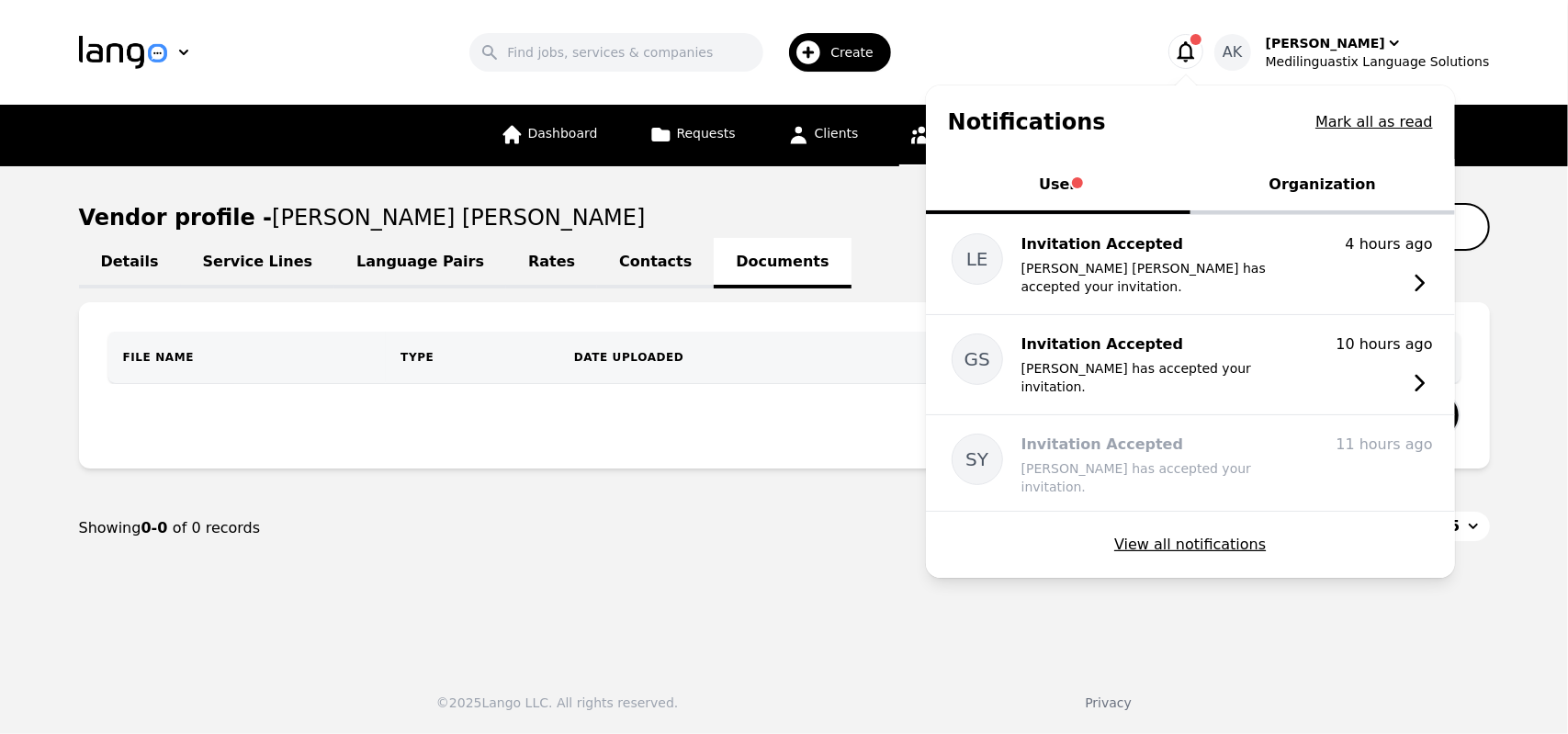
click at [1113, 184] on button "User" at bounding box center [1058, 186] width 264 height 55
click at [1365, 119] on button "Mark all as read" at bounding box center [1374, 122] width 118 height 22
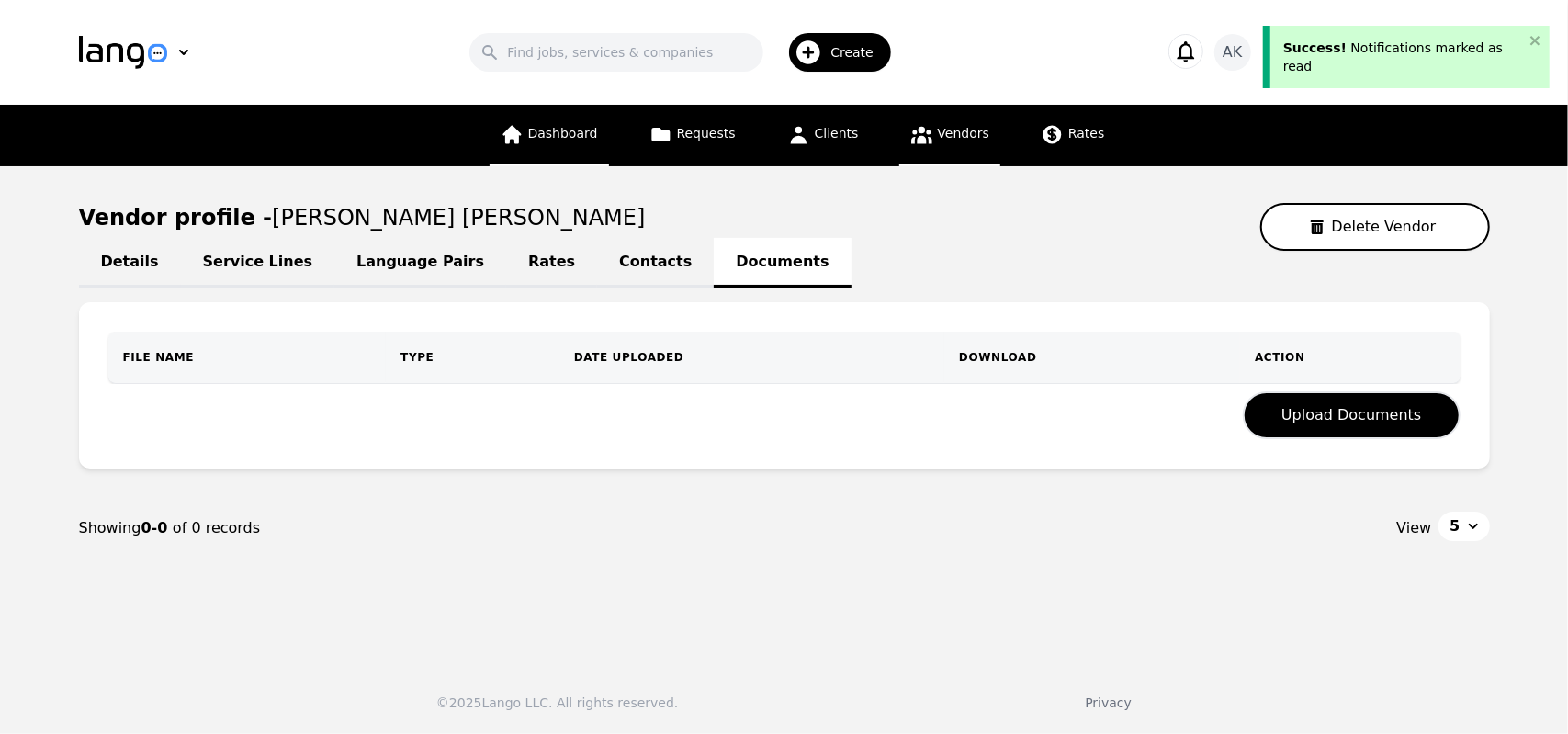
click at [550, 149] on link "Dashboard" at bounding box center [550, 135] width 120 height 62
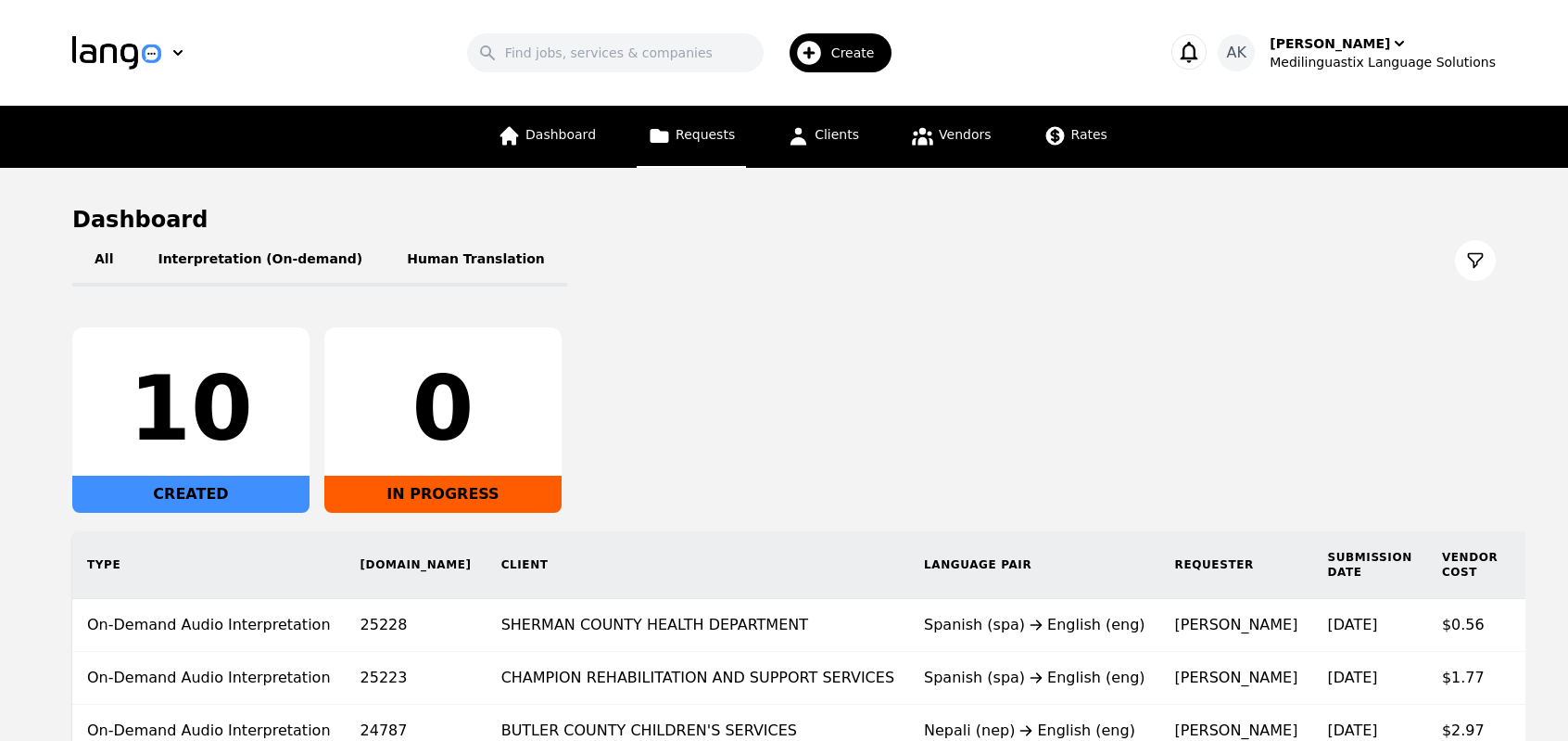
click at [686, 146] on link "Requests" at bounding box center [692, 136] width 109 height 62
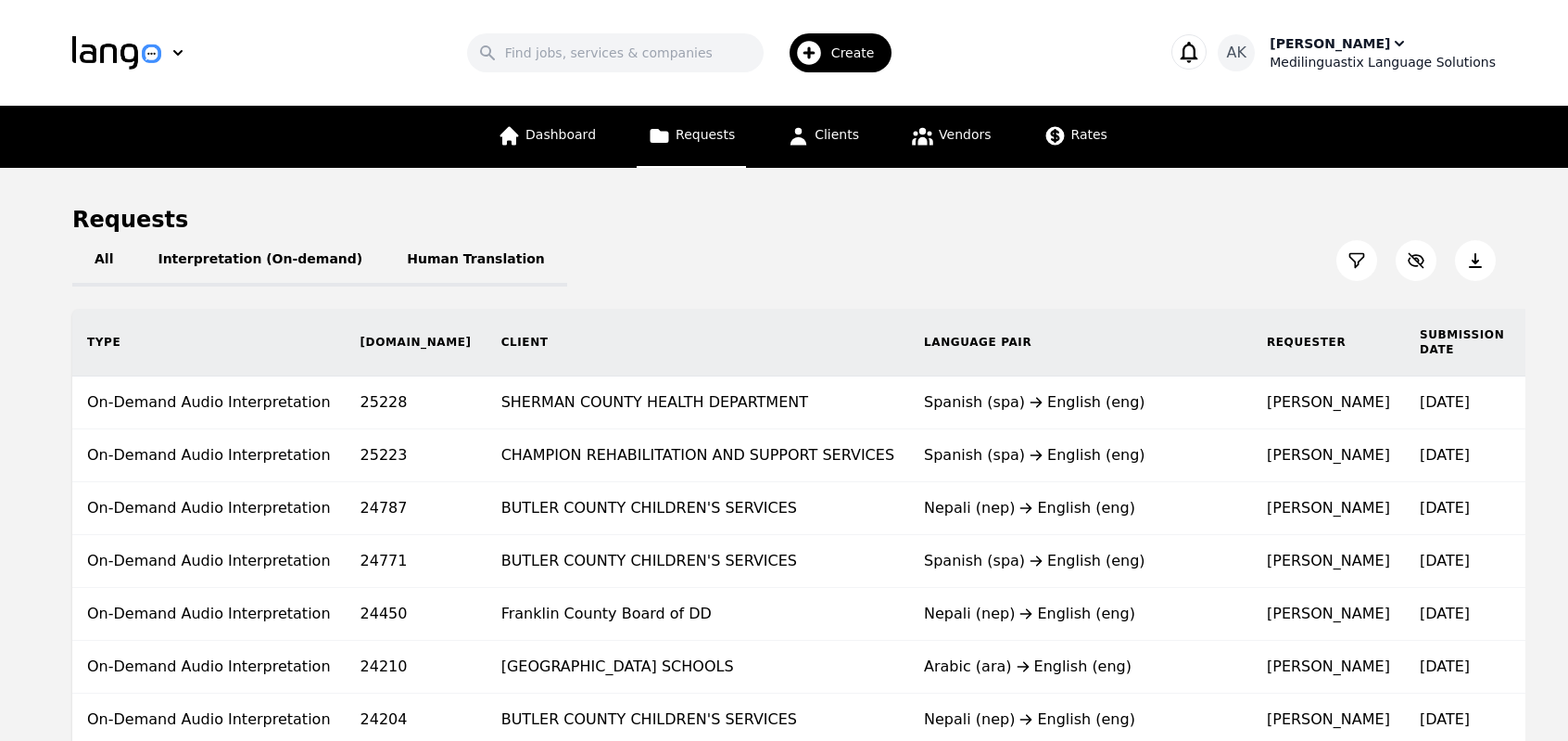
click at [1331, 69] on div "Medilinguastix Language Solutions" at bounding box center [1383, 61] width 226 height 18
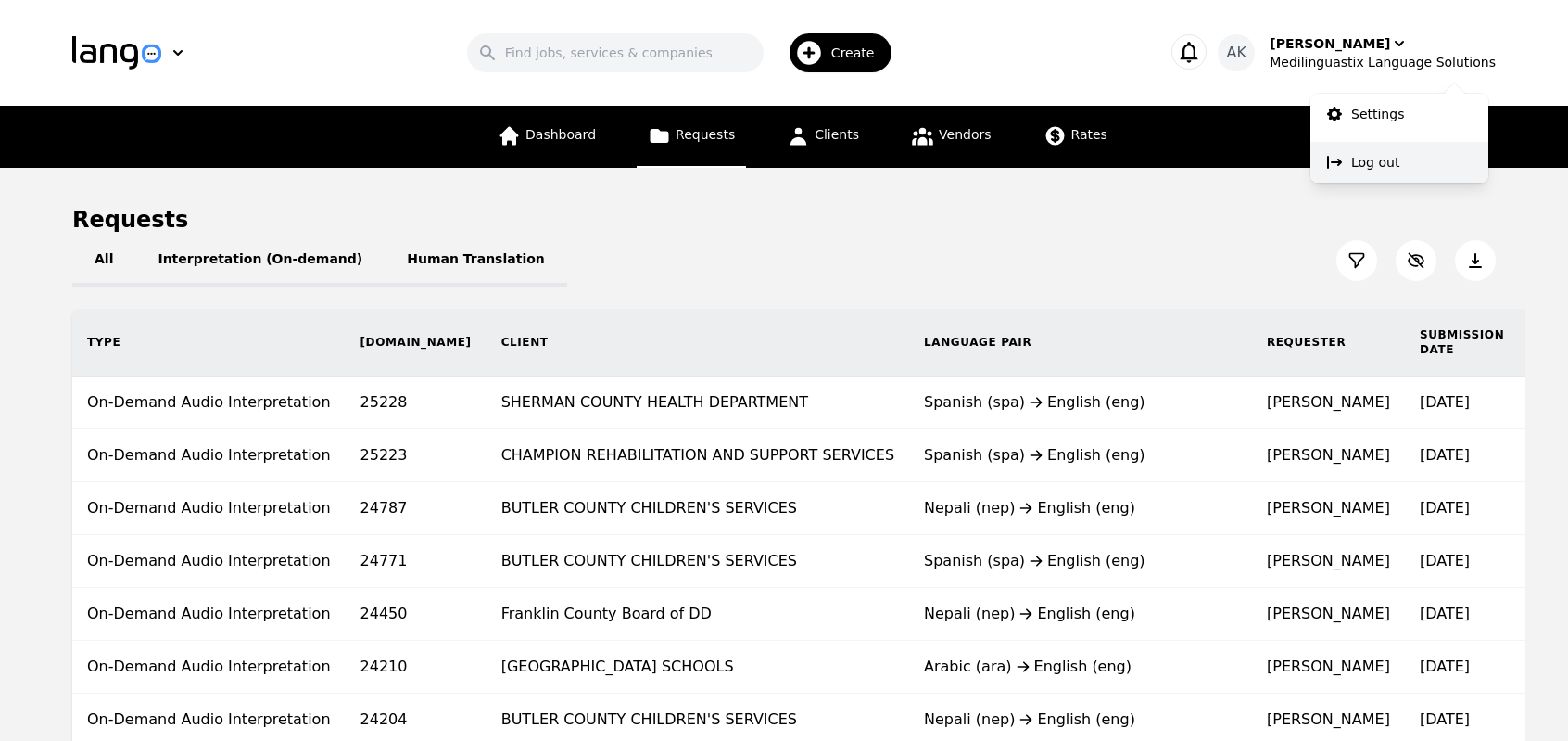
click at [1344, 170] on button "Log out" at bounding box center [1399, 162] width 178 height 40
